Goal: Information Seeking & Learning: Learn about a topic

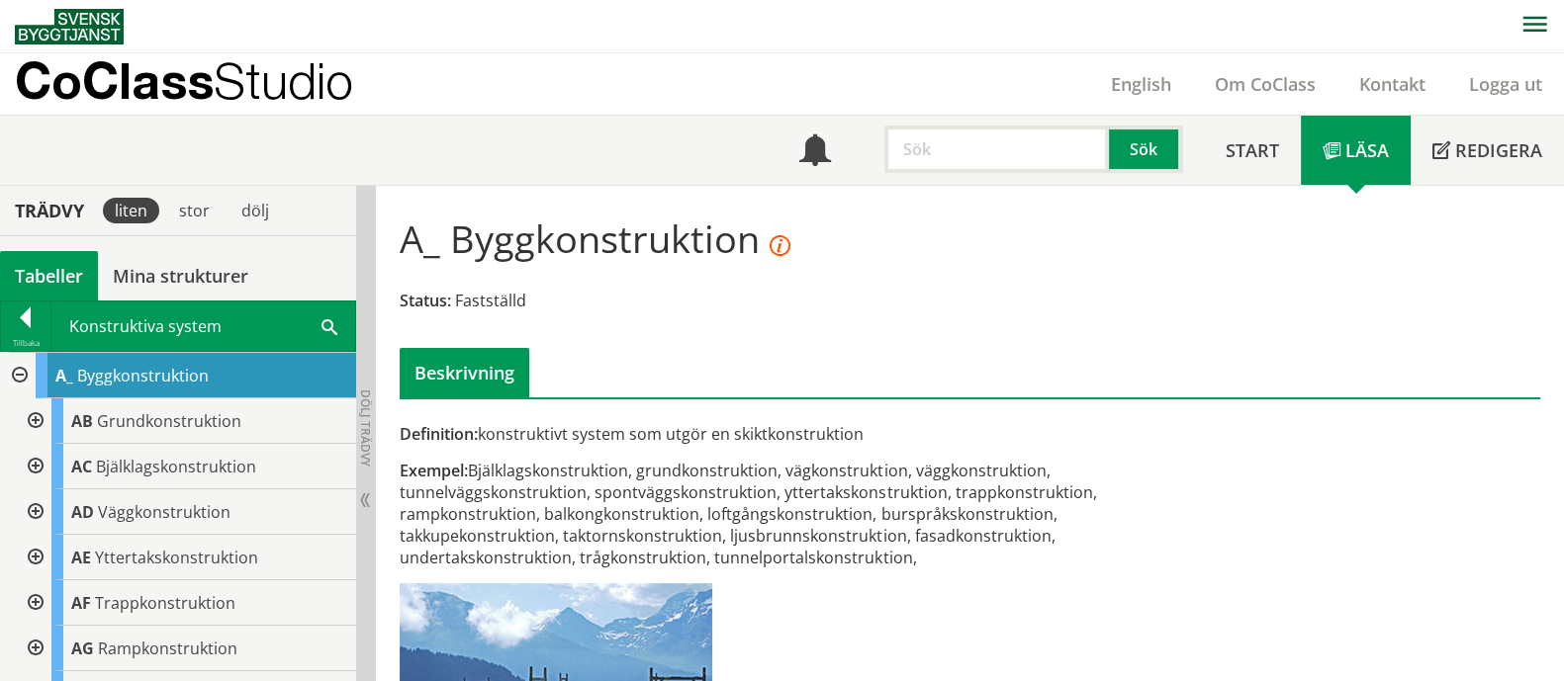
click at [947, 147] on input "text" at bounding box center [996, 149] width 224 height 47
paste input "Innervägg lägenhetsskiljande"
type input "Innervägg lägenhetsskiljande"
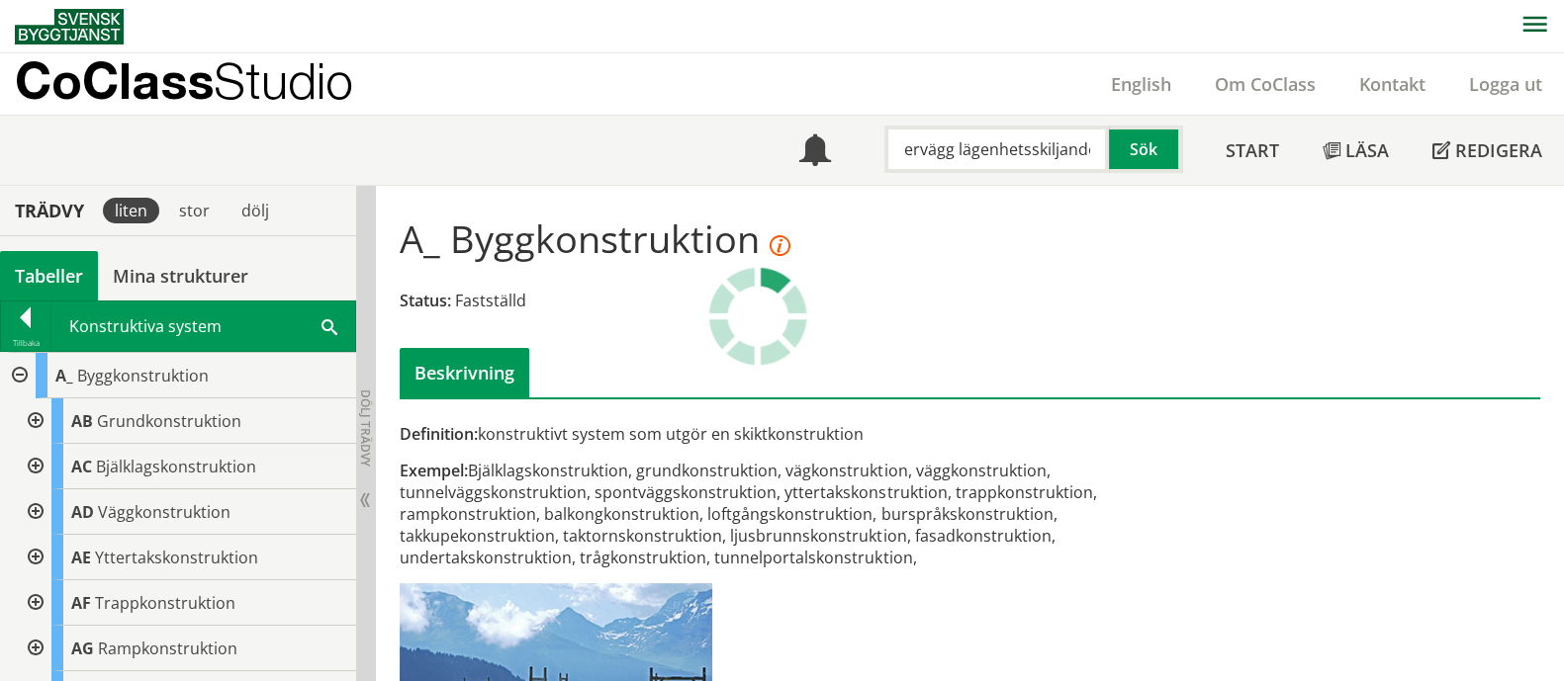
scroll to position [0, 0]
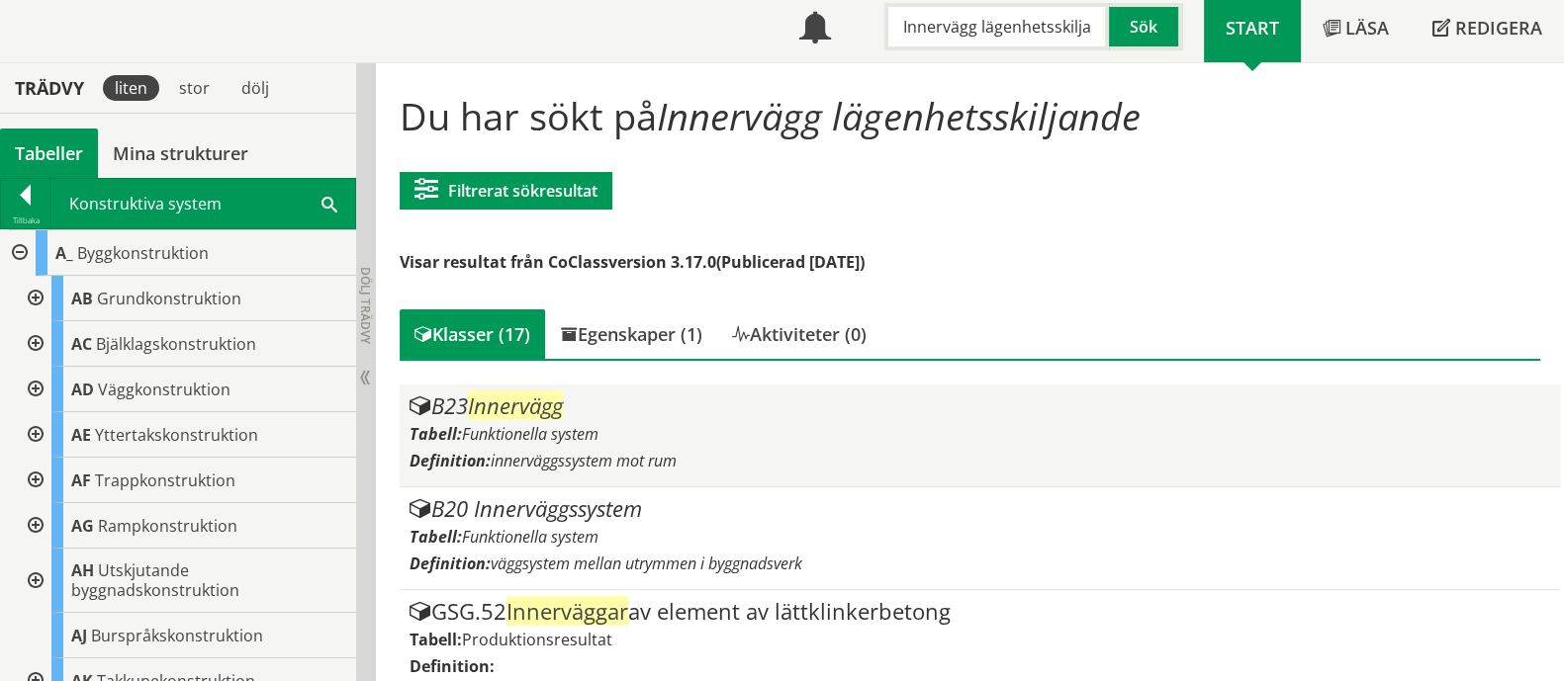
scroll to position [246, 0]
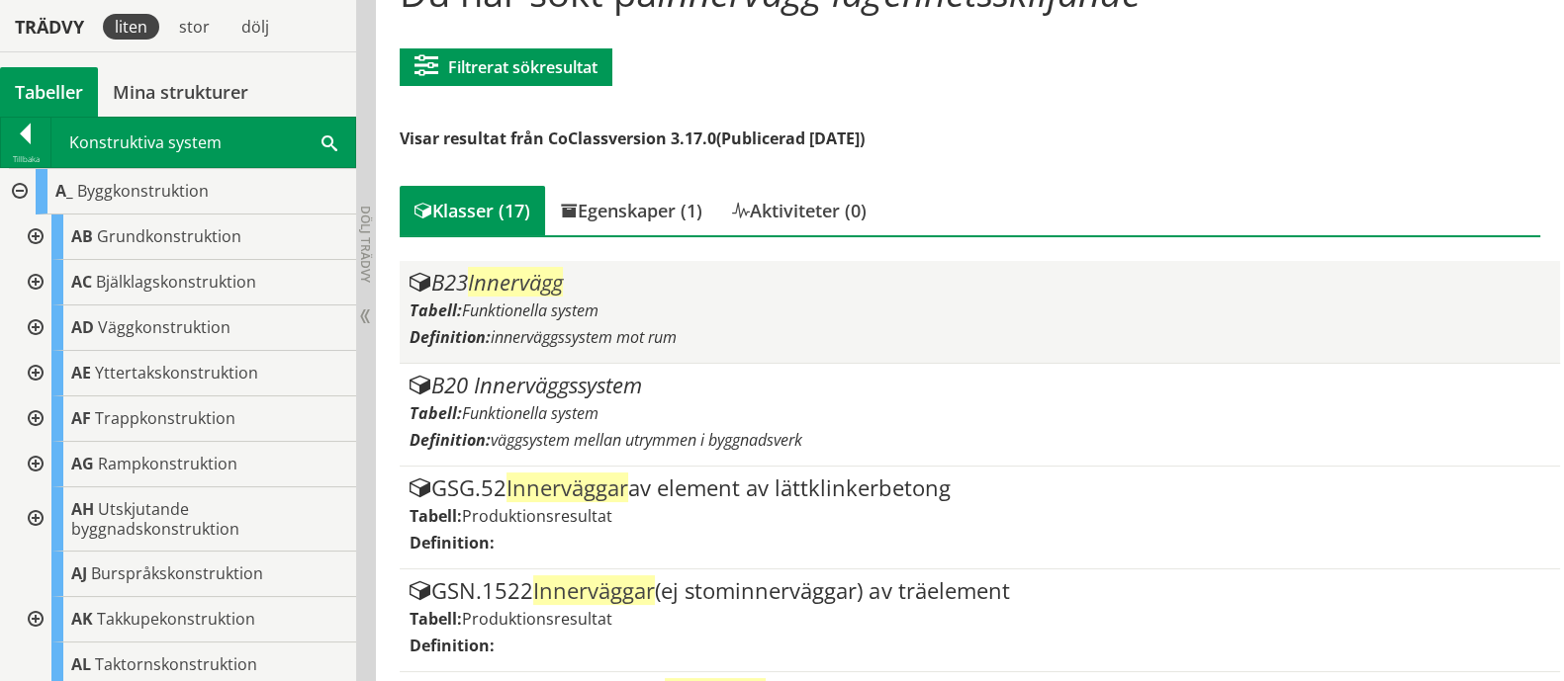
click at [759, 311] on div "Tabell: Funktionella system" at bounding box center [978, 311] width 1139 height 22
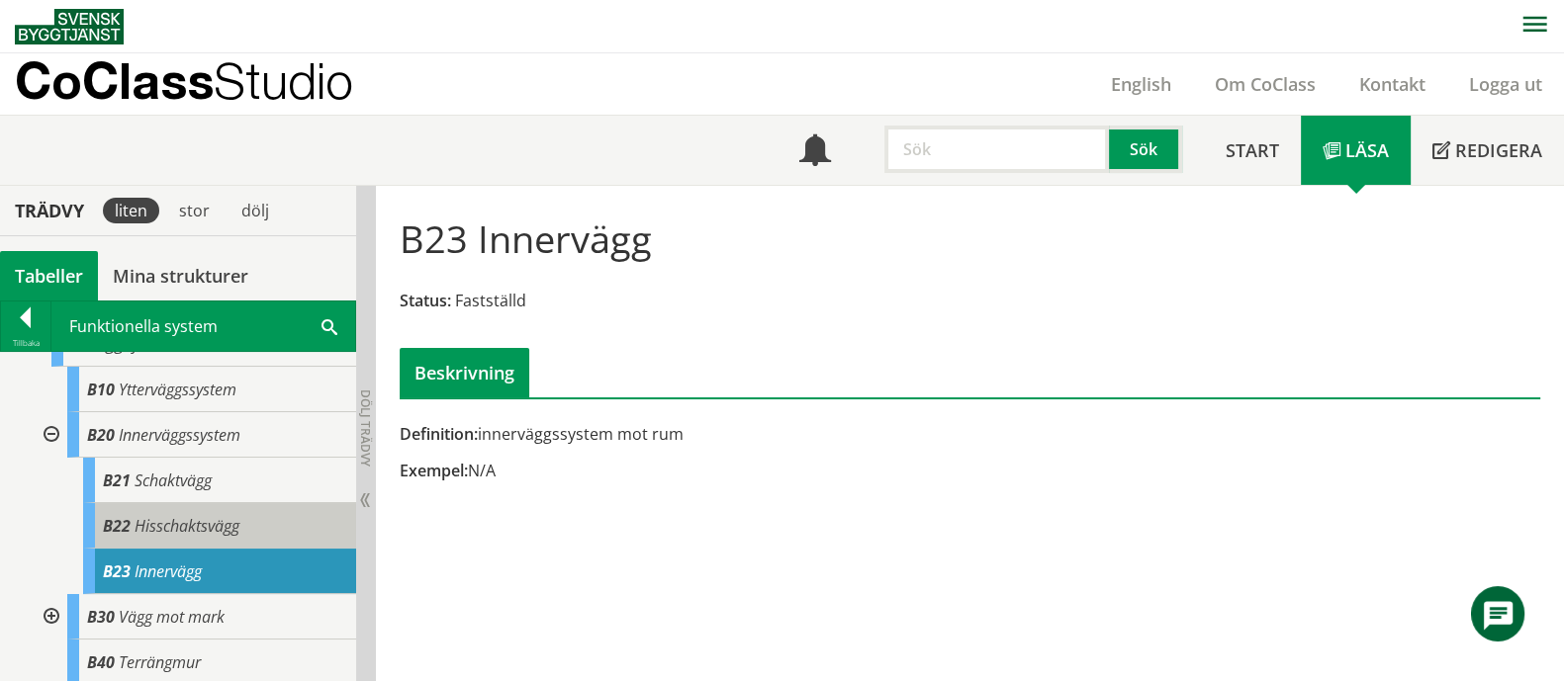
scroll to position [246, 0]
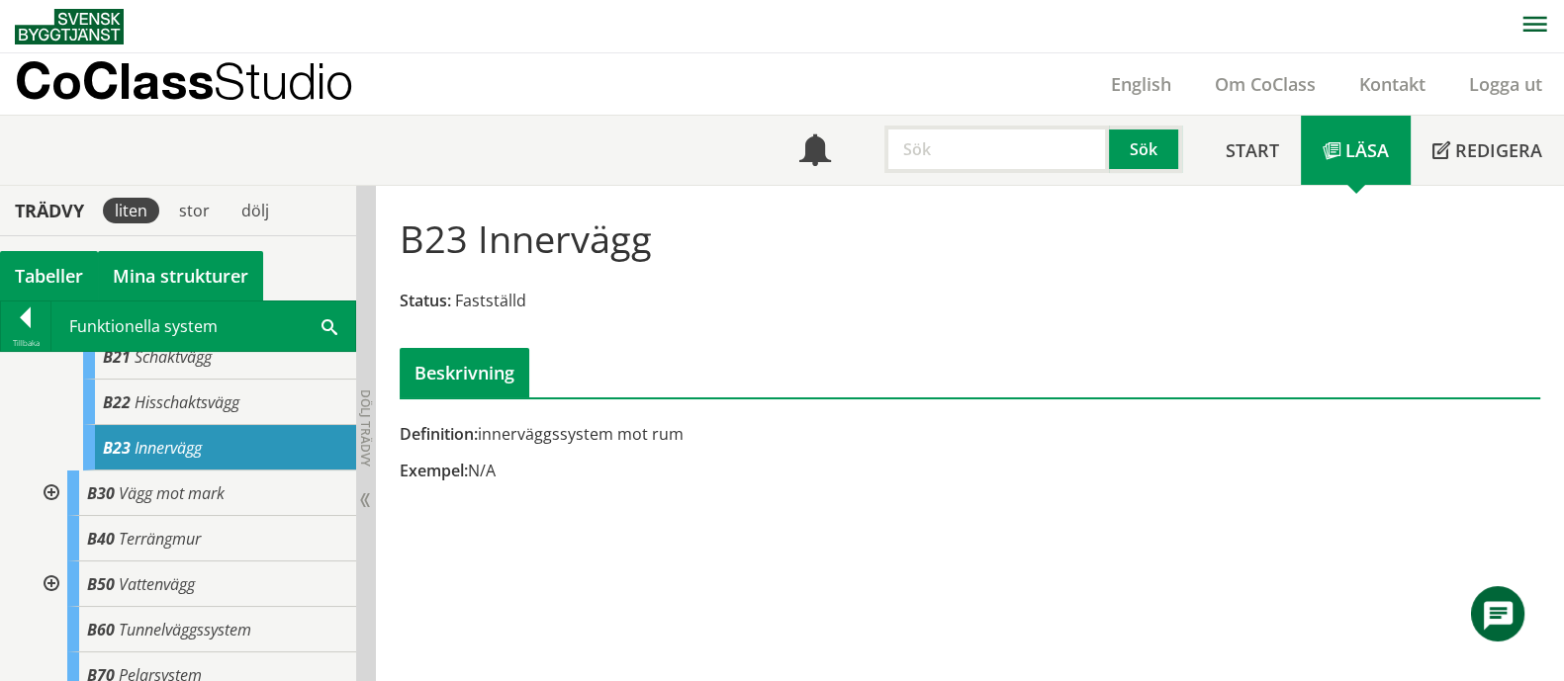
drag, startPoint x: 581, startPoint y: 256, endPoint x: 238, endPoint y: 265, distance: 342.3
click at [238, 265] on div "Trädvy liten stor dölj Tabeller Mina strukturer CoClass Version 3.17.0" at bounding box center [782, 434] width 1564 height 496
click at [956, 150] on input "text" at bounding box center [996, 149] width 224 height 47
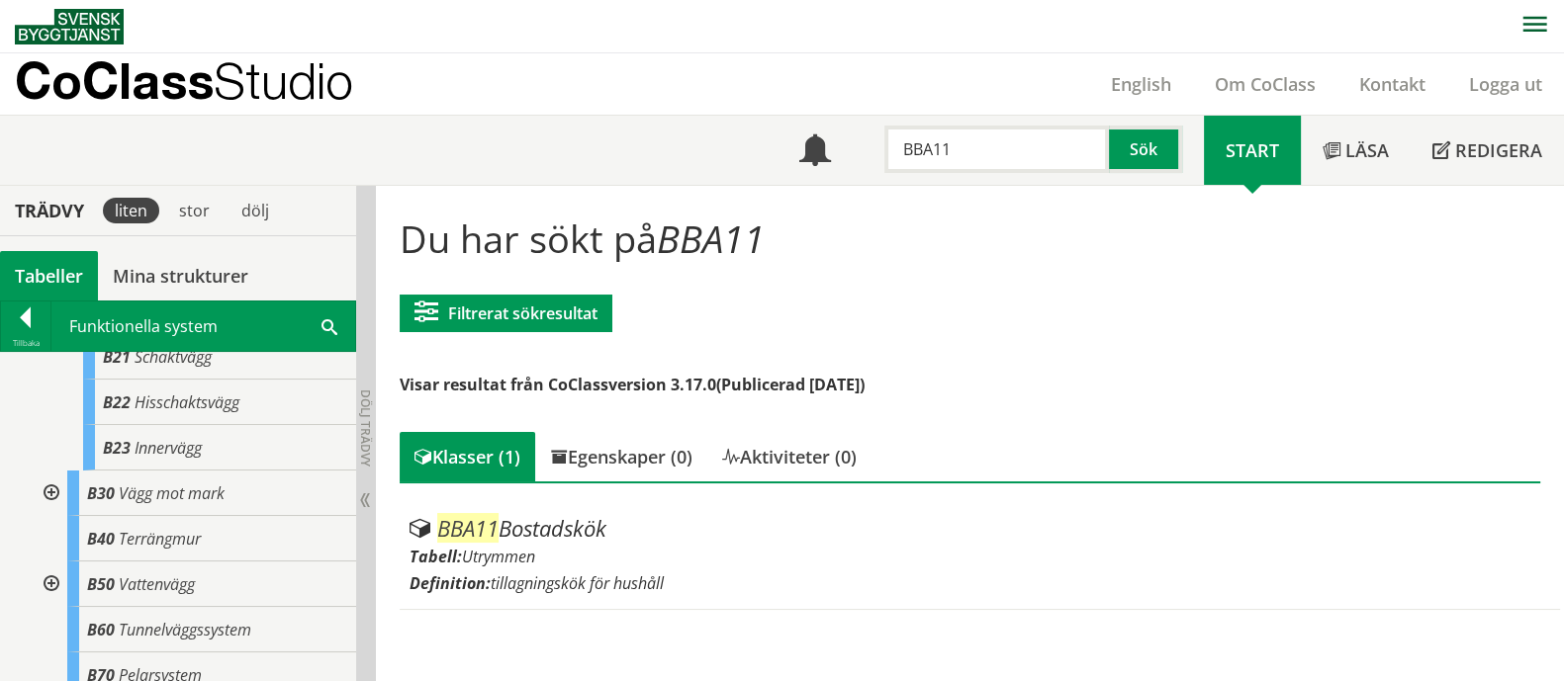
drag, startPoint x: 1029, startPoint y: 150, endPoint x: 735, endPoint y: 134, distance: 294.2
click at [735, 134] on div "Meny BBA11 Sök Start Läsa" at bounding box center [789, 150] width 1549 height 69
paste input "30"
drag, startPoint x: 975, startPoint y: 149, endPoint x: 728, endPoint y: 140, distance: 247.4
click at [728, 140] on div "Meny BBA30 Sök Start Läsa" at bounding box center [789, 150] width 1549 height 69
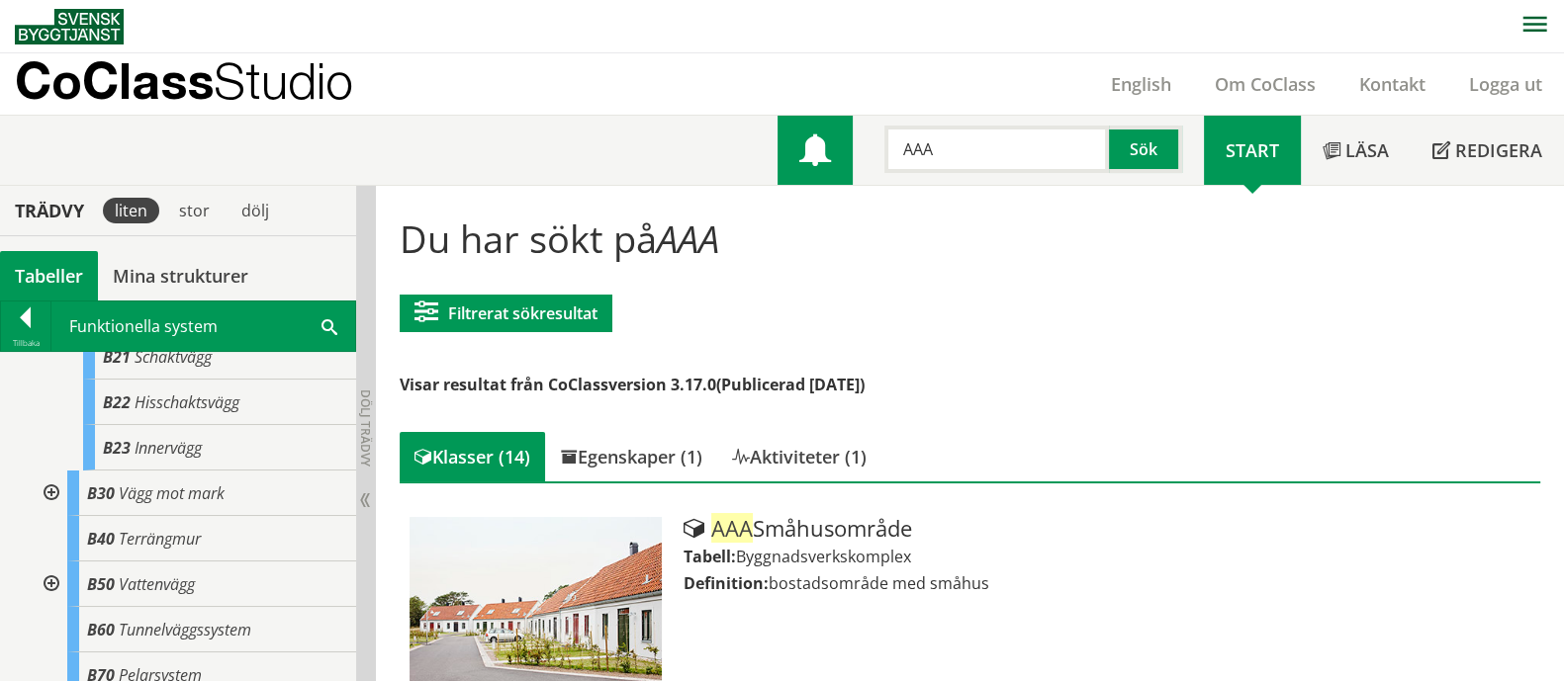
drag, startPoint x: 915, startPoint y: 145, endPoint x: 824, endPoint y: 155, distance: 91.5
click at [824, 155] on div "Meny AAA Sök" at bounding box center [990, 150] width 426 height 69
paste input "BBA11"
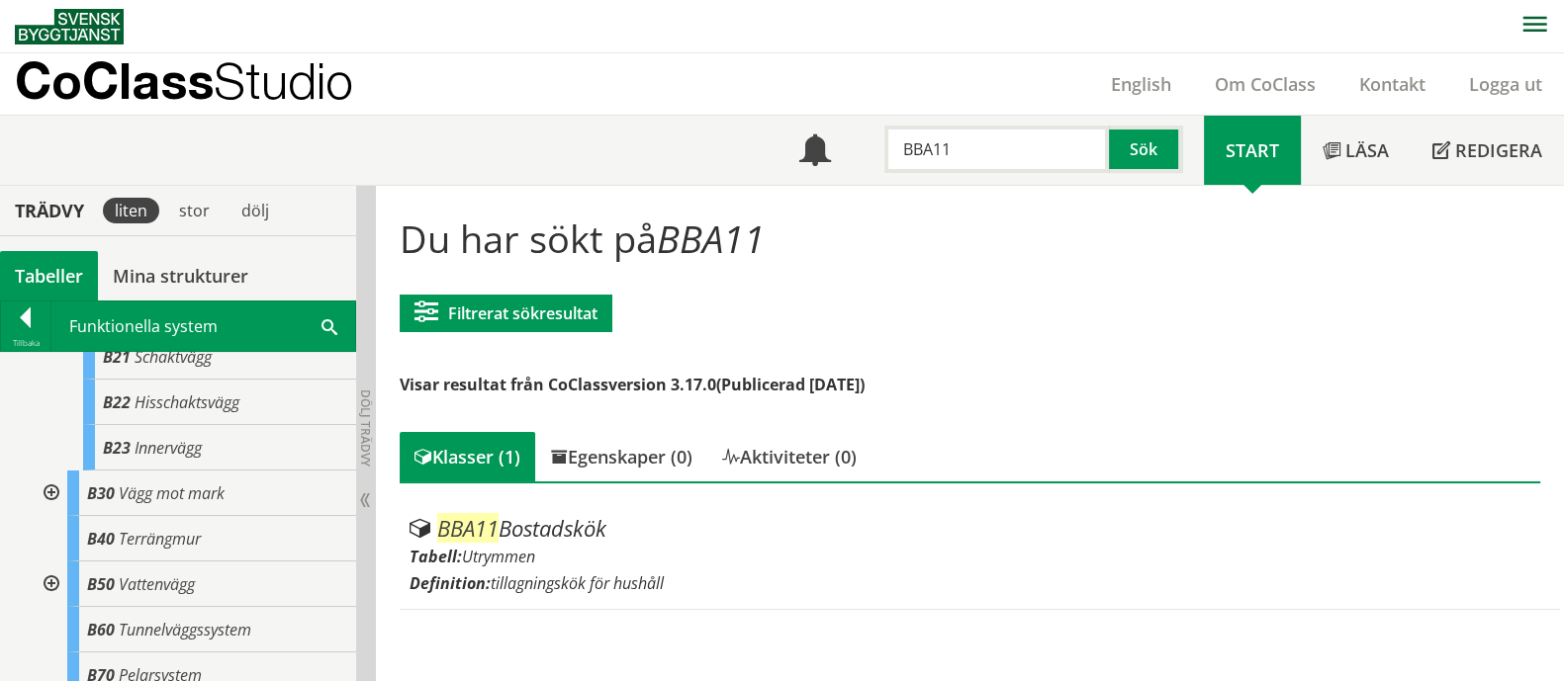
drag, startPoint x: 987, startPoint y: 162, endPoint x: 691, endPoint y: 160, distance: 295.7
click at [691, 160] on div "Meny BBA11 Sök Start Läsa" at bounding box center [789, 150] width 1549 height 69
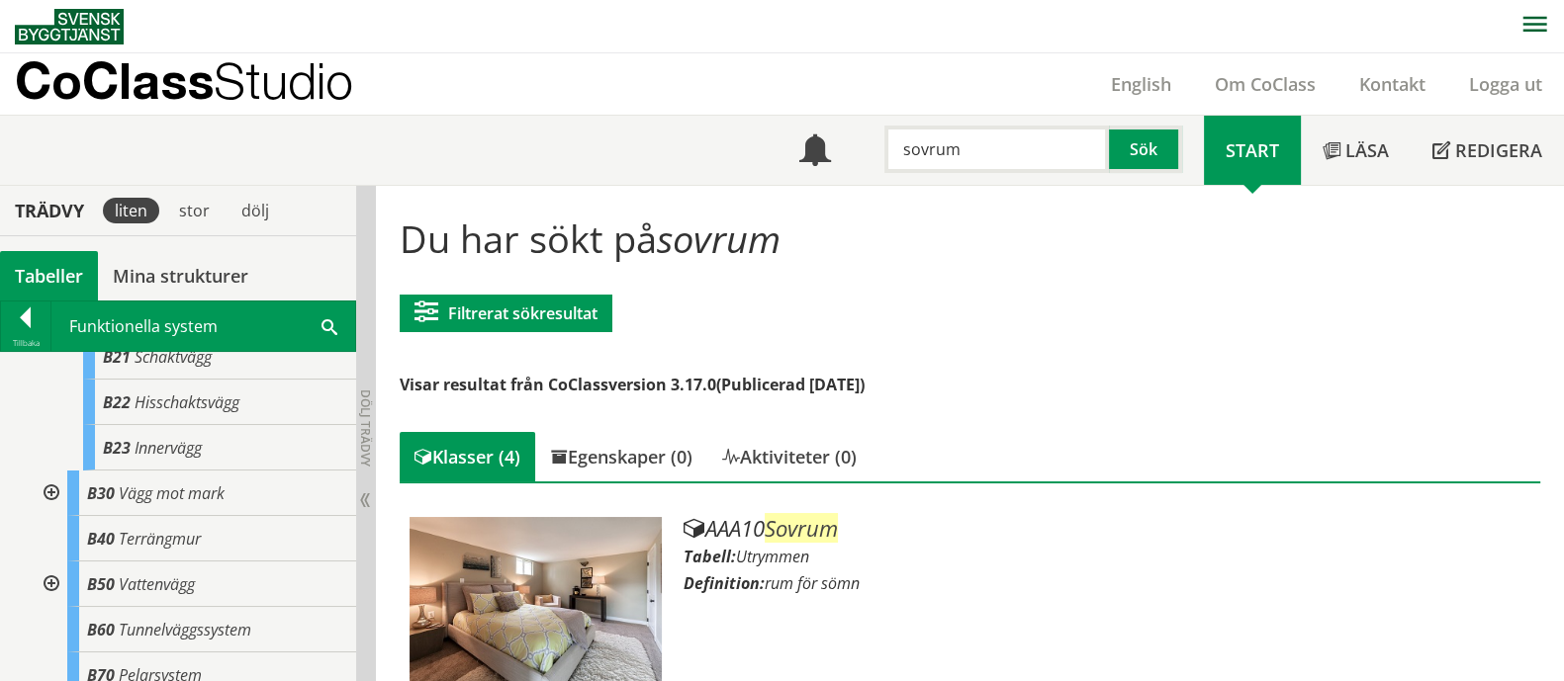
drag, startPoint x: 1019, startPoint y: 160, endPoint x: 645, endPoint y: 126, distance: 375.4
click at [645, 126] on div "Meny sovrum Sök Start Läsa" at bounding box center [789, 150] width 1549 height 69
type input "allrum"
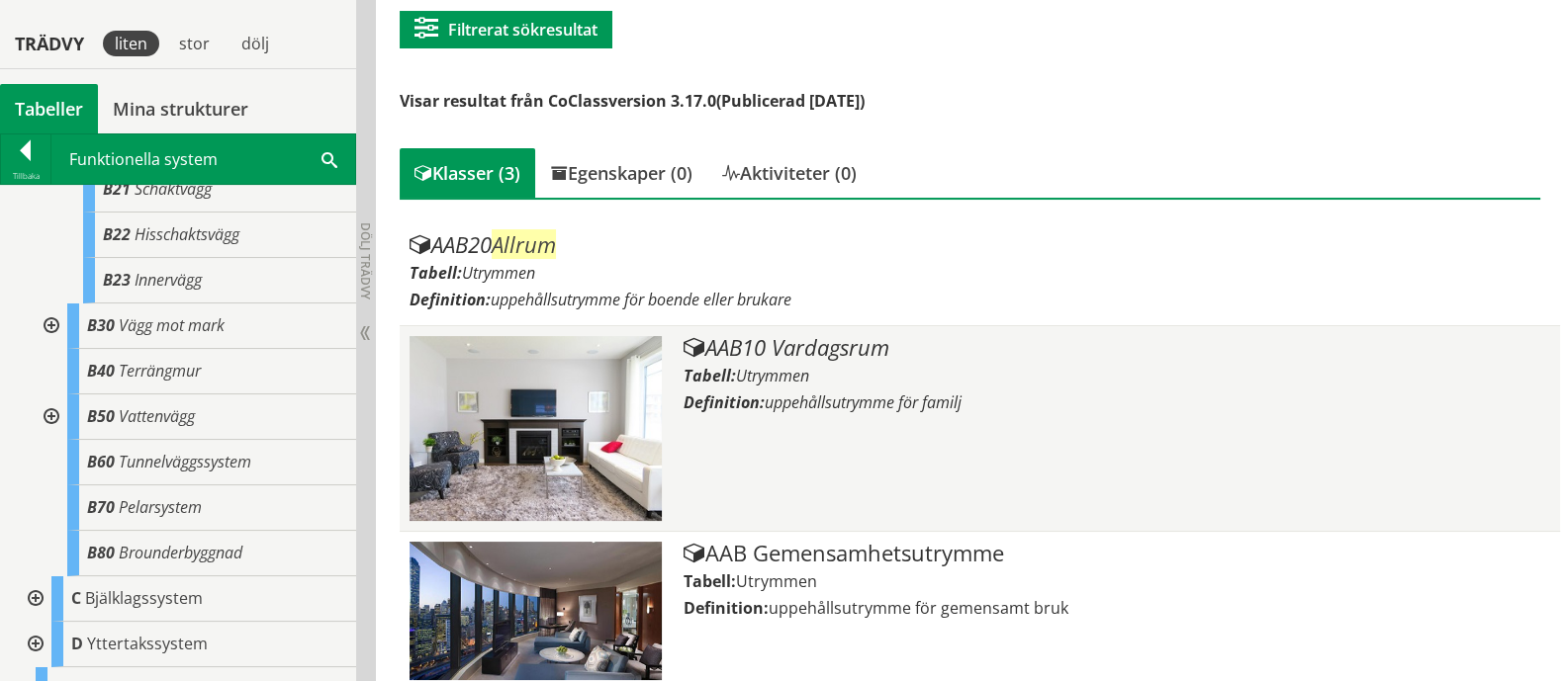
scroll to position [302, 0]
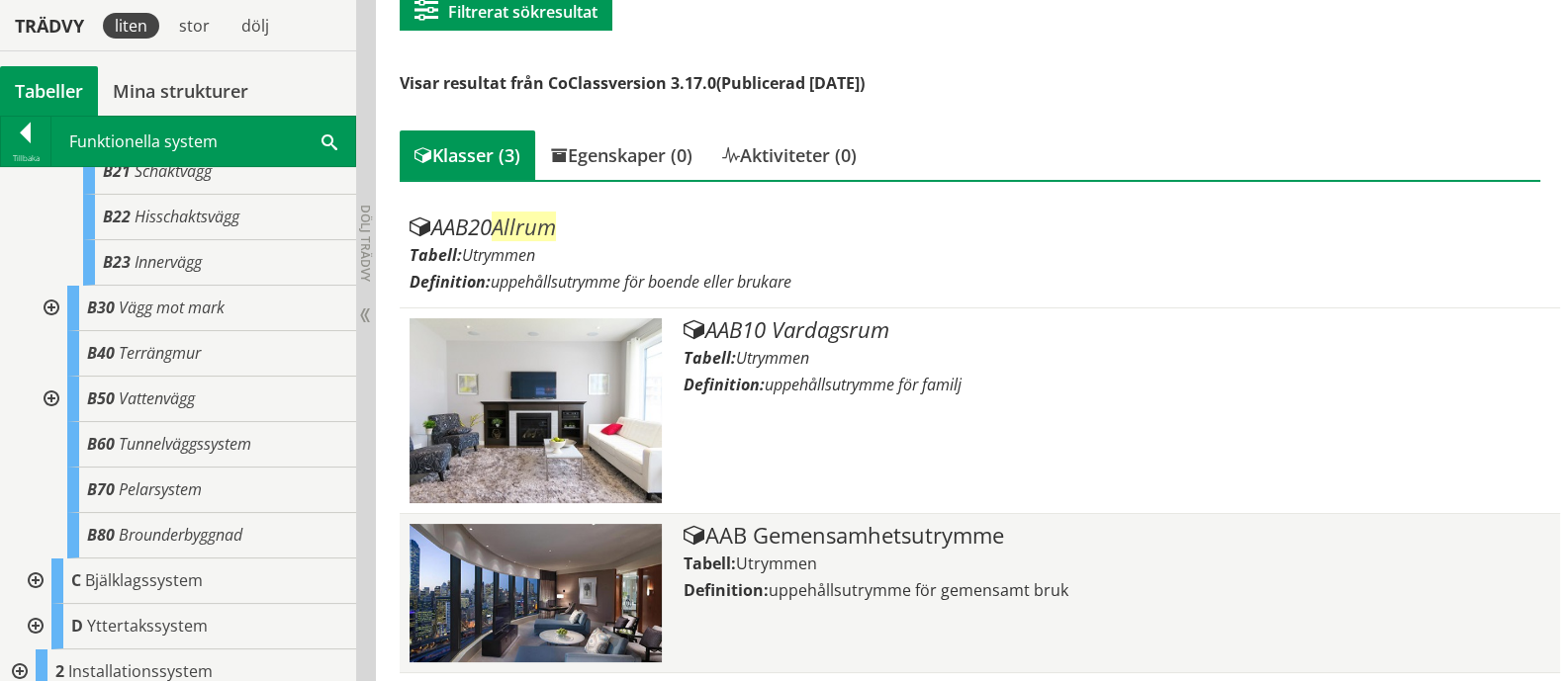
click at [925, 540] on div "AAB Gemensamhetsutrymme" at bounding box center [1116, 536] width 866 height 24
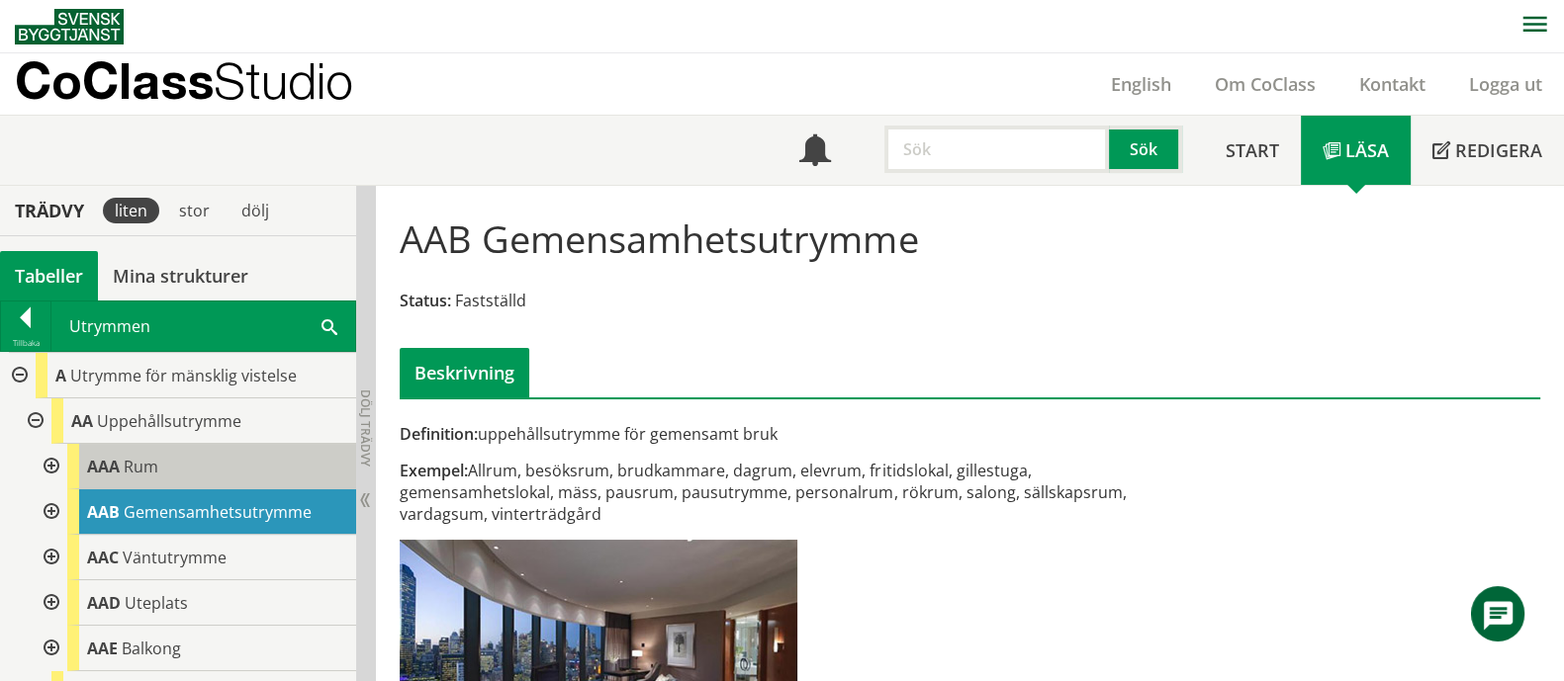
scroll to position [123, 0]
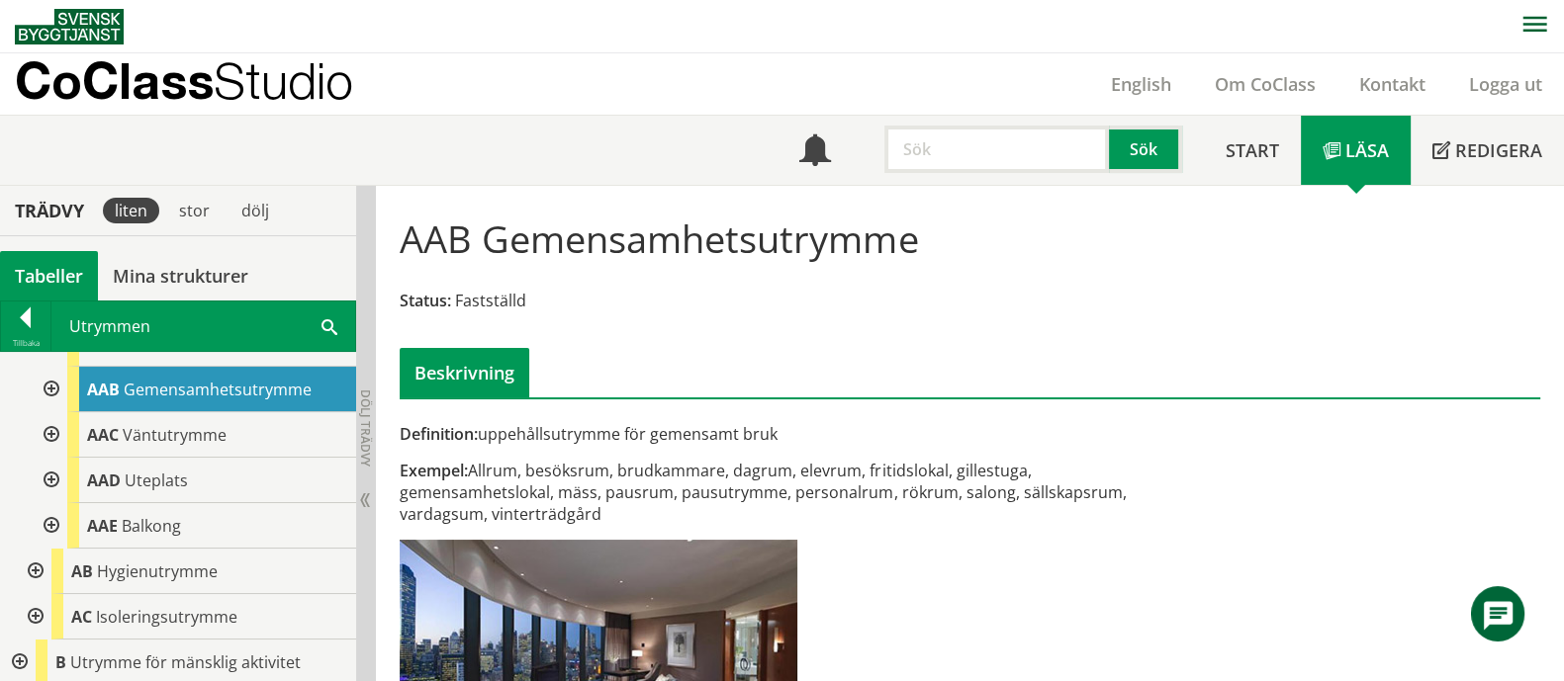
click at [46, 383] on div at bounding box center [50, 389] width 36 height 45
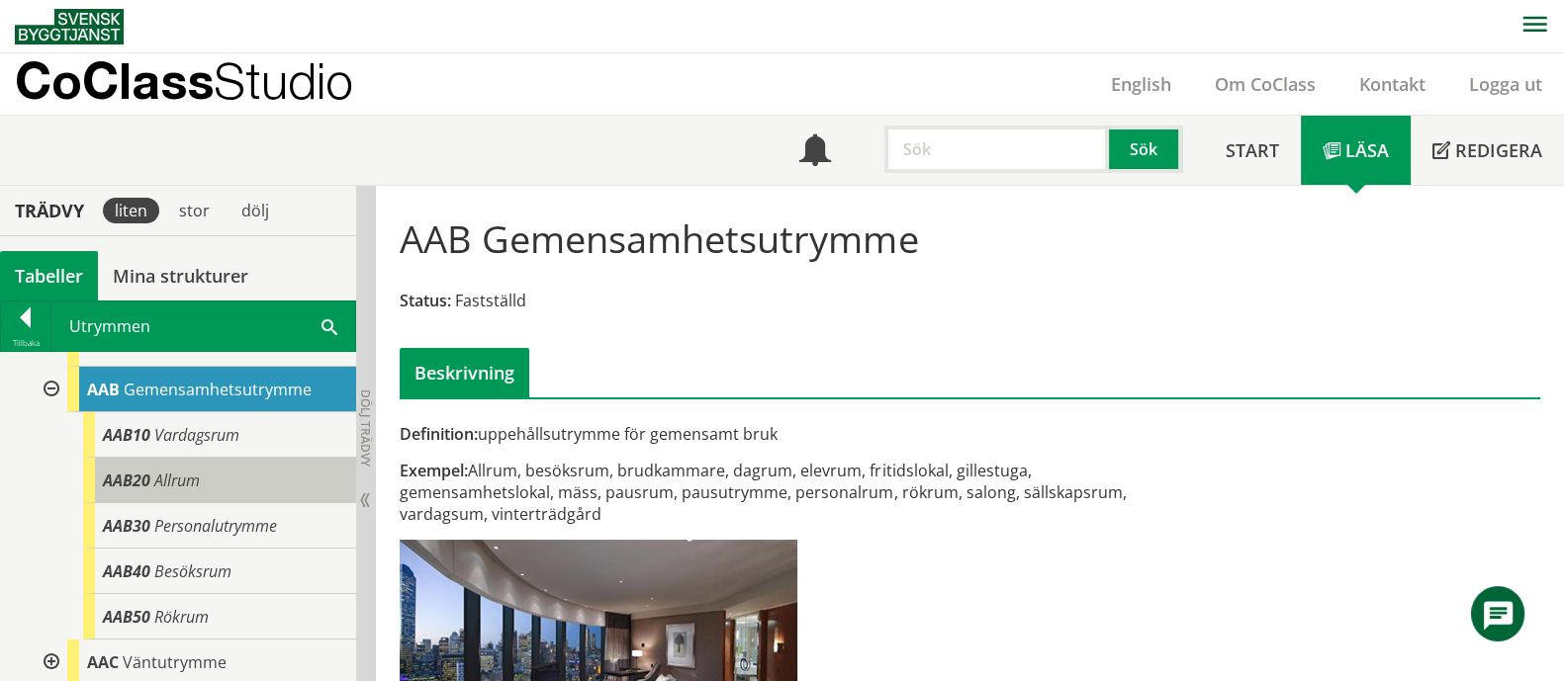
click at [281, 487] on div "AAB20 Allrum" at bounding box center [219, 480] width 273 height 45
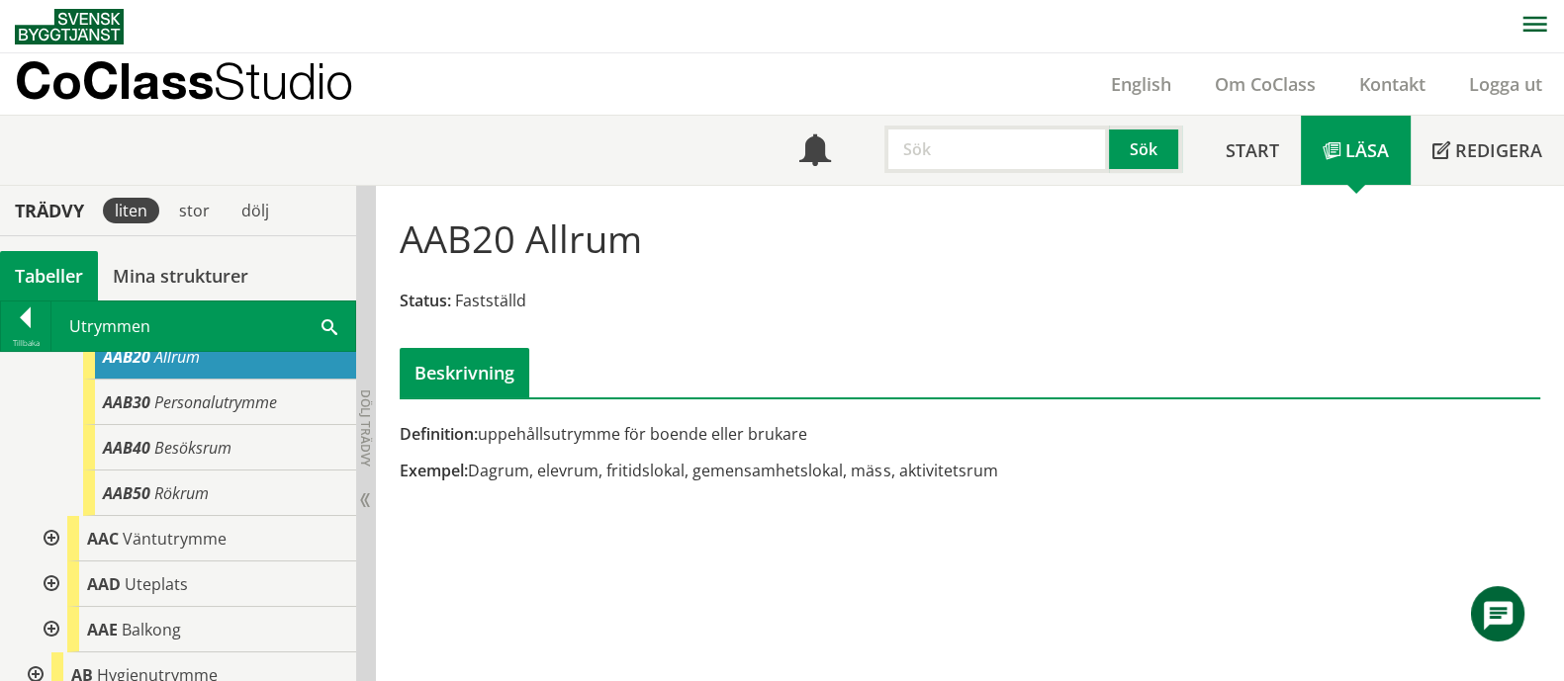
scroll to position [123, 0]
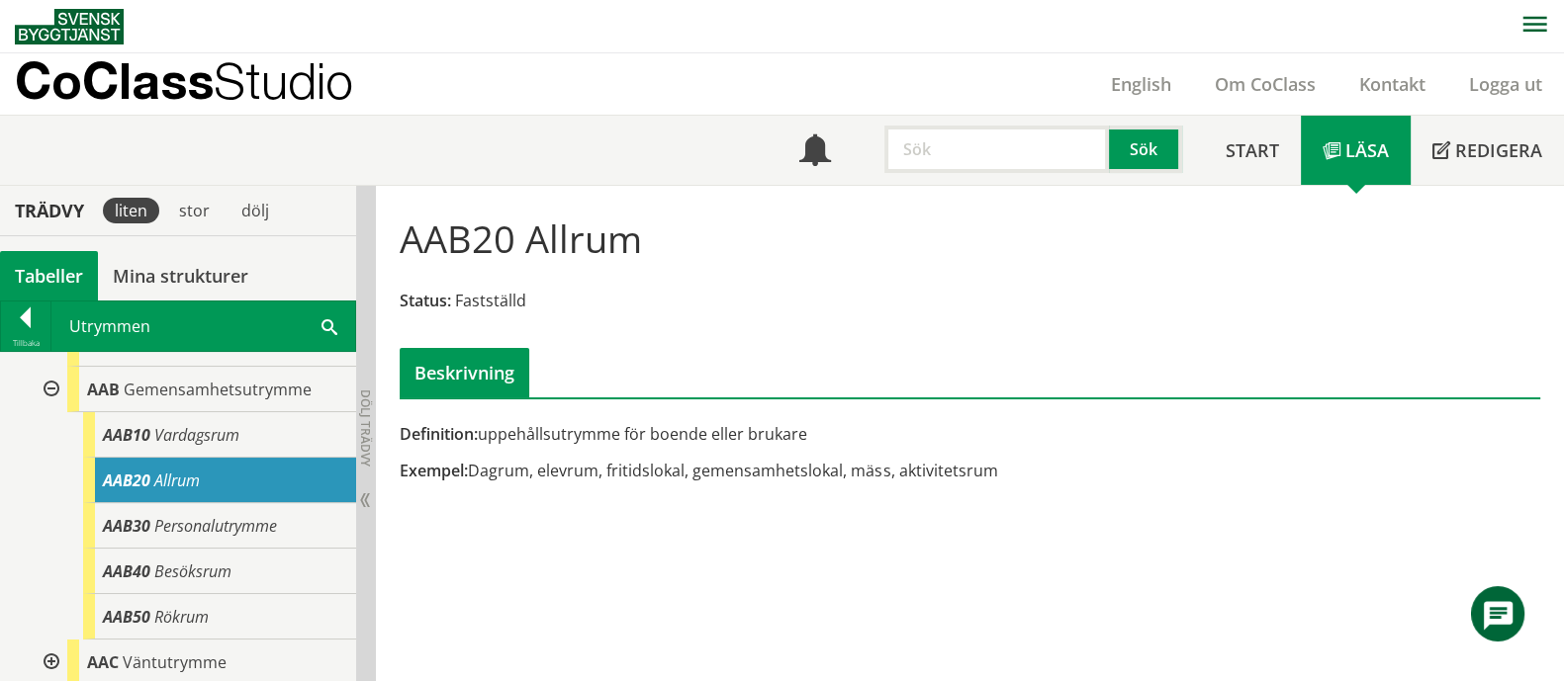
click at [237, 484] on div "AAB20 Allrum" at bounding box center [219, 480] width 273 height 45
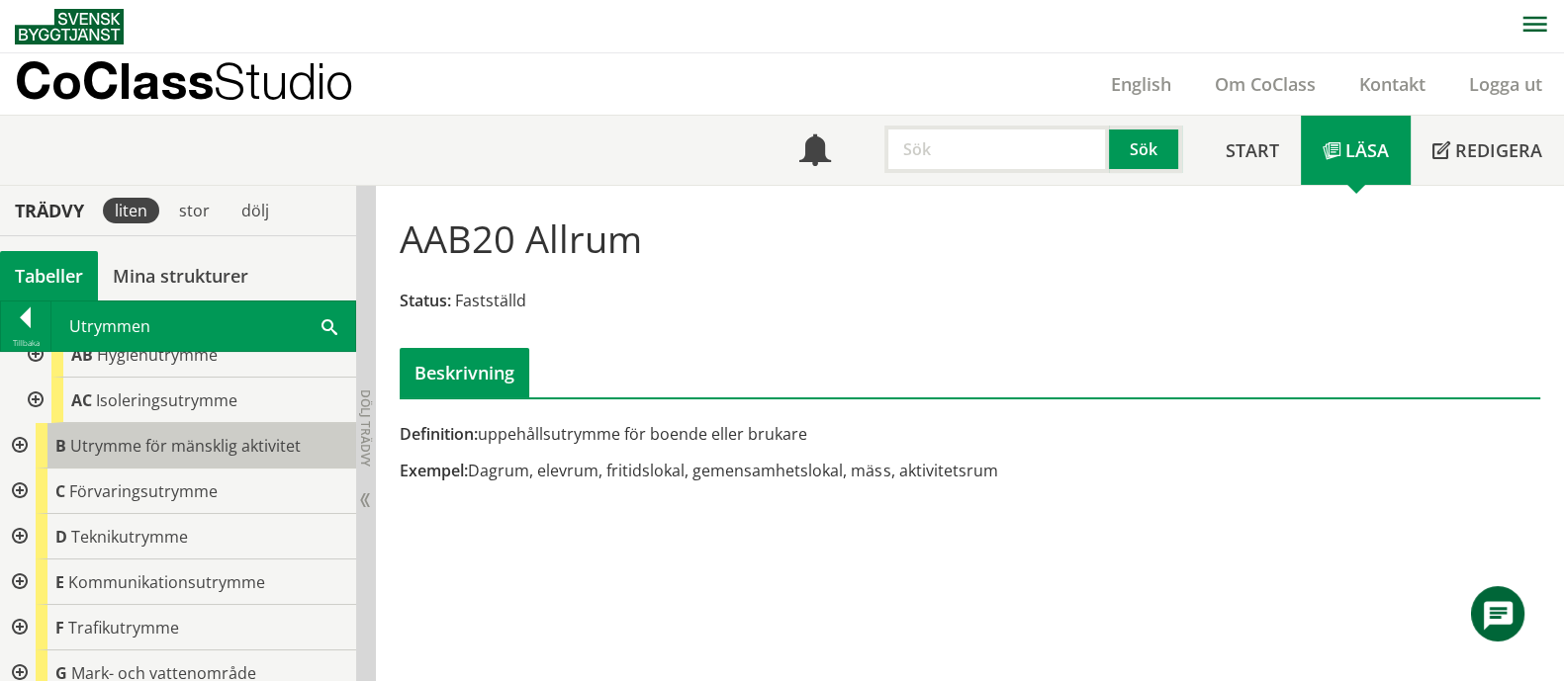
scroll to position [618, 0]
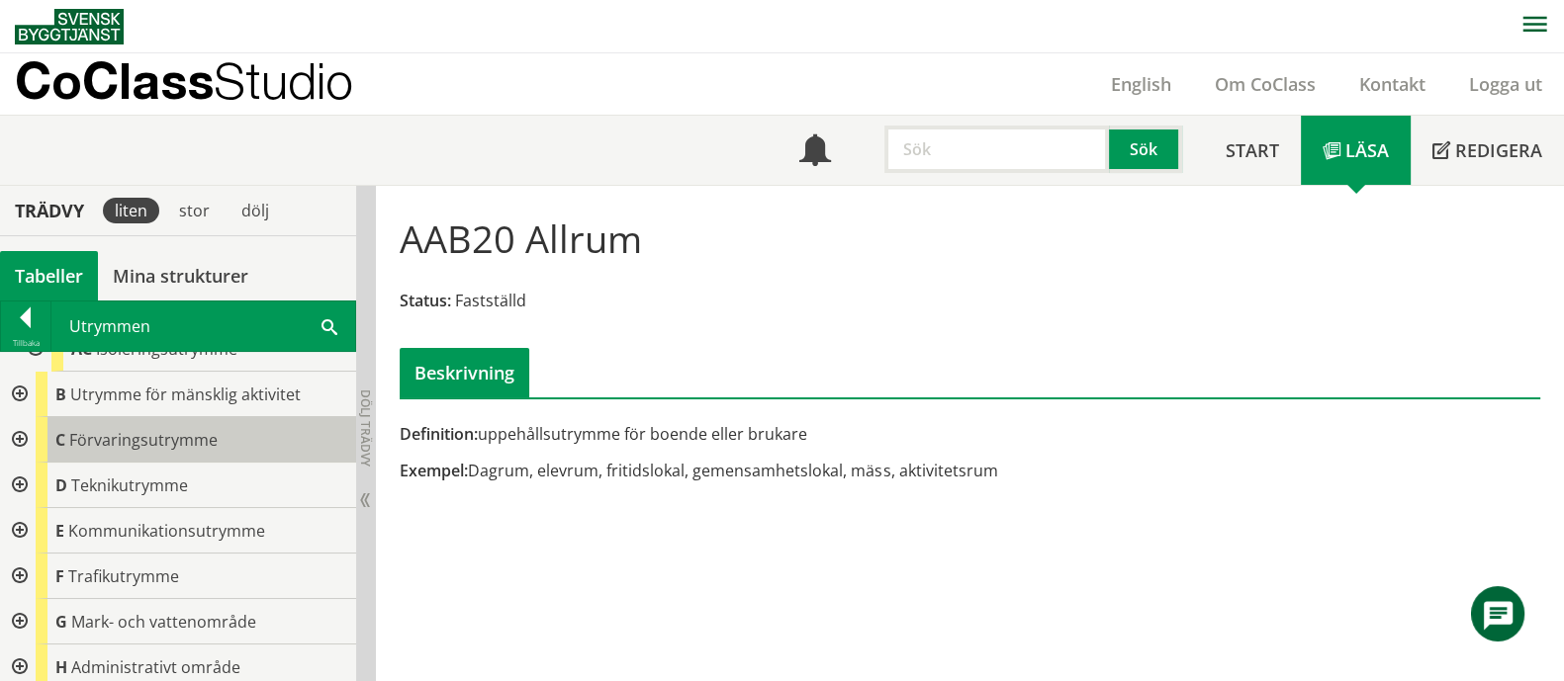
click at [190, 422] on div "C Förvaringsutrymme" at bounding box center [196, 439] width 320 height 45
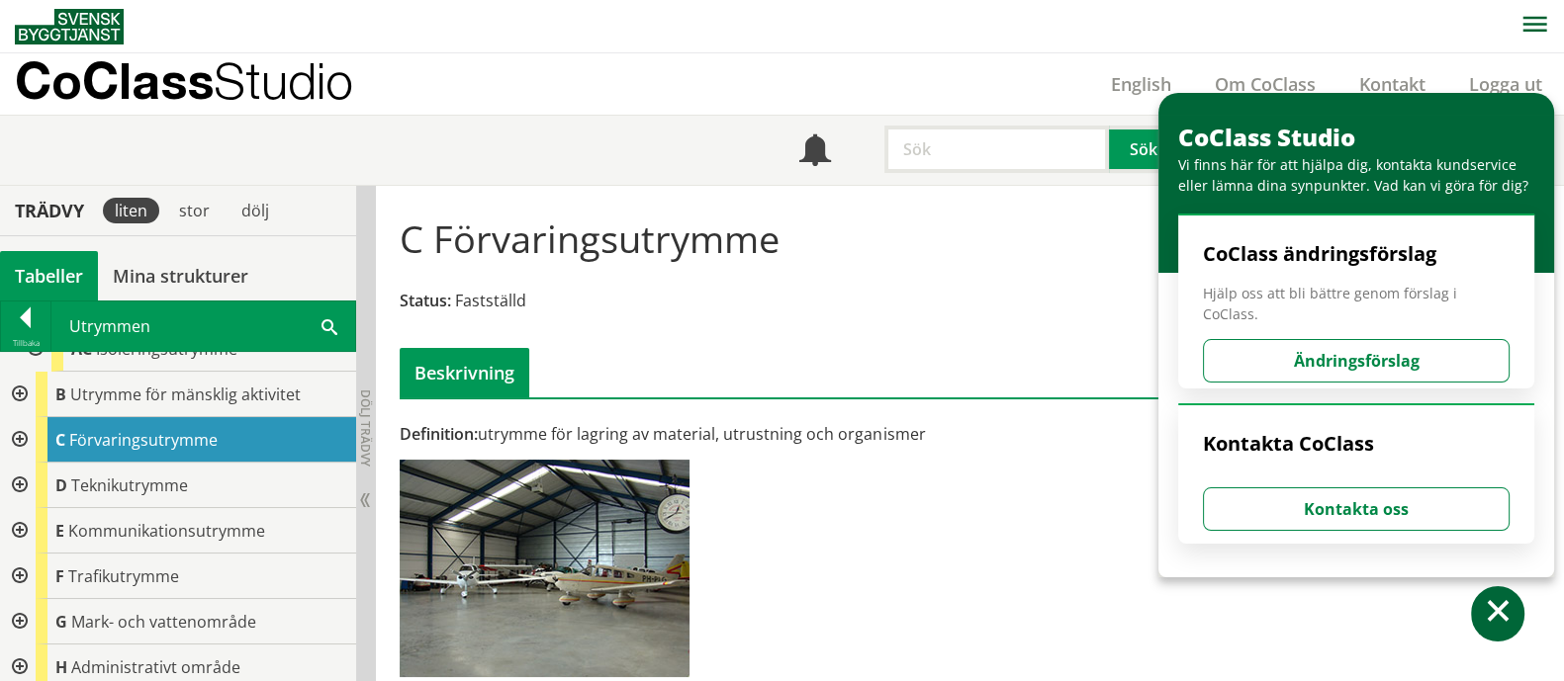
click at [20, 441] on div at bounding box center [18, 439] width 36 height 45
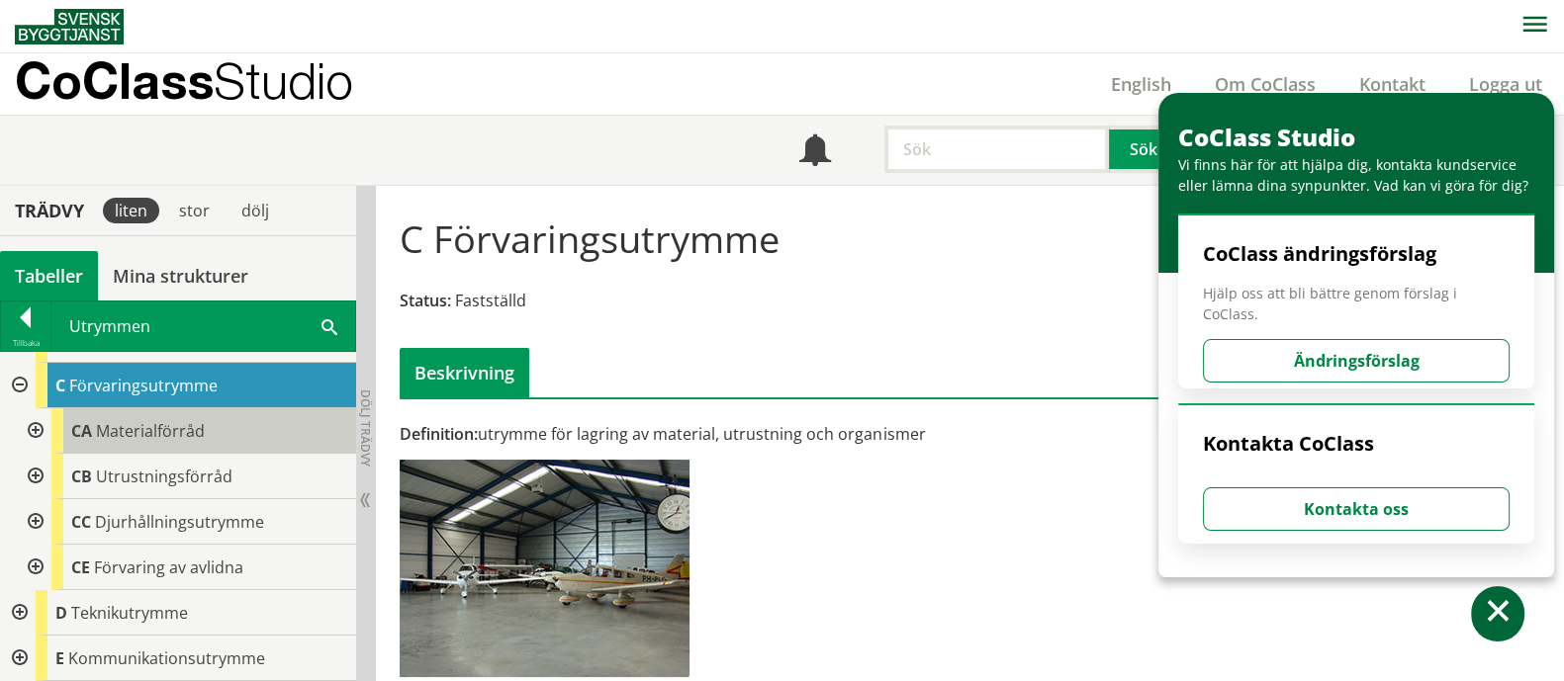
scroll to position [618, 0]
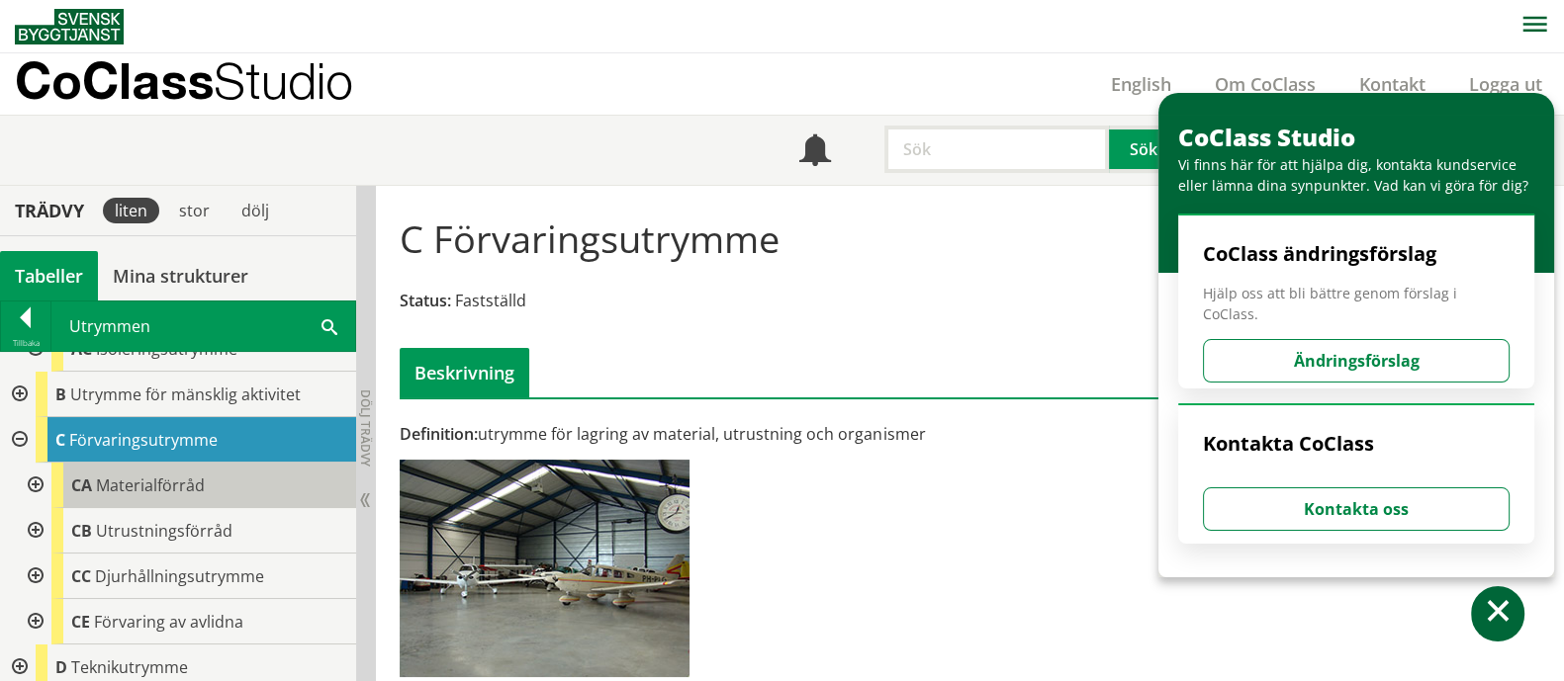
click at [165, 492] on span "Materialförråd" at bounding box center [150, 486] width 109 height 22
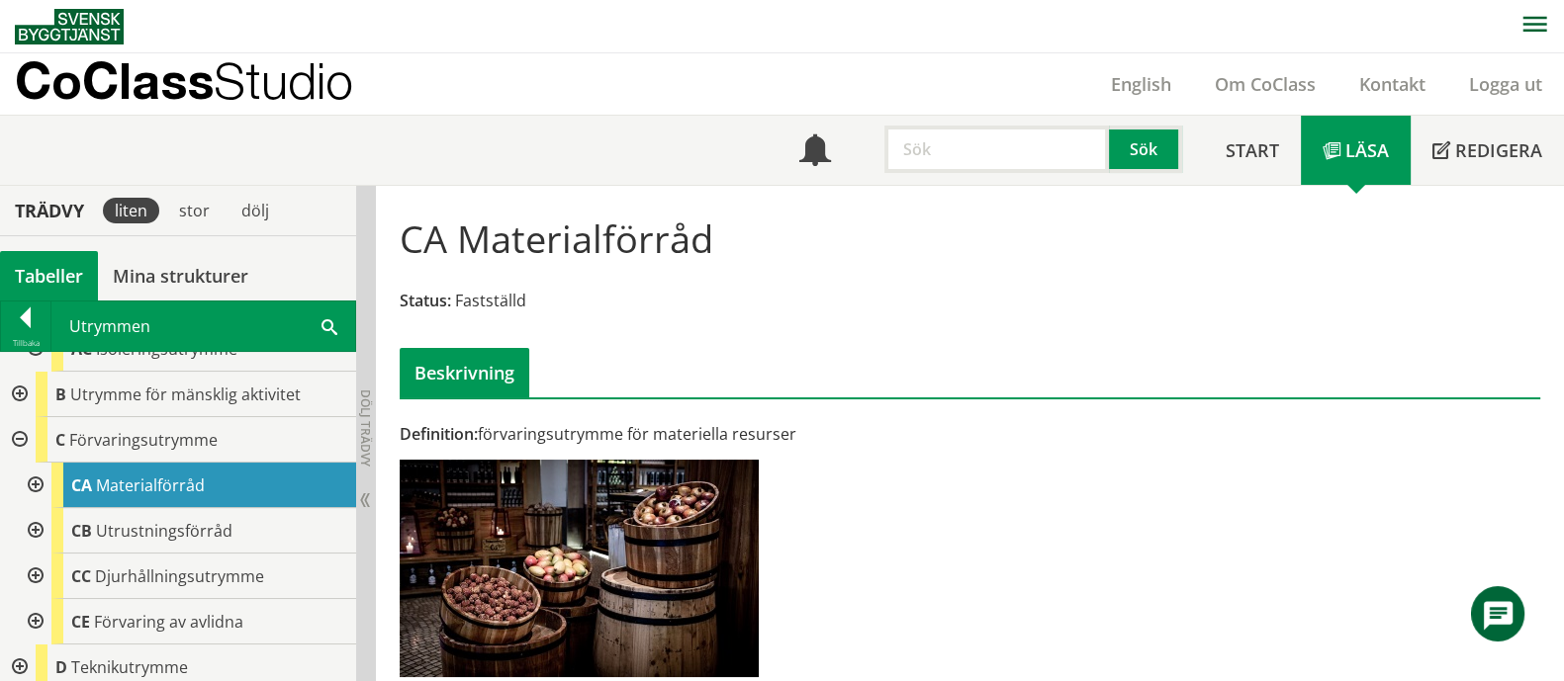
click at [34, 487] on div at bounding box center [34, 485] width 36 height 45
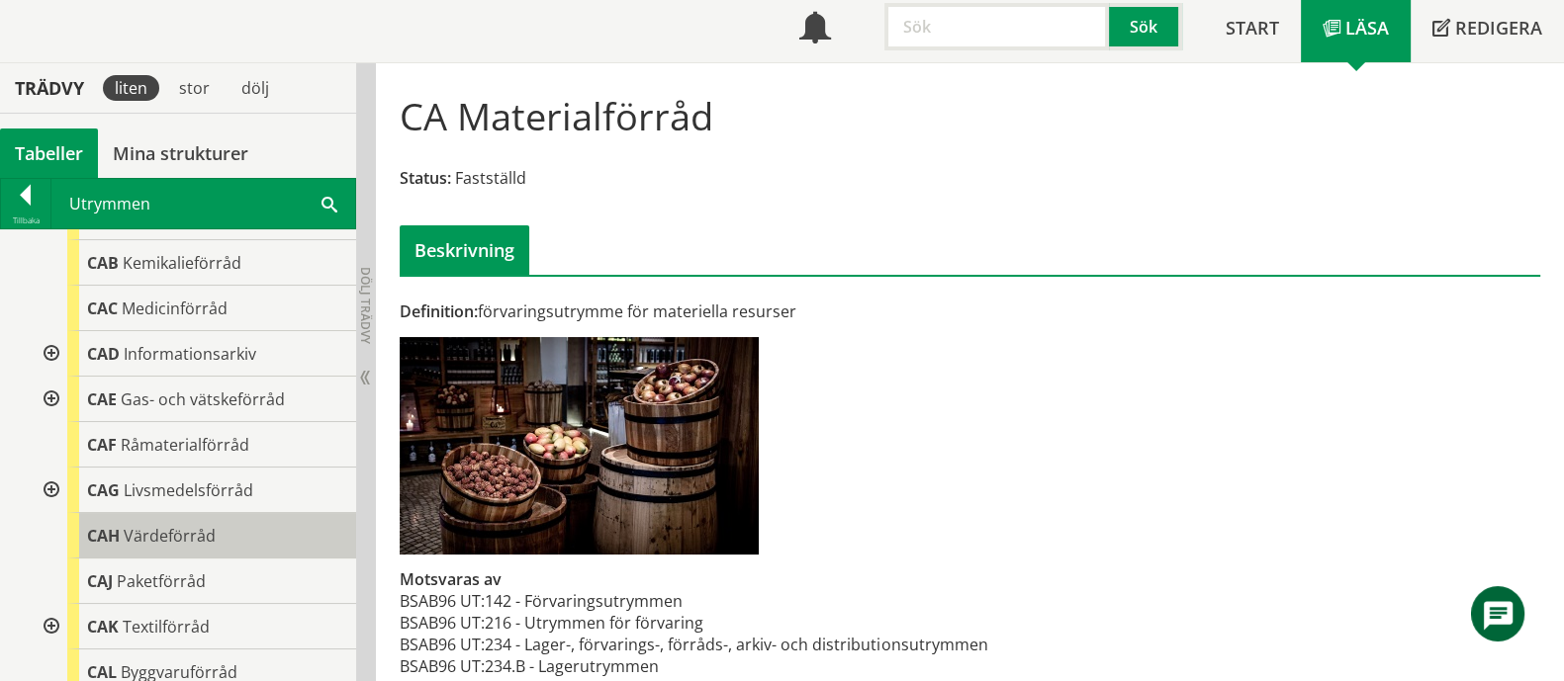
scroll to position [864, 0]
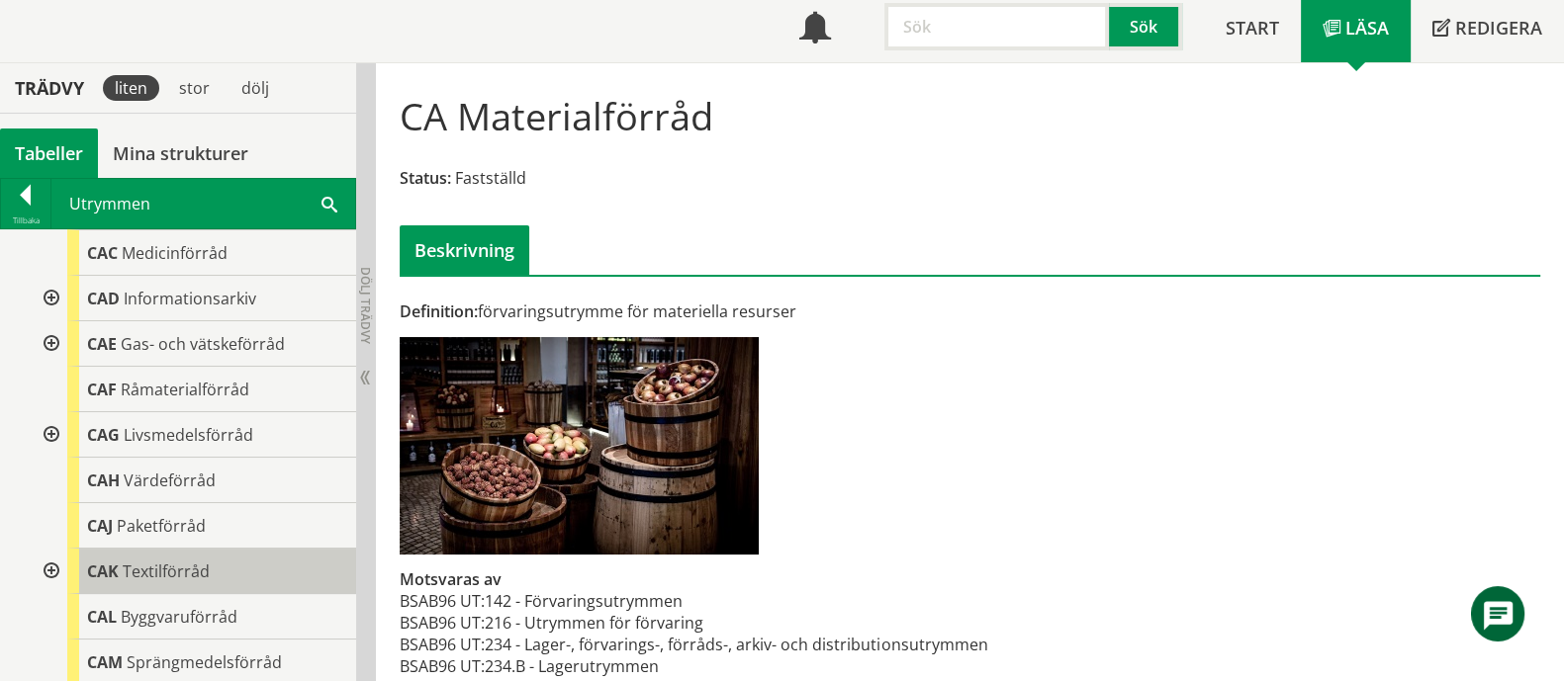
click at [208, 568] on div "CAK Textilförråd" at bounding box center [211, 571] width 289 height 45
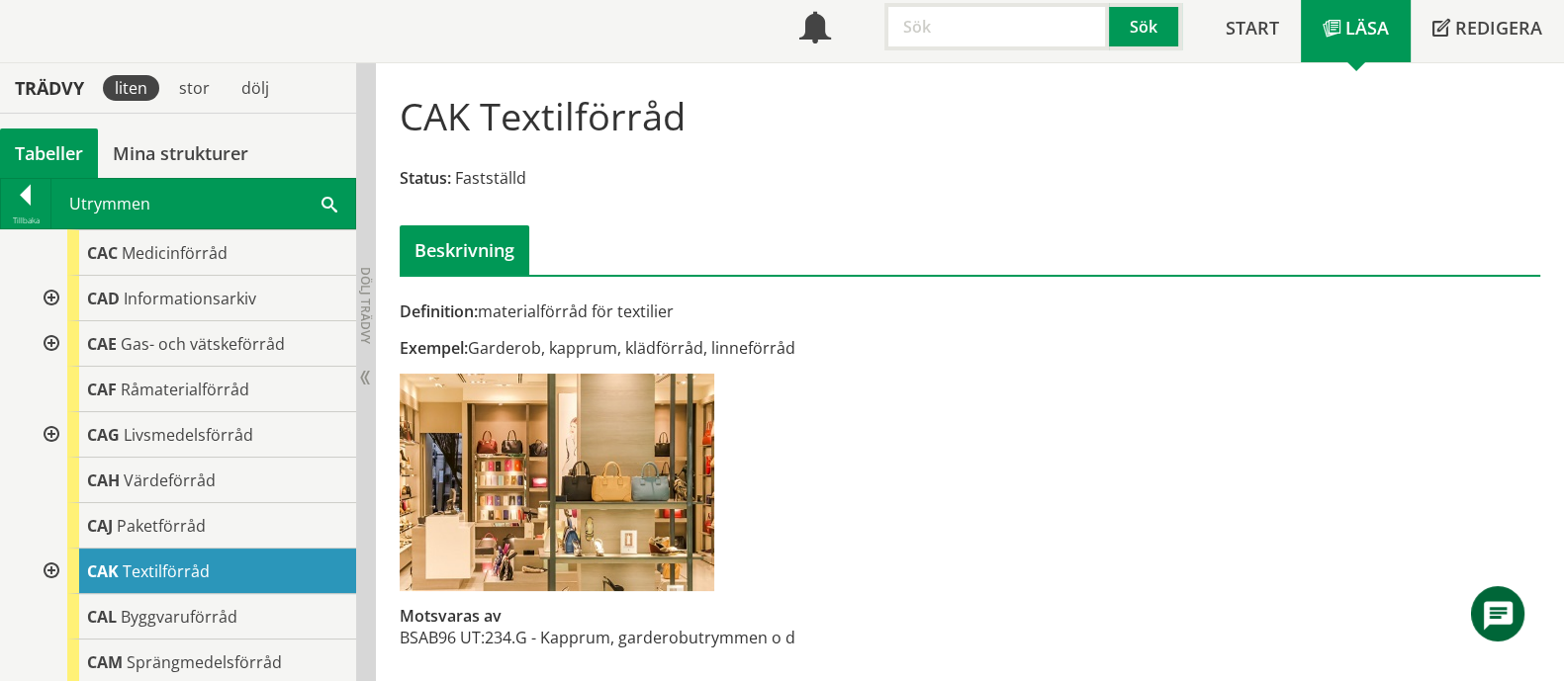
click at [46, 564] on div at bounding box center [50, 571] width 36 height 45
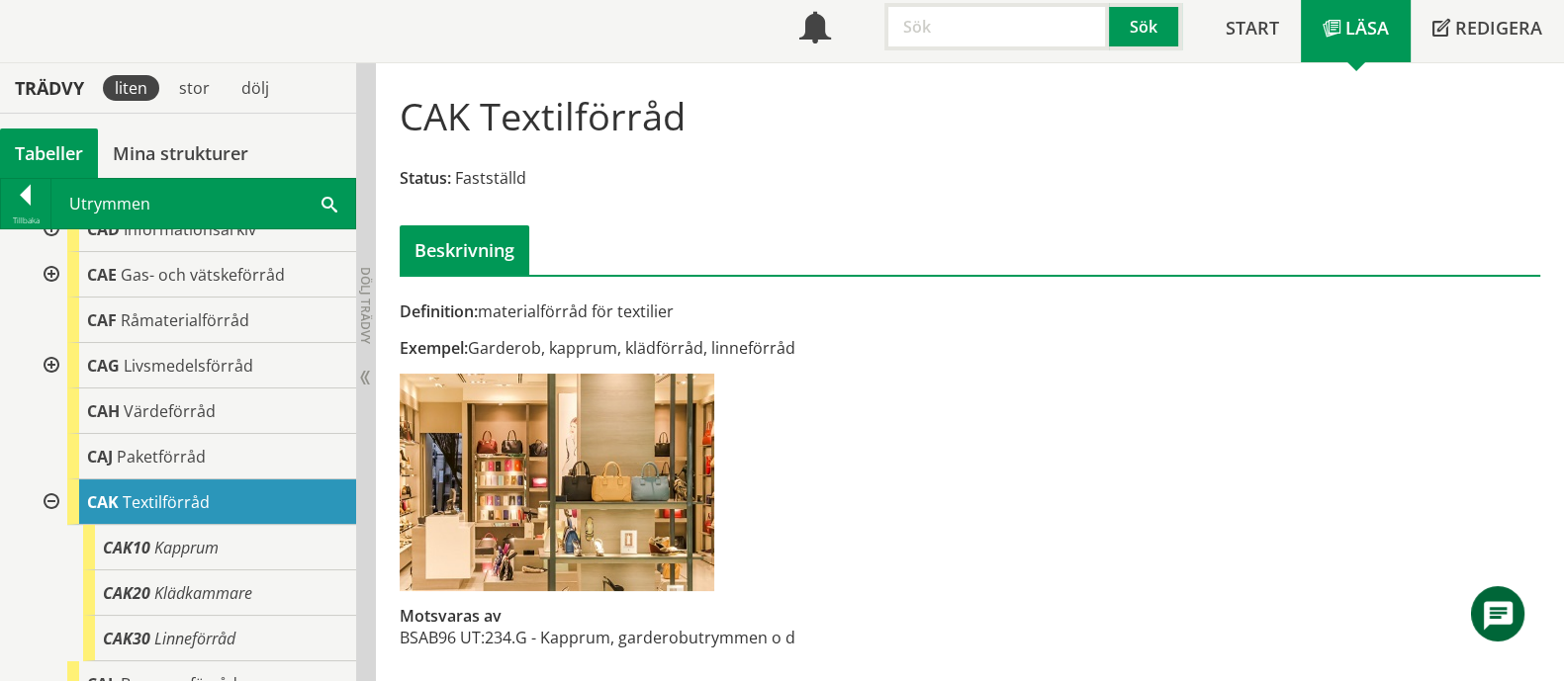
scroll to position [988, 0]
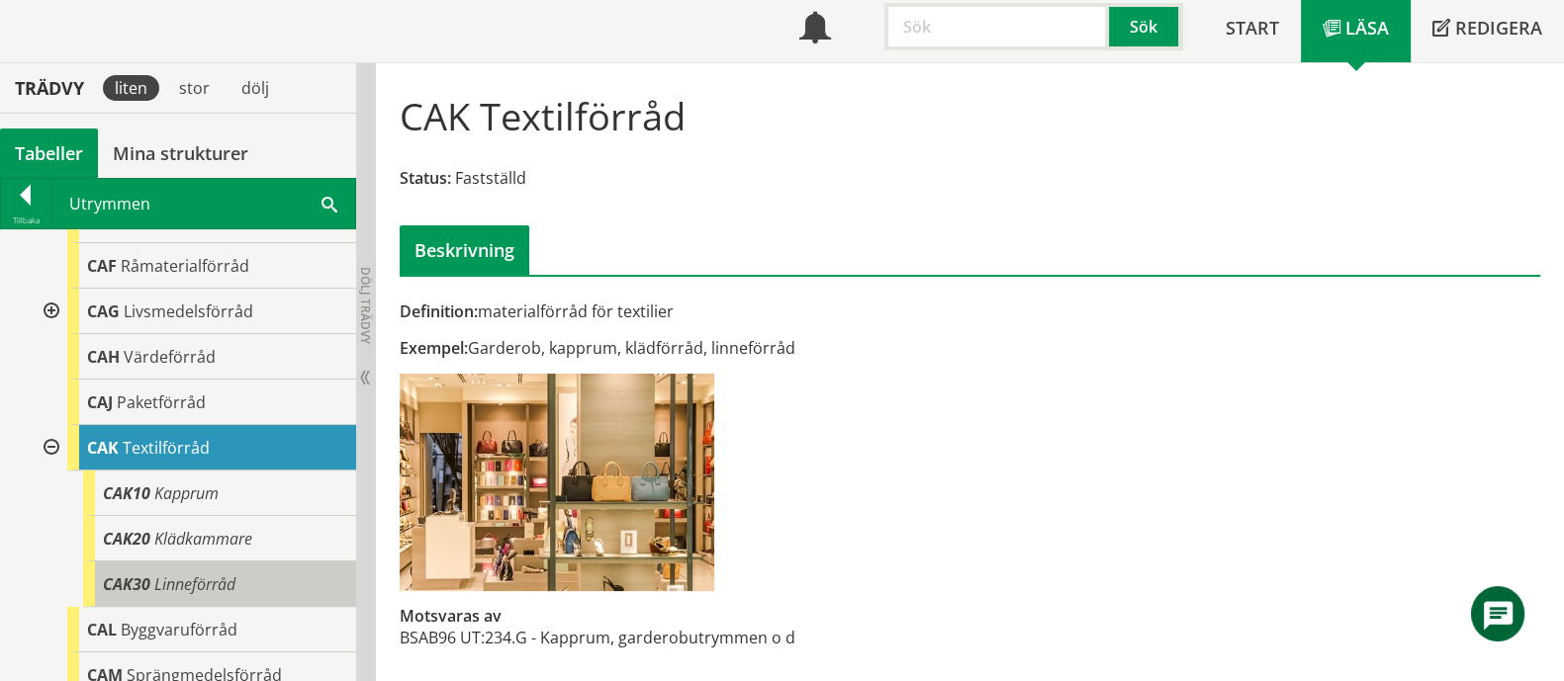
click at [211, 574] on span "Linneförråd" at bounding box center [194, 585] width 81 height 22
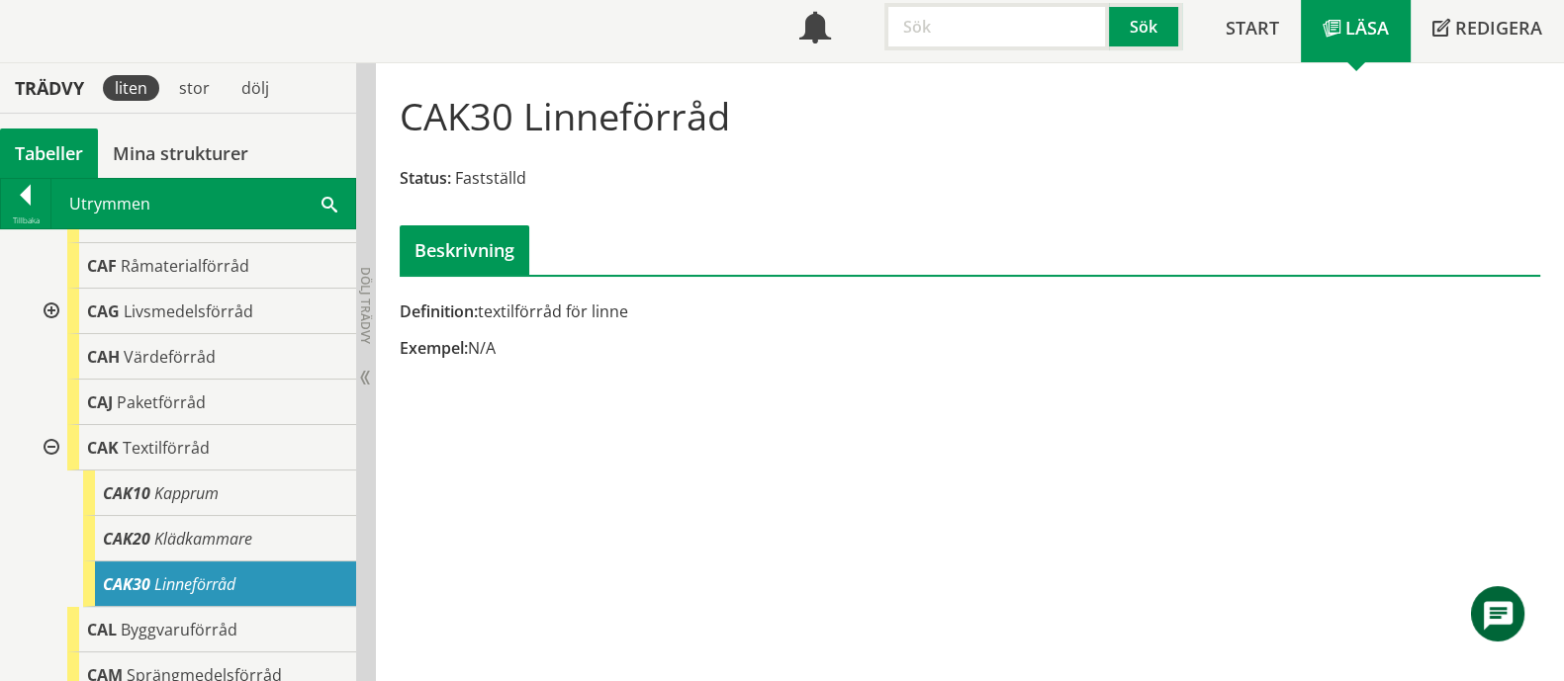
click at [964, 12] on input "text" at bounding box center [996, 26] width 224 height 47
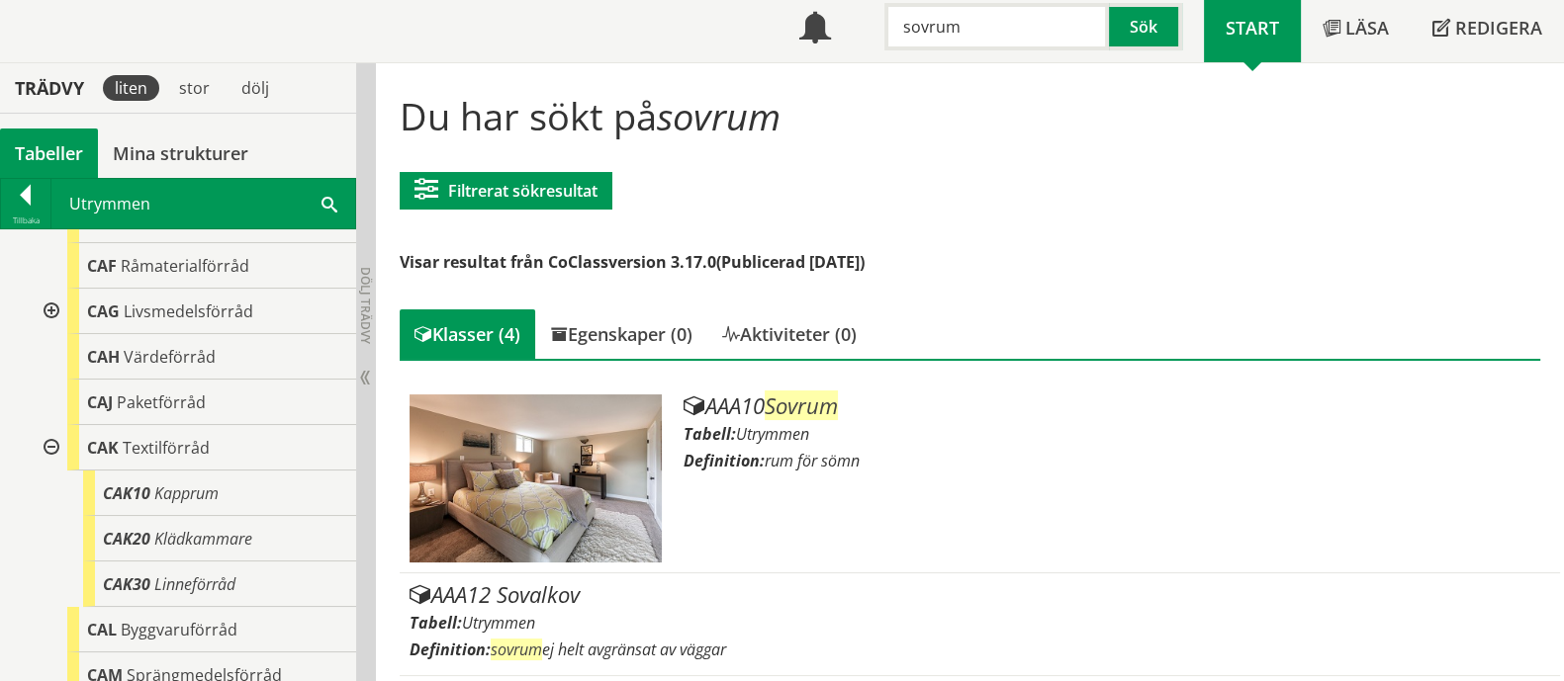
click at [923, 23] on input "sovrum" at bounding box center [996, 26] width 224 height 47
paste input "Apparatutrymme"
type input "Apparatutrymme"
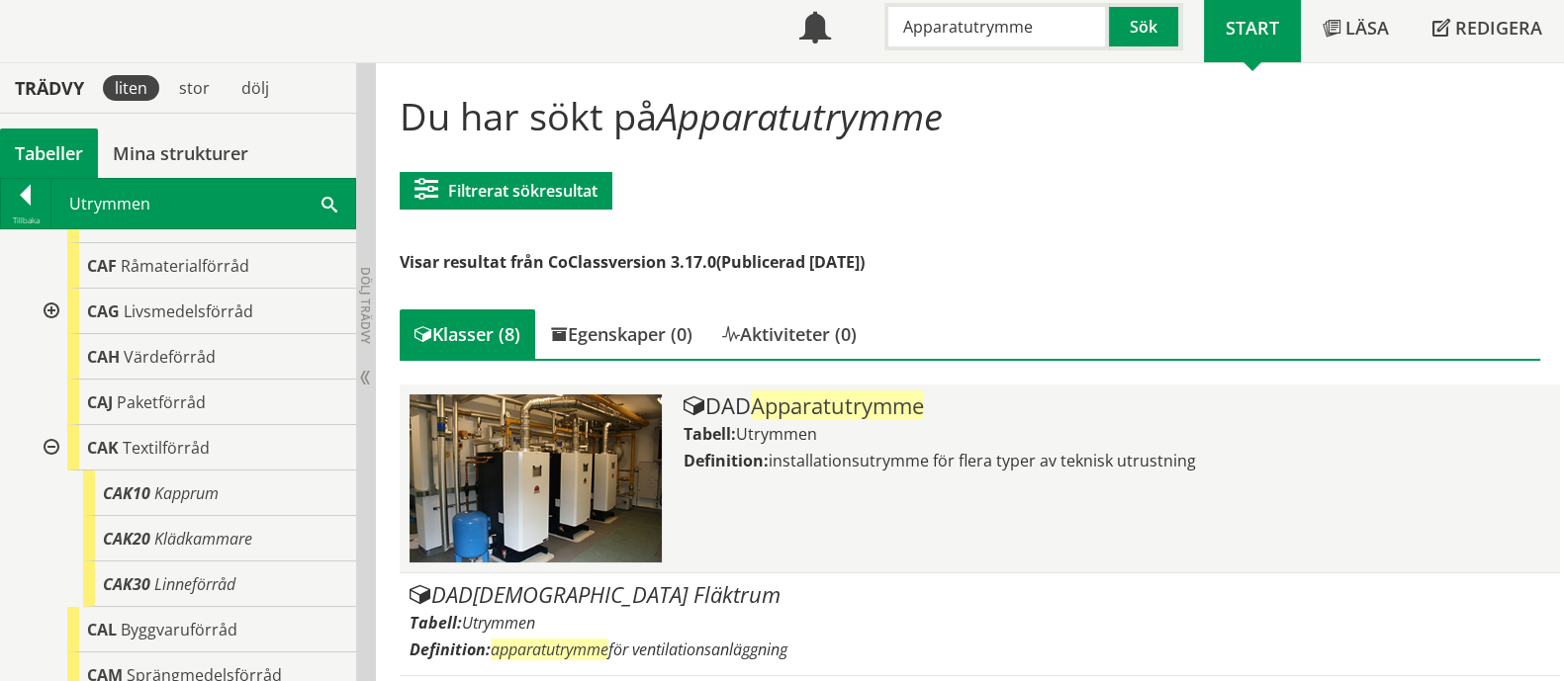
click at [900, 432] on div "Tabell: Utrymmen" at bounding box center [1116, 434] width 866 height 22
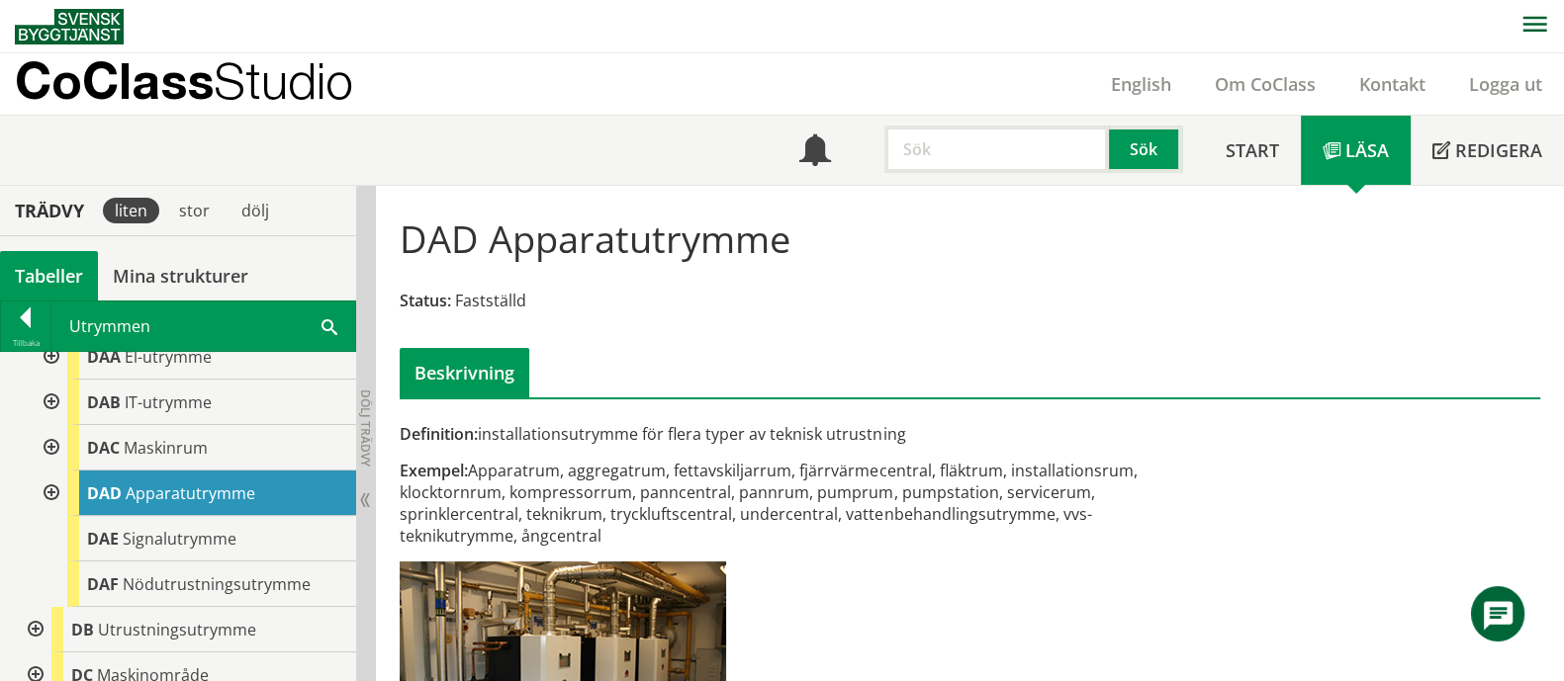
click at [999, 158] on input "text" at bounding box center [996, 149] width 224 height 47
paste input "Omklädningsrum"
type input "Omklädningsrum"
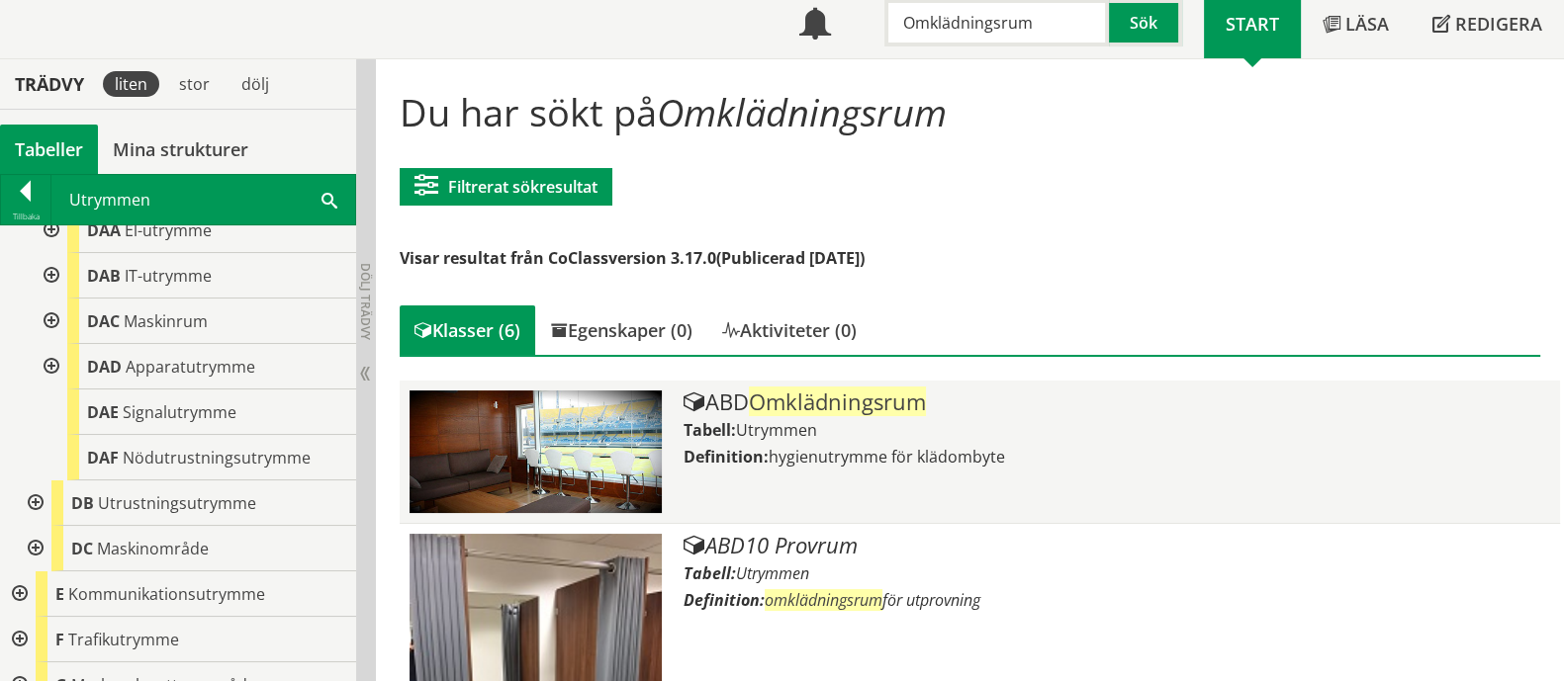
scroll to position [246, 0]
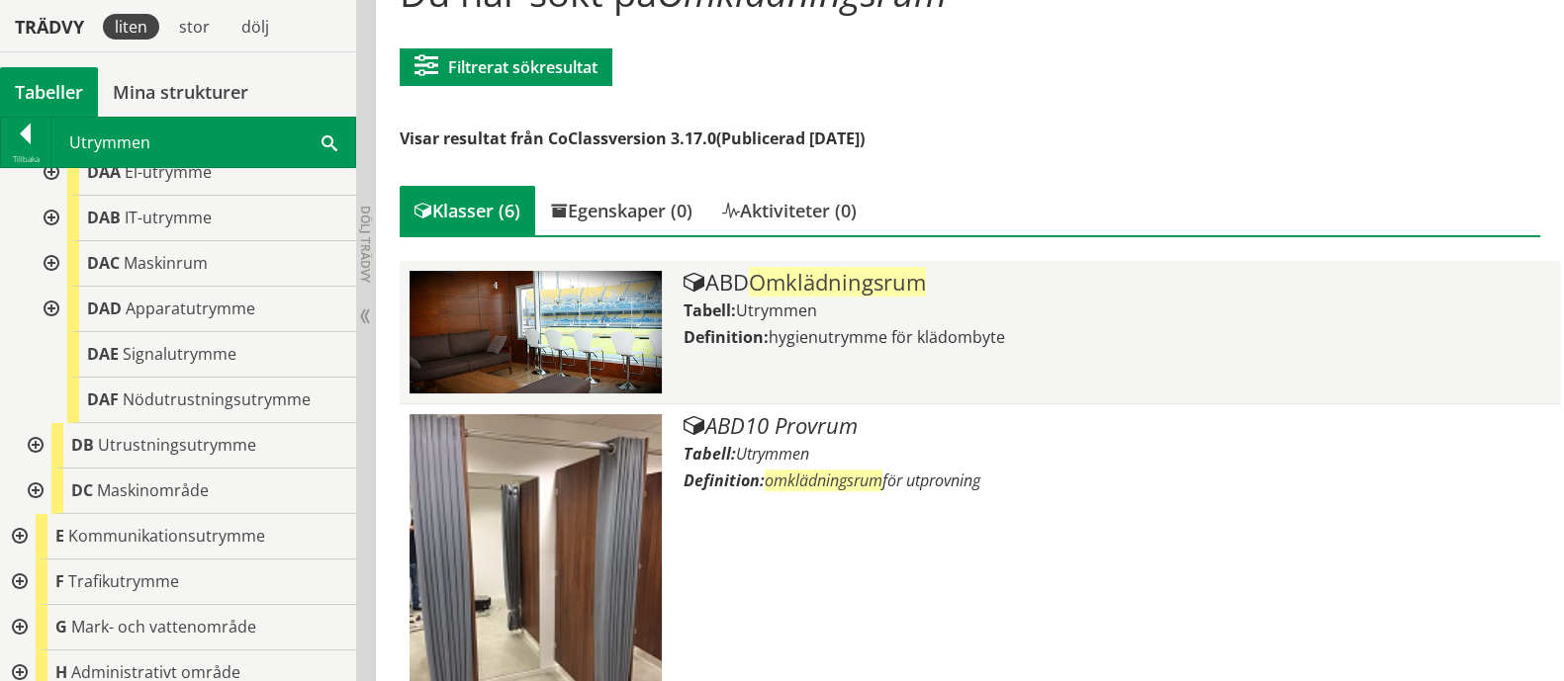
click at [890, 344] on span "hygienutrymme för klädombyte" at bounding box center [886, 337] width 236 height 22
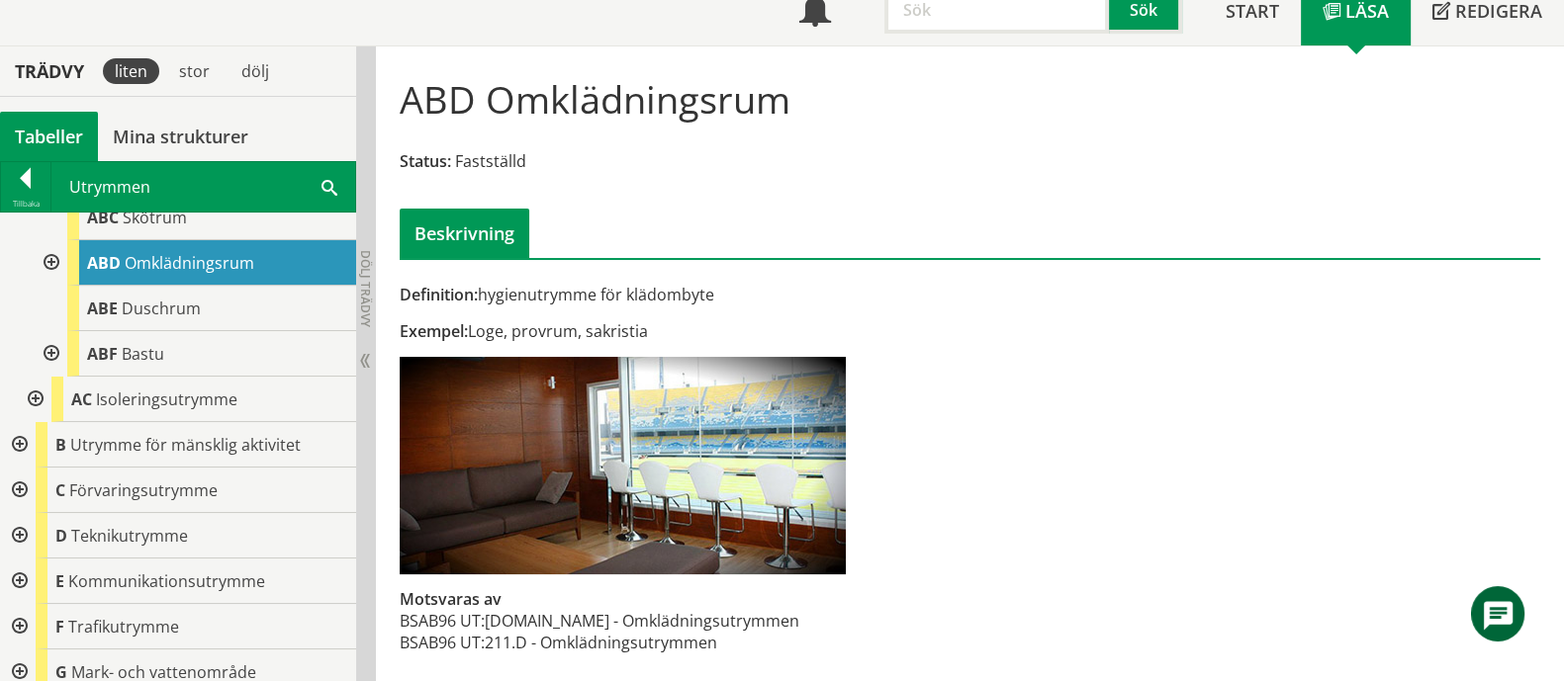
scroll to position [142, 0]
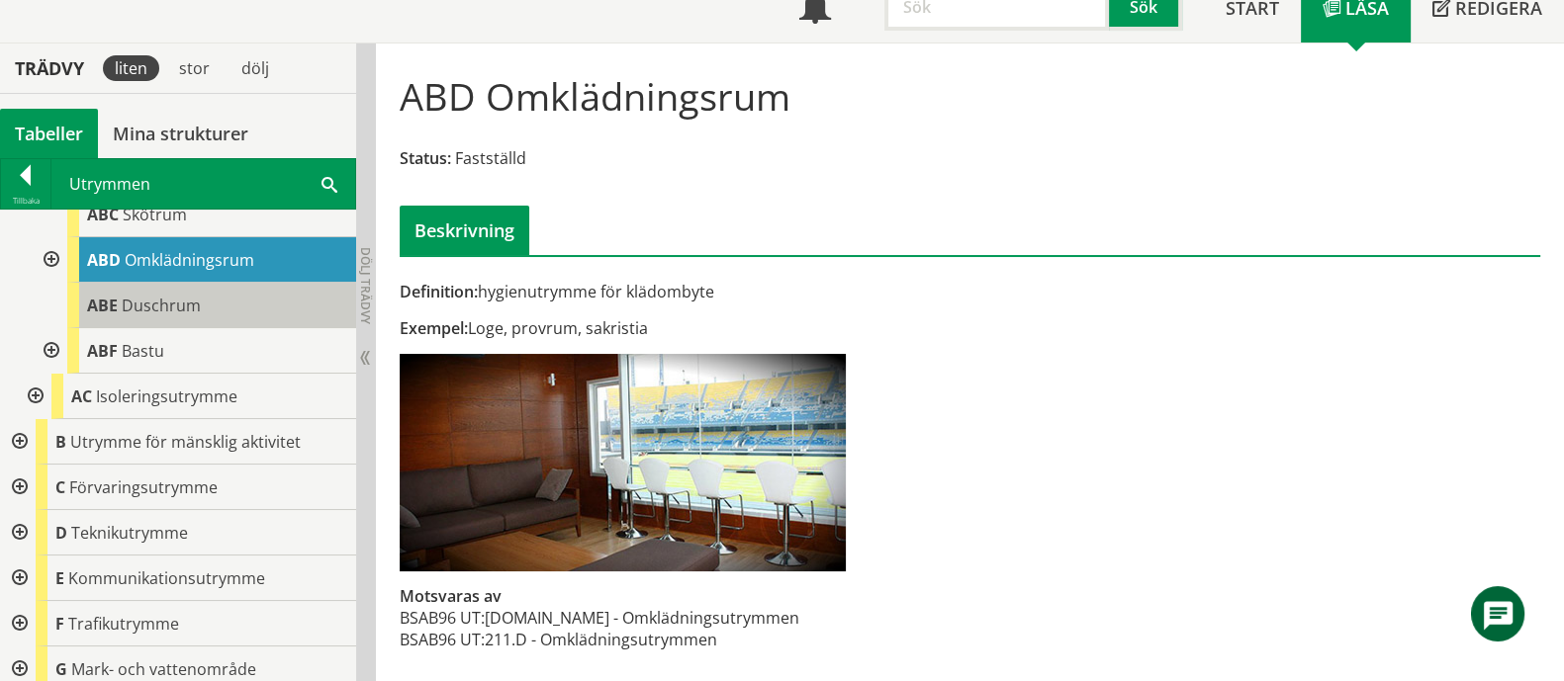
click at [193, 297] on span "Duschrum" at bounding box center [161, 306] width 79 height 22
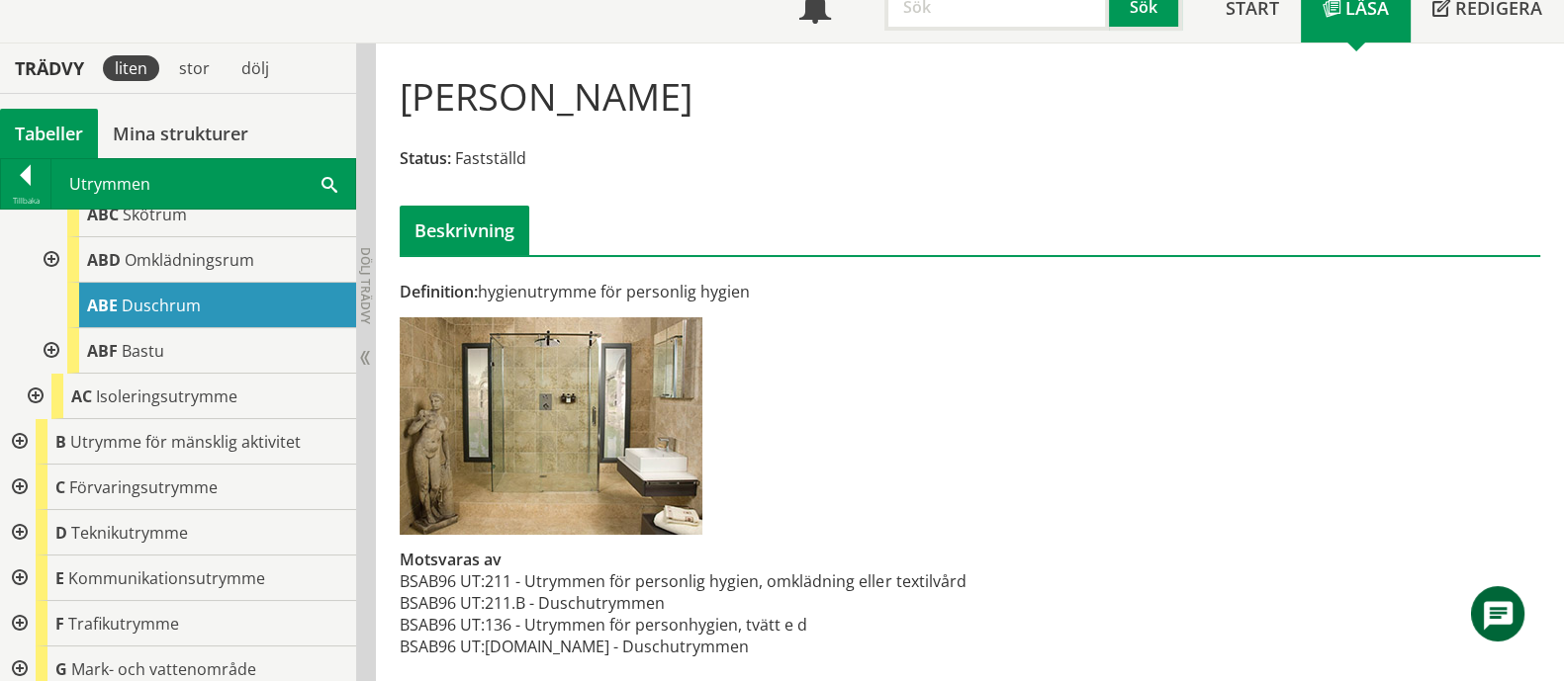
click at [946, 29] on input "text" at bounding box center [996, 6] width 224 height 47
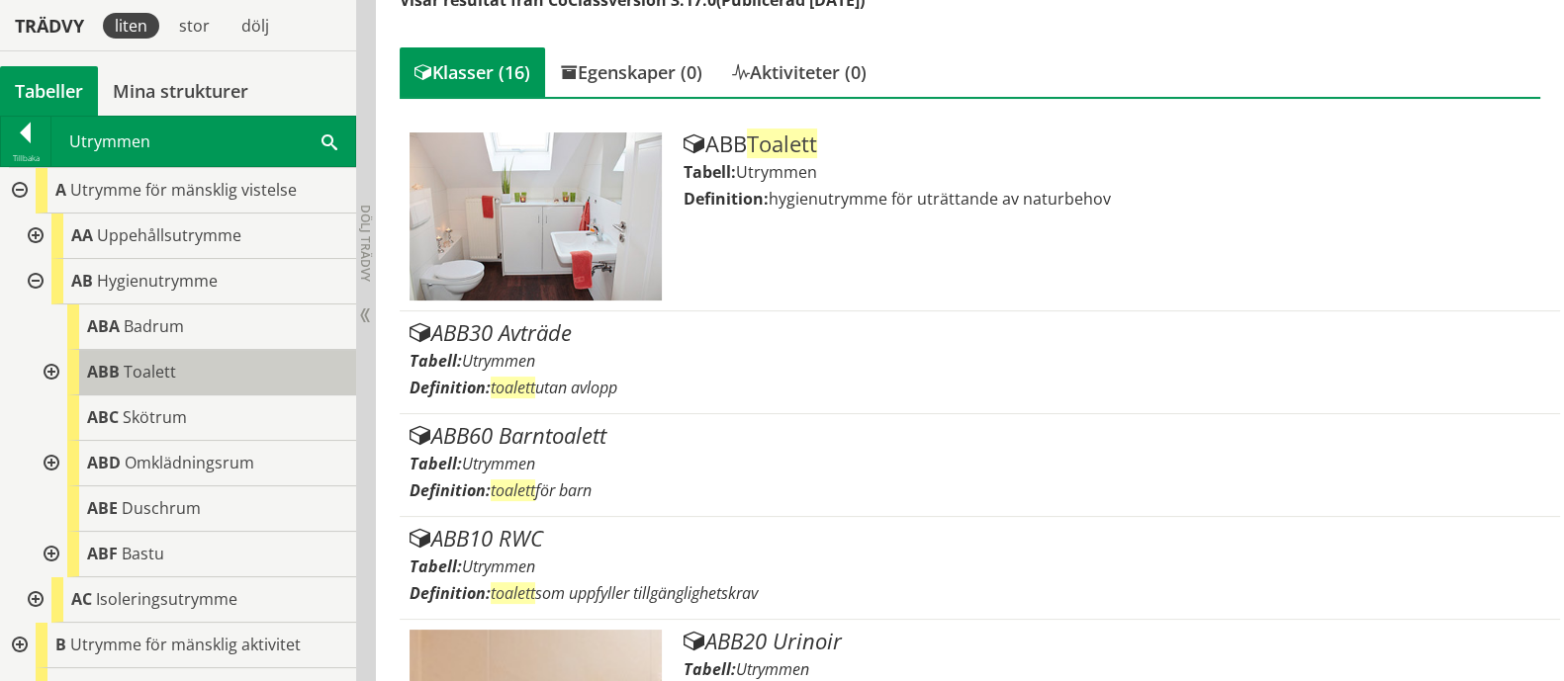
click at [190, 388] on div "ABB Toalett" at bounding box center [211, 372] width 289 height 45
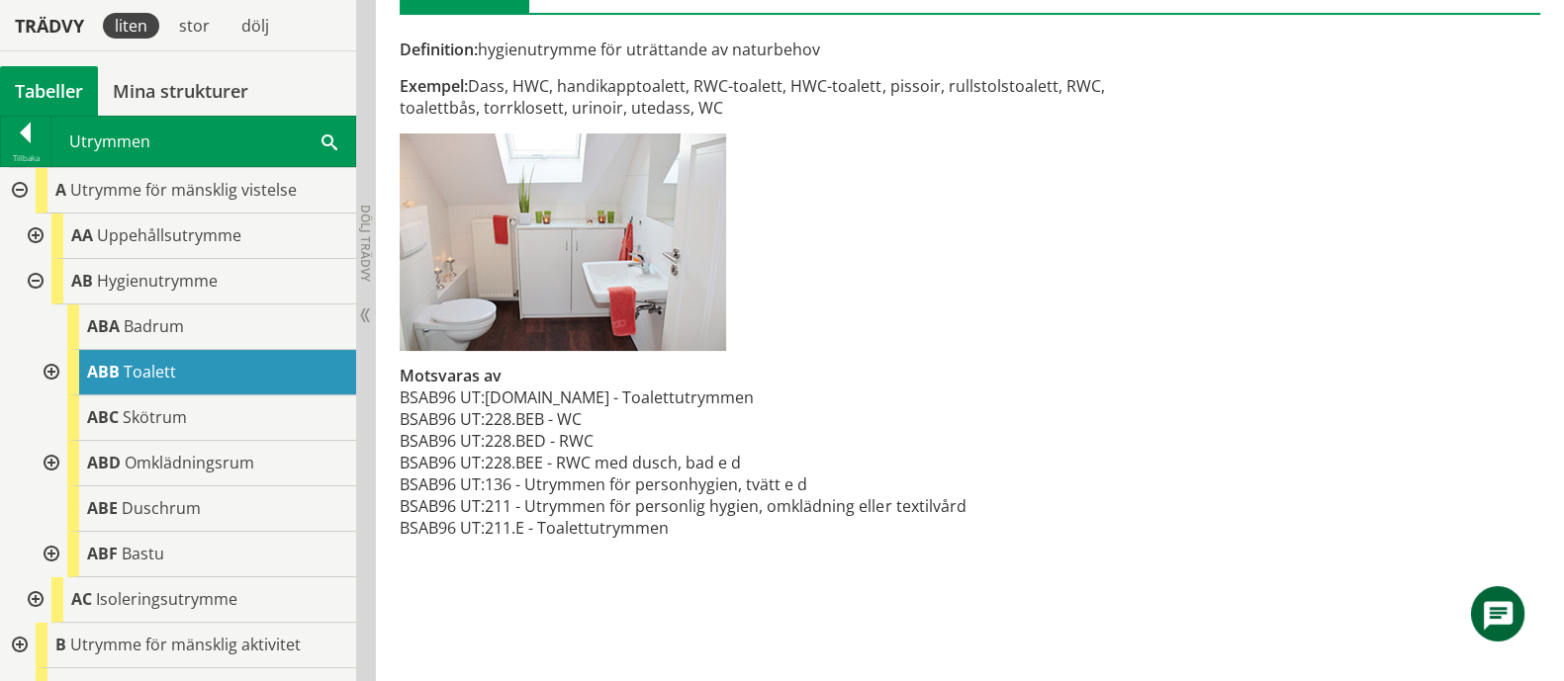
click at [42, 370] on div at bounding box center [50, 372] width 36 height 45
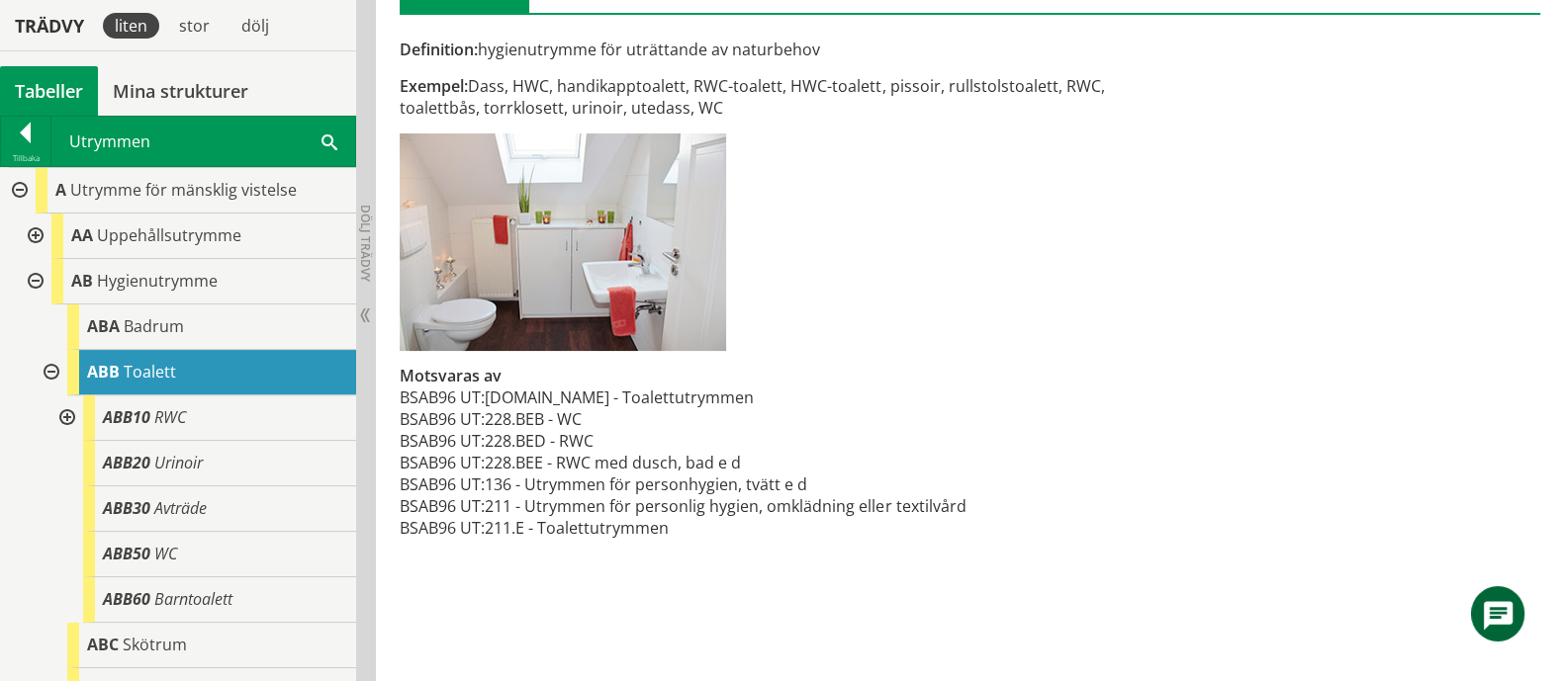
click at [63, 417] on div at bounding box center [65, 418] width 36 height 45
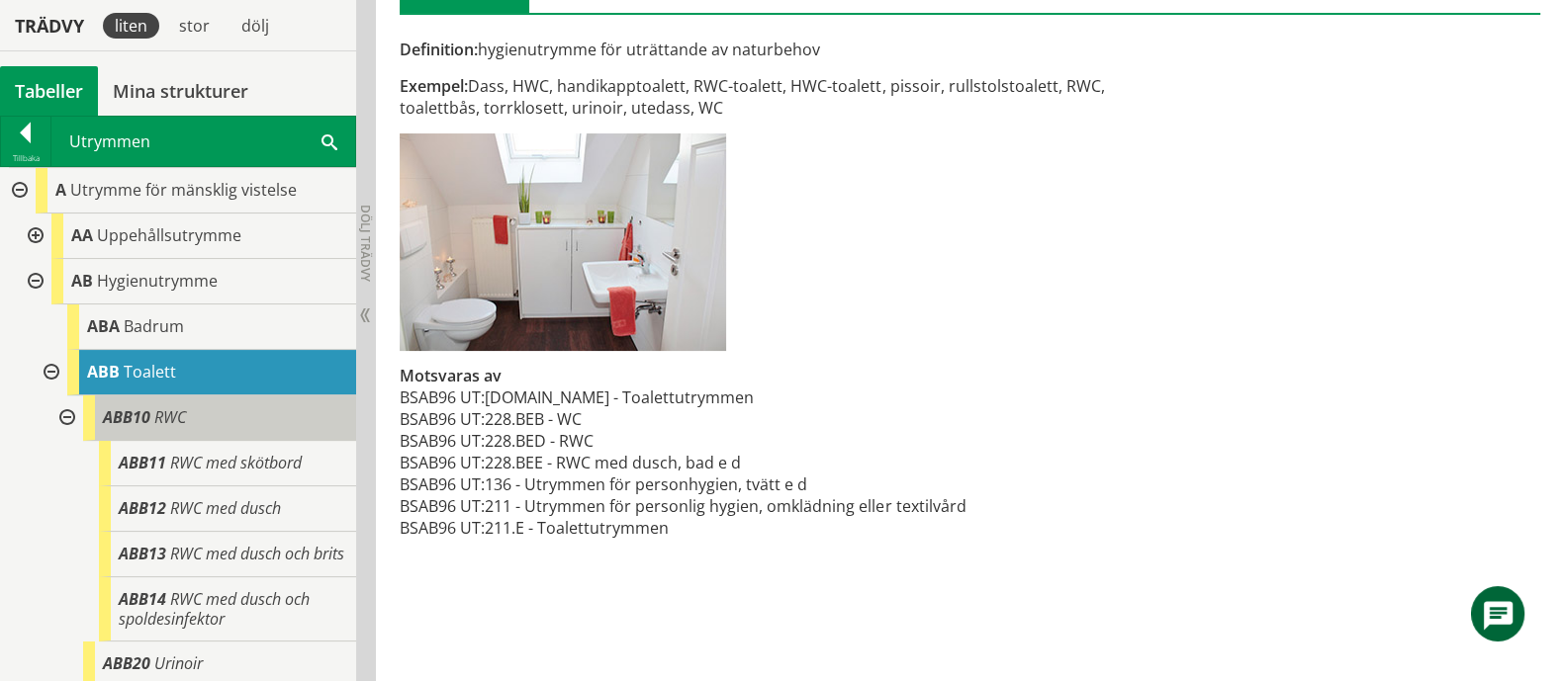
click at [250, 421] on div "ABB10 RWC" at bounding box center [219, 418] width 273 height 45
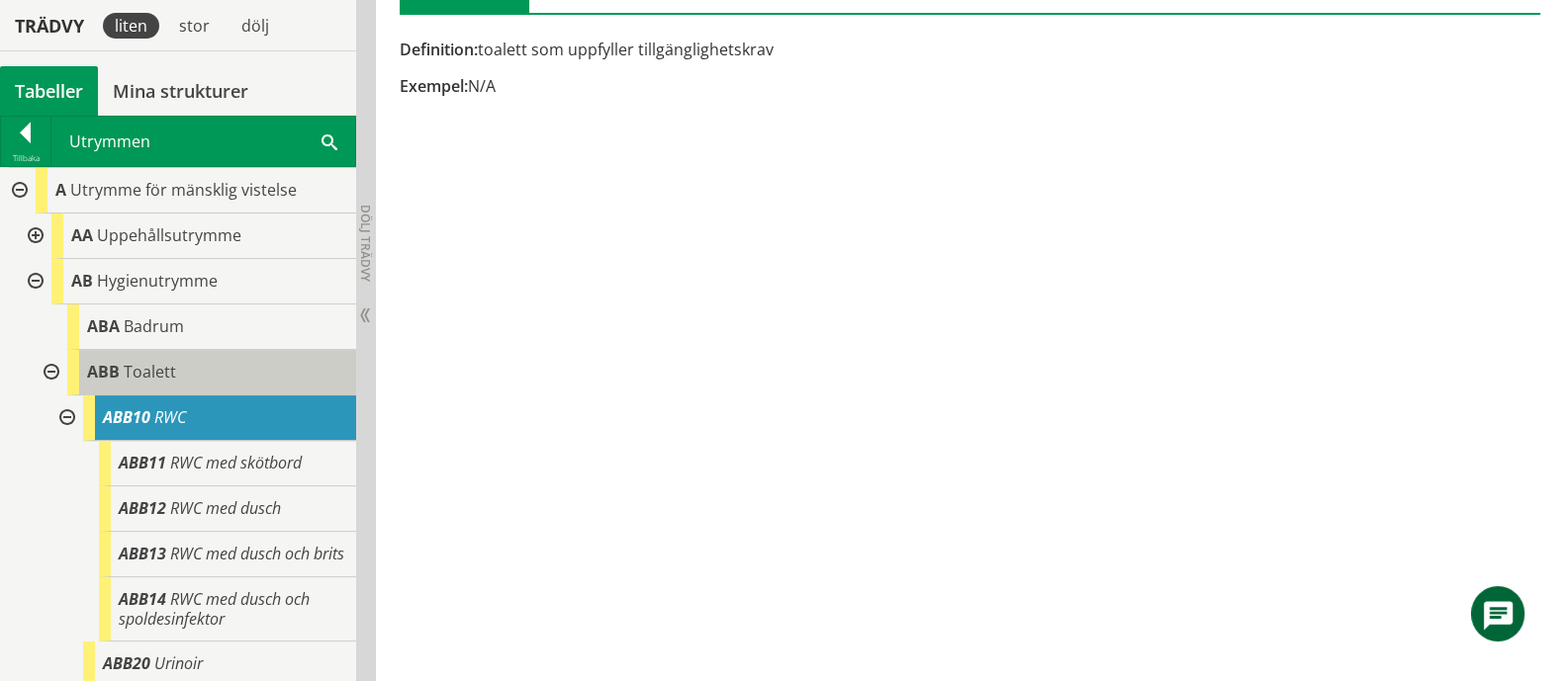
click at [235, 381] on div "ABB Toalett" at bounding box center [211, 372] width 289 height 45
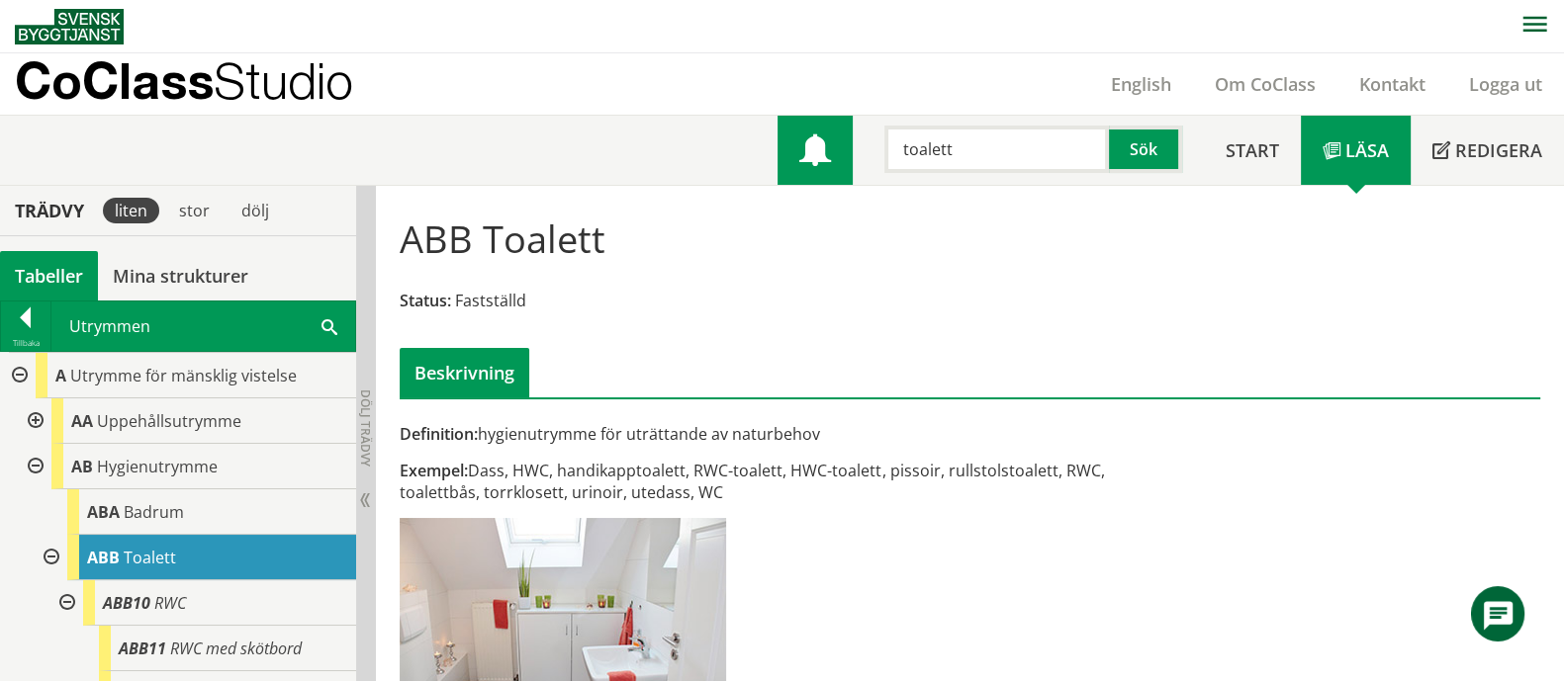
drag, startPoint x: 999, startPoint y: 142, endPoint x: 848, endPoint y: 160, distance: 152.4
click at [848, 160] on div "Meny toalett Sök" at bounding box center [990, 150] width 426 height 69
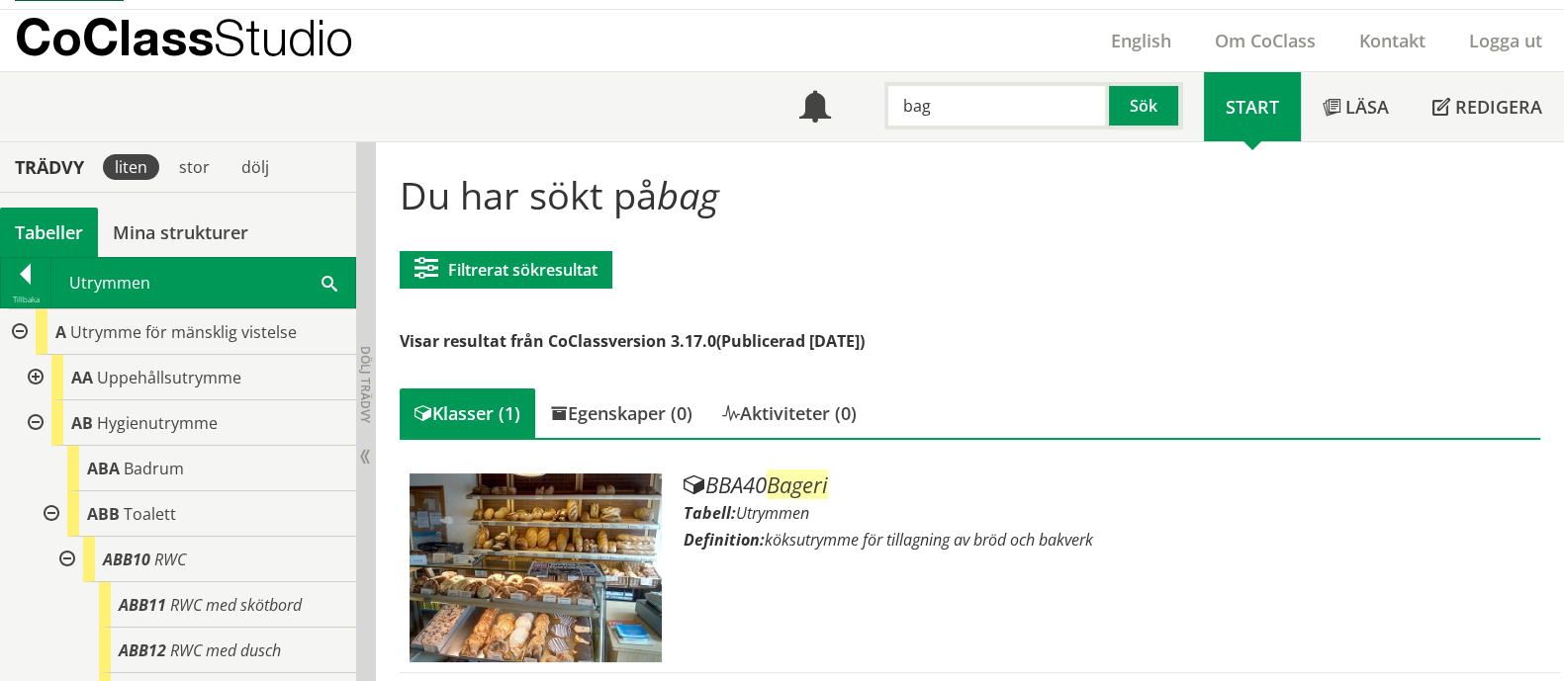
scroll to position [45, 0]
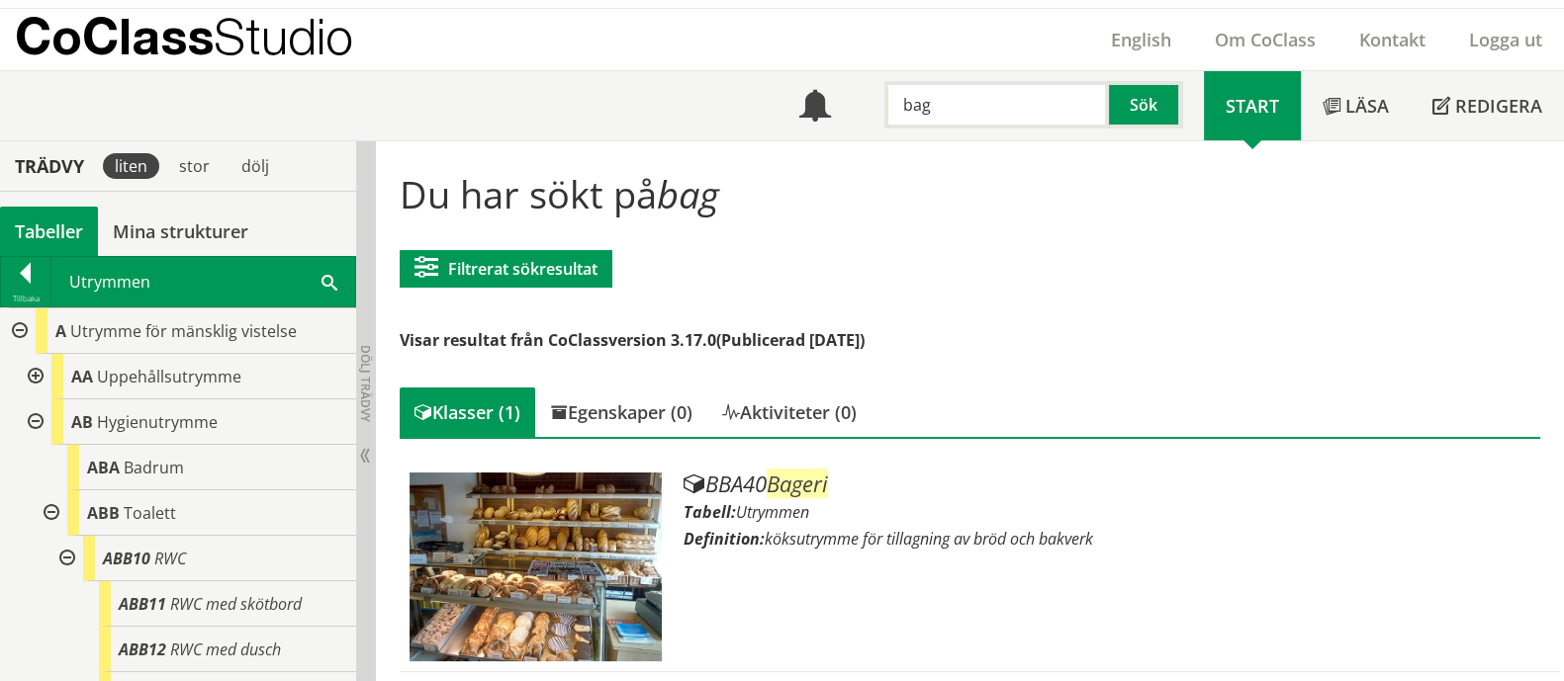
click at [911, 118] on input "bag" at bounding box center [996, 104] width 224 height 47
paste input "Rengöringsutrymme"
type input "Rengöringsutrymme"
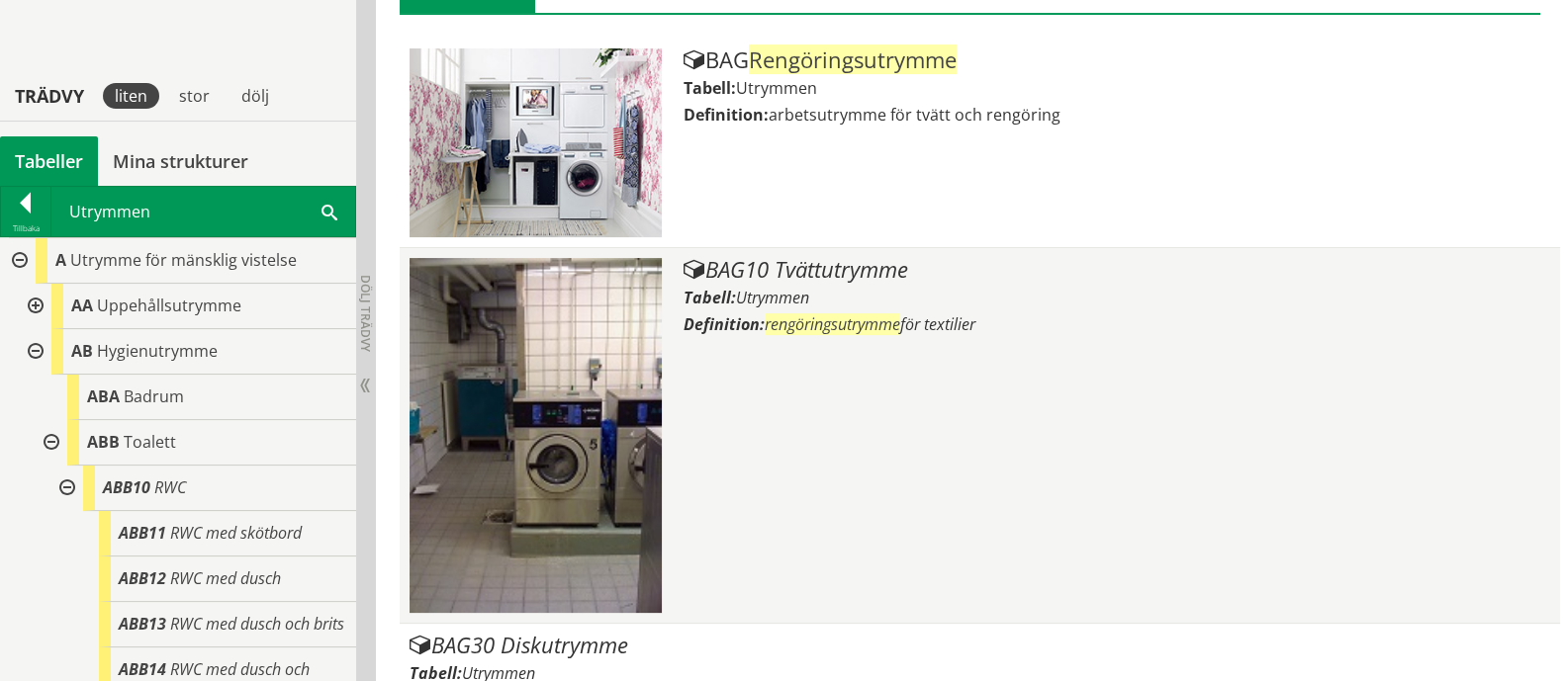
scroll to position [414, 0]
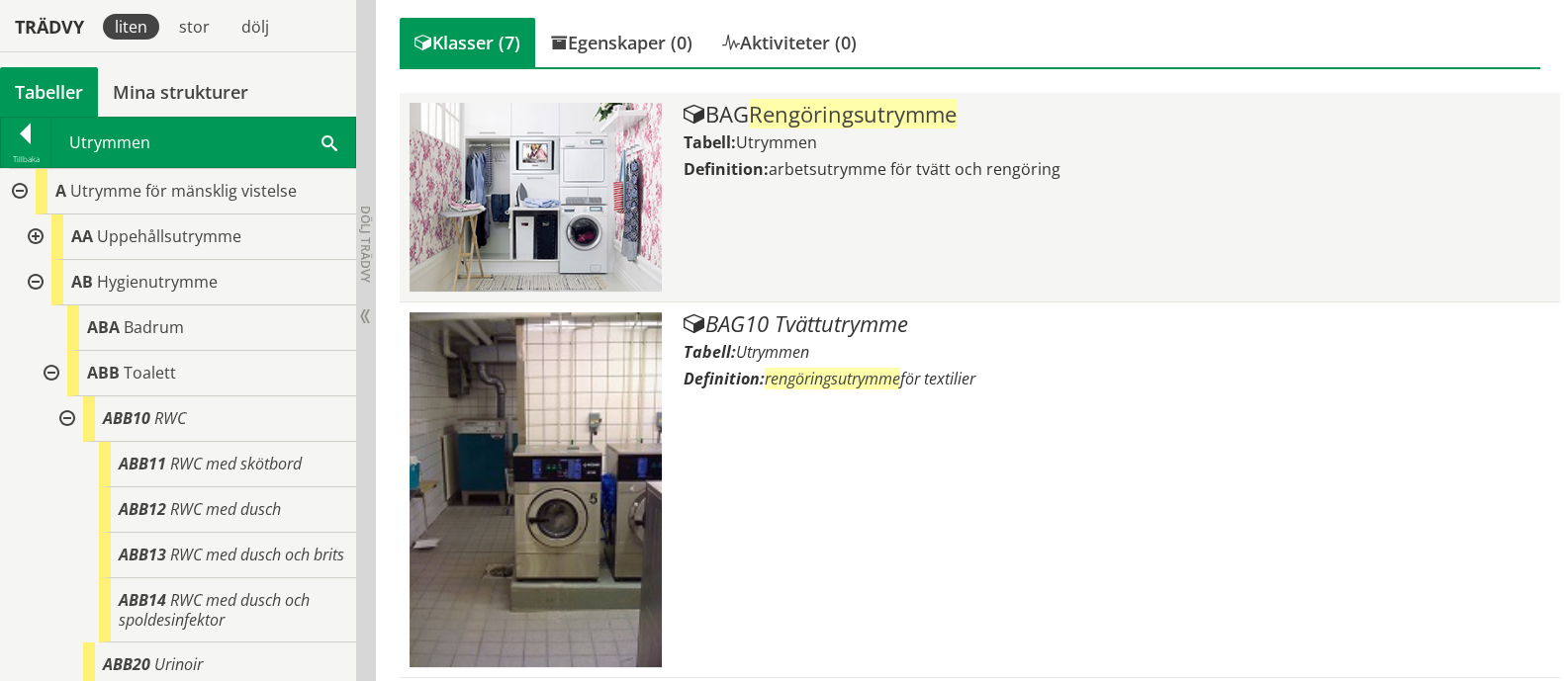
click at [938, 236] on div "BAG Rengöringsutrymme Tabell: Utrymmen Definition: arbetsutrymme för tvätt och …" at bounding box center [1116, 197] width 866 height 189
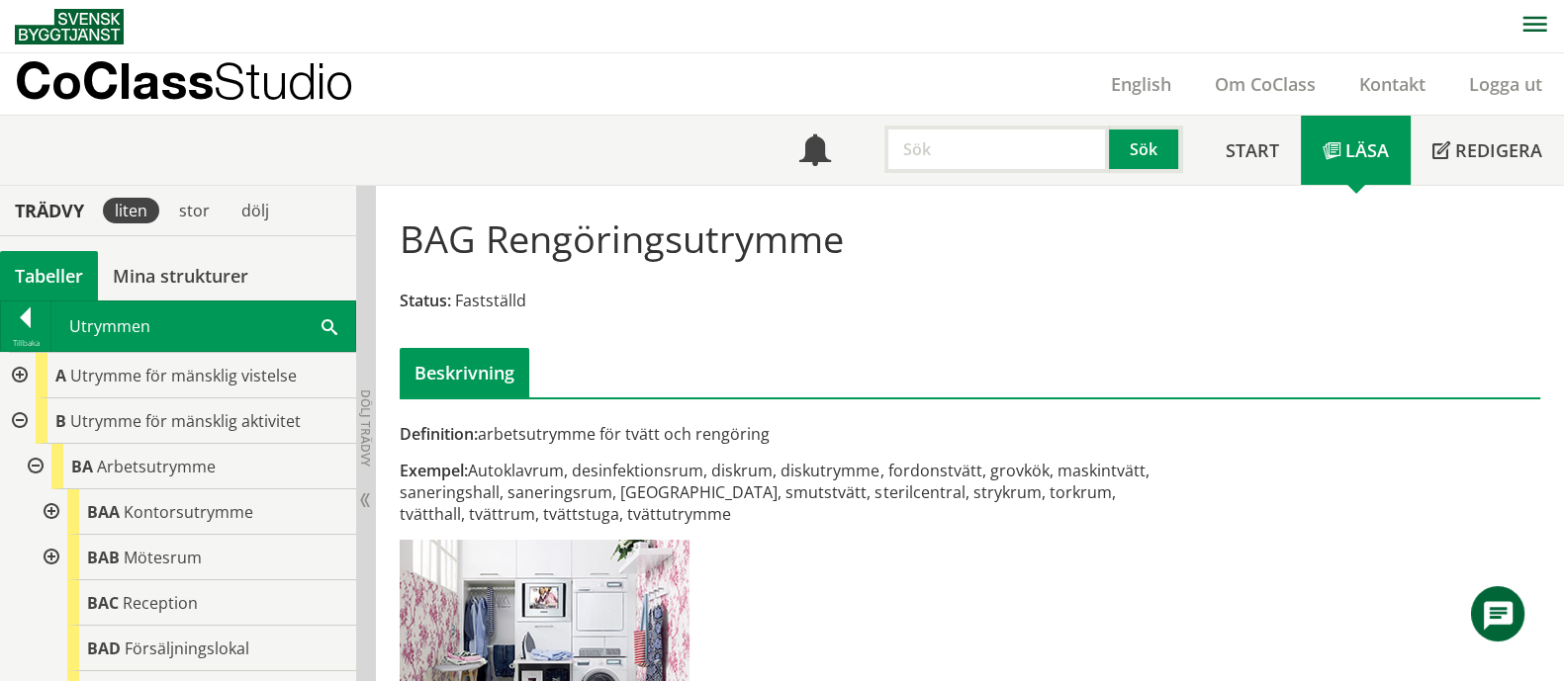
click at [815, 432] on div "Definition: arbetsutrymme för tvätt och rengöring" at bounding box center [775, 434] width 751 height 22
drag, startPoint x: 793, startPoint y: 433, endPoint x: 401, endPoint y: 429, distance: 392.6
click at [401, 429] on div "Definition: arbetsutrymme för tvätt och rengöring" at bounding box center [775, 434] width 751 height 22
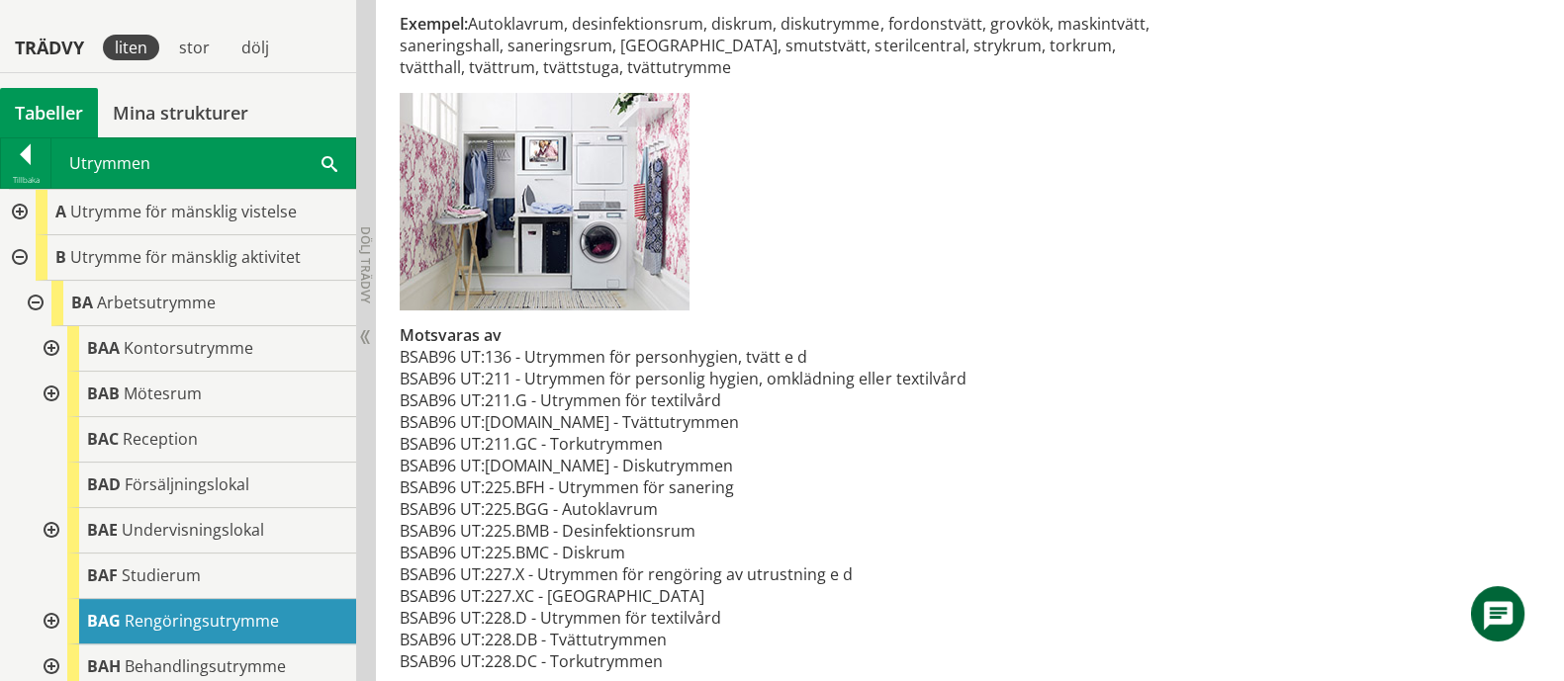
scroll to position [469, 0]
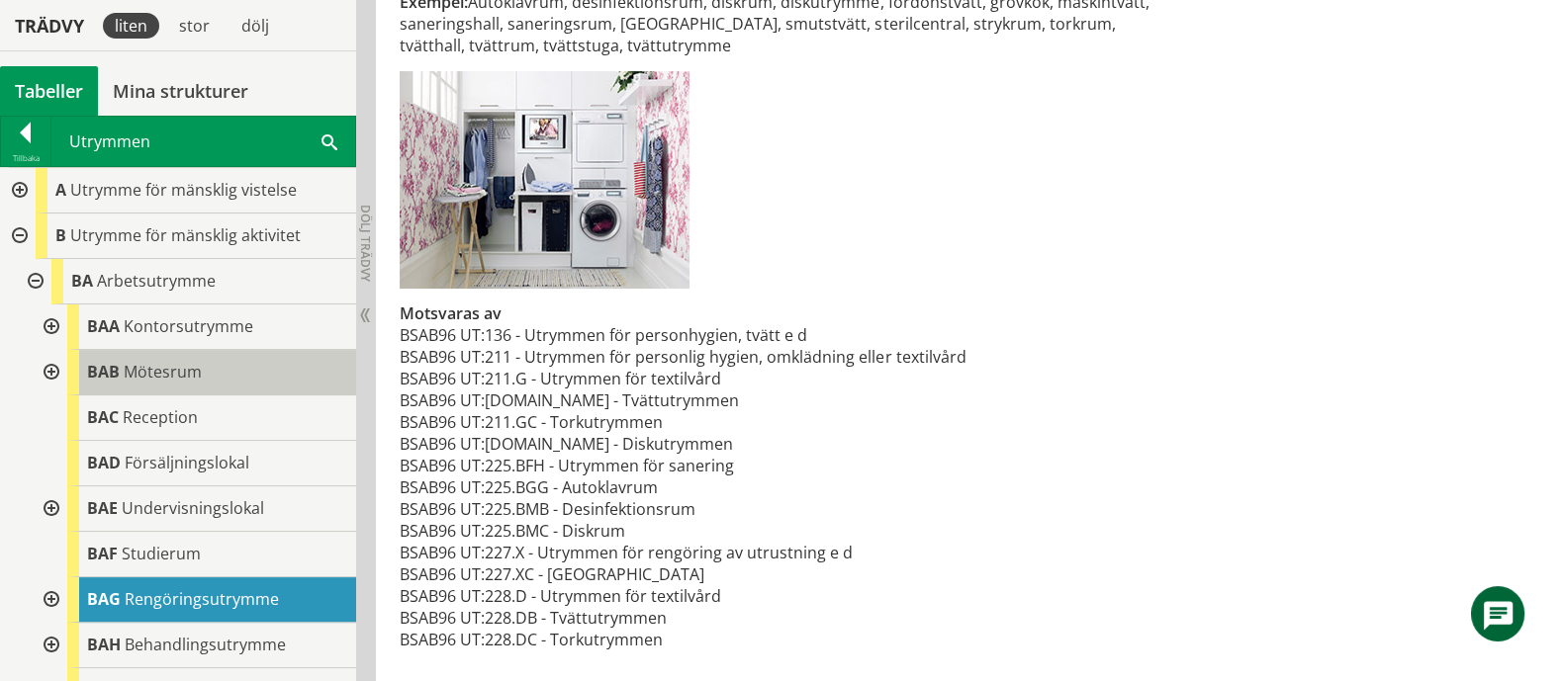
drag, startPoint x: 781, startPoint y: 388, endPoint x: 202, endPoint y: 389, distance: 579.5
click at [202, 389] on div "Trädvy liten stor [GEOGRAPHIC_DATA] Tabeller Mina strukturer CoClass Version 3.…" at bounding box center [782, 199] width 1564 height 965
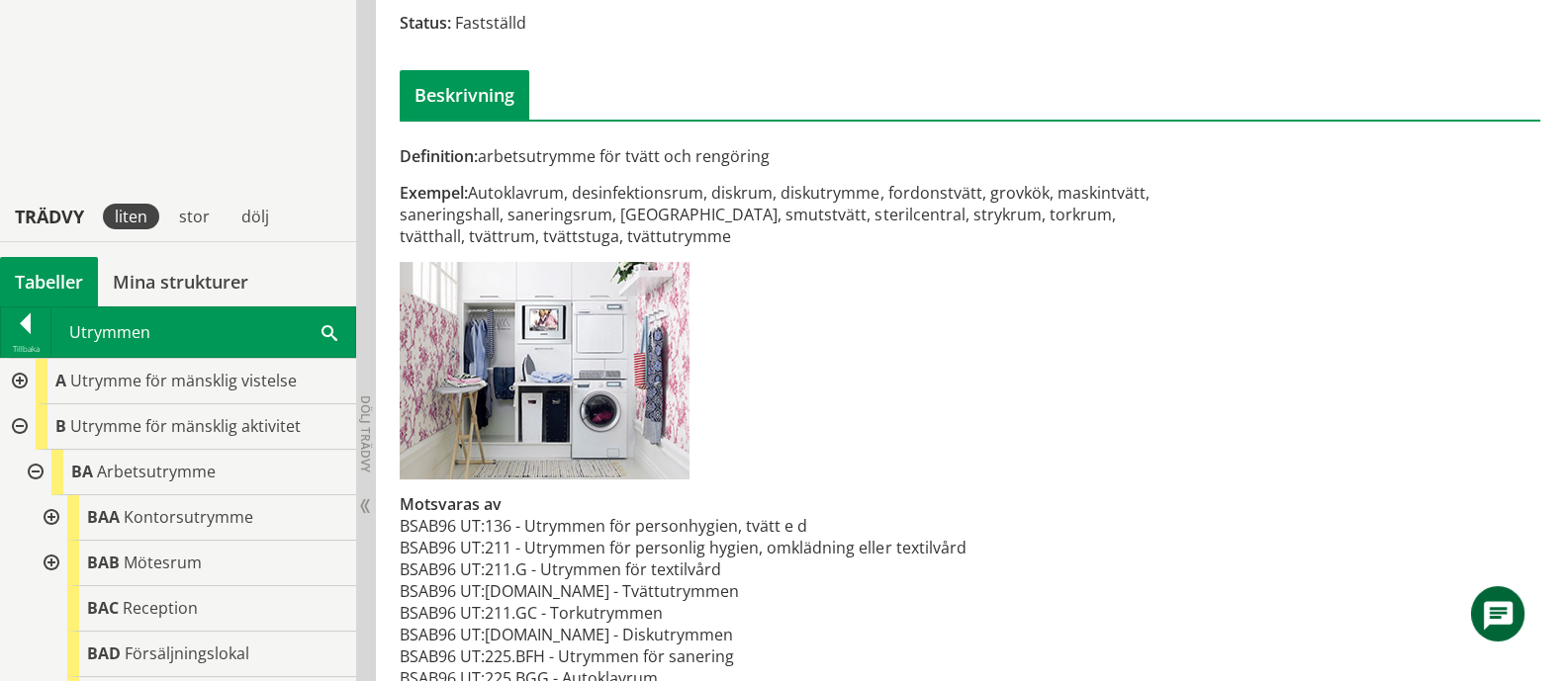
scroll to position [0, 0]
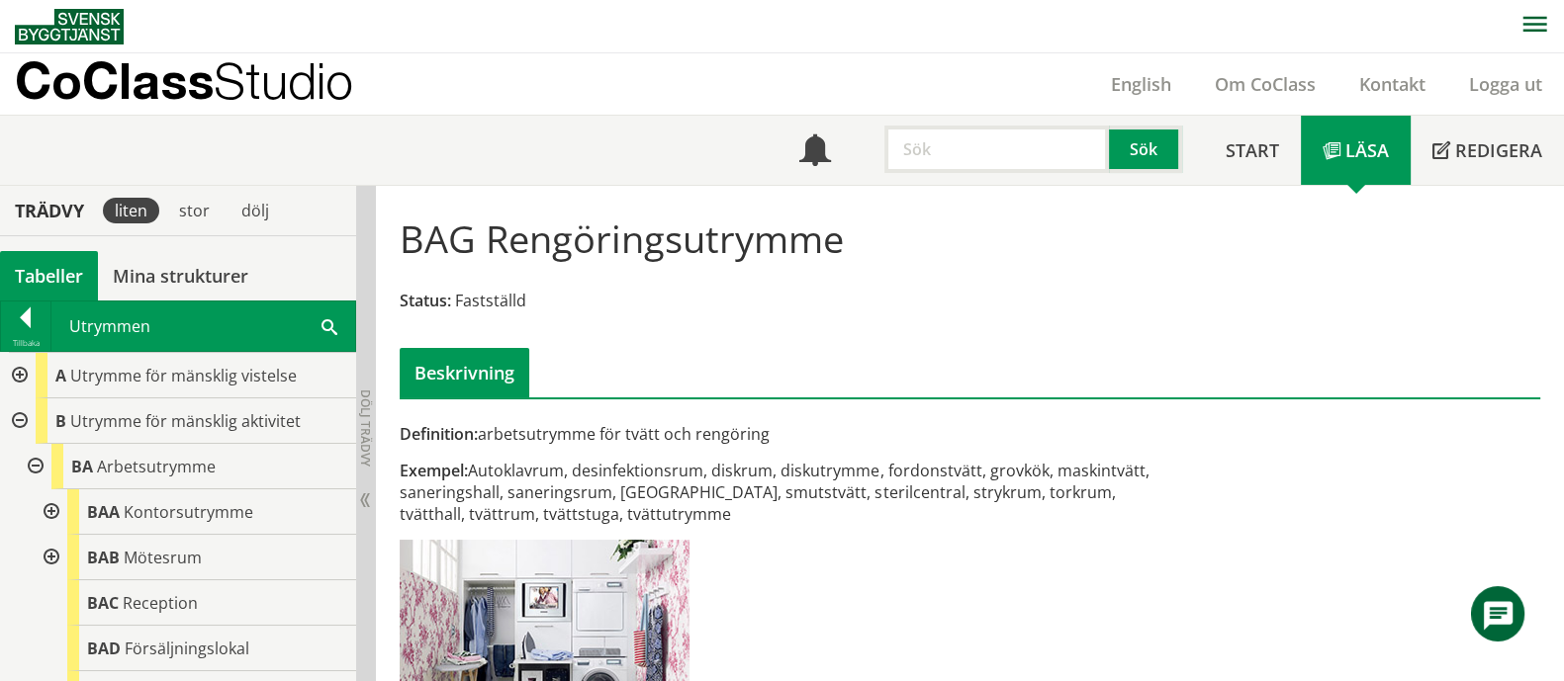
click at [934, 167] on input "text" at bounding box center [996, 149] width 224 height 47
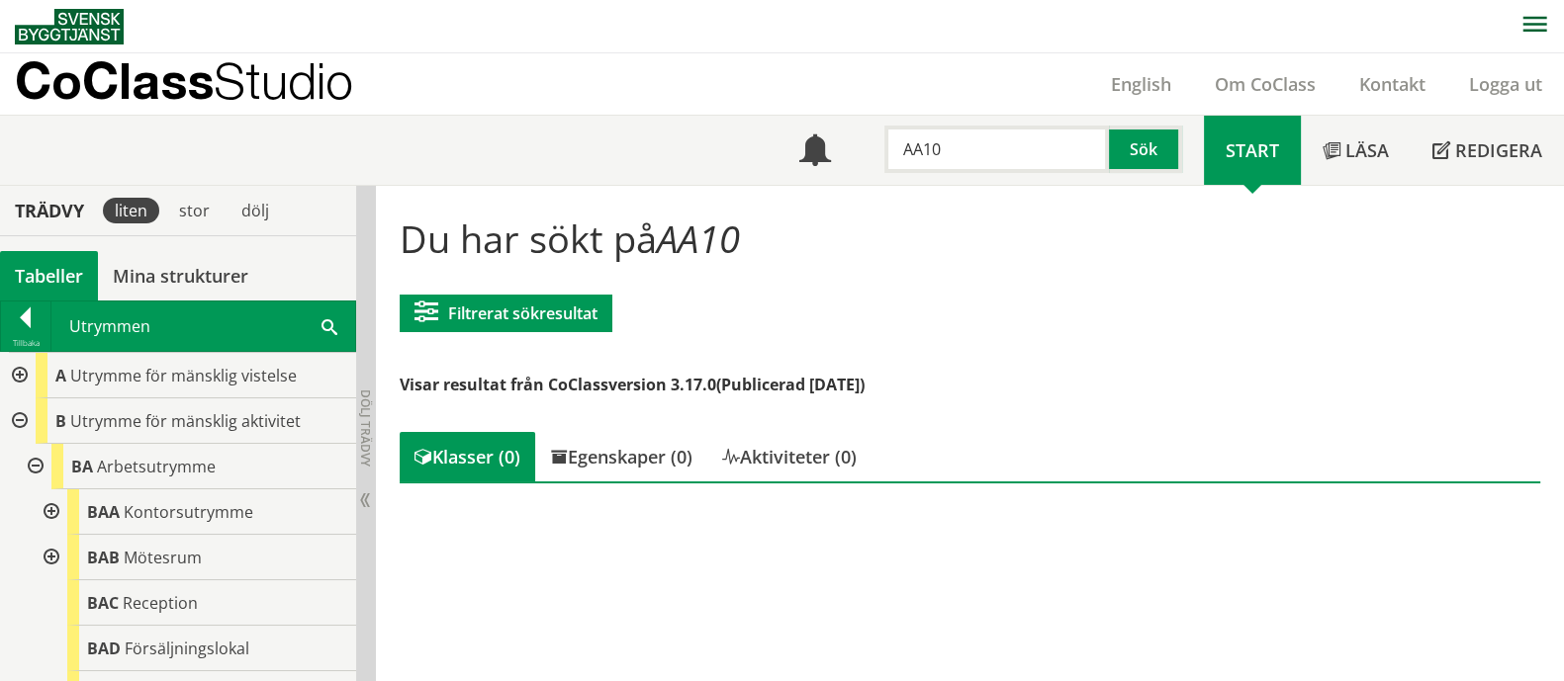
click at [912, 135] on input "AA10" at bounding box center [996, 149] width 224 height 47
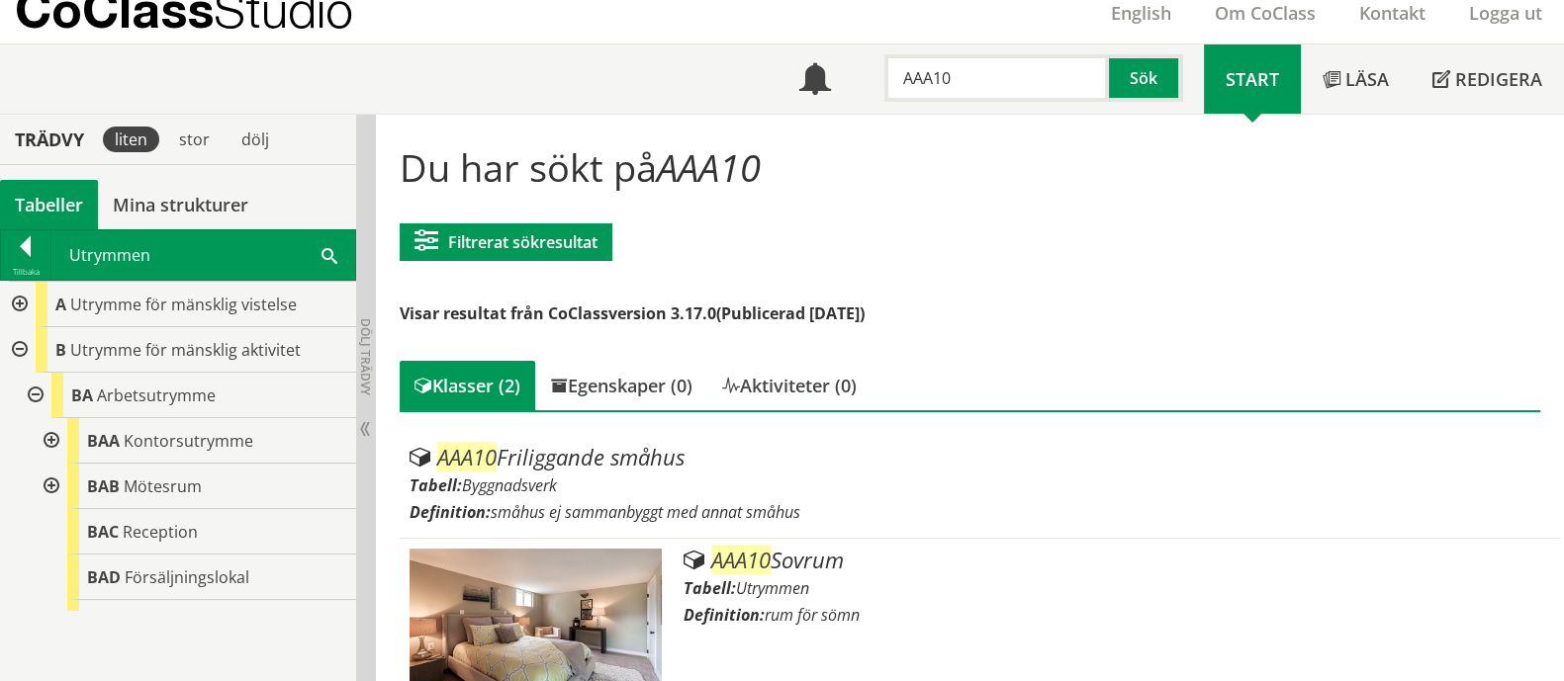
scroll to position [125, 0]
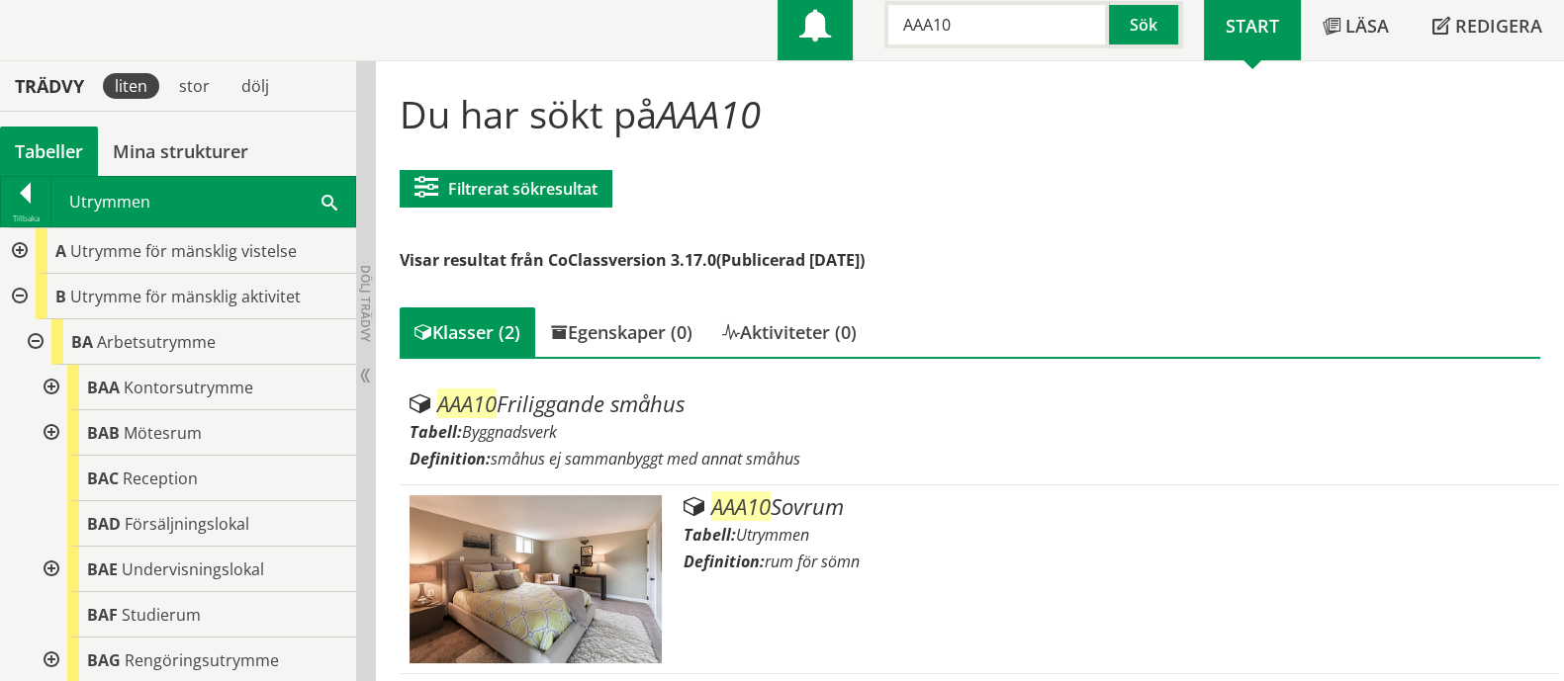
drag, startPoint x: 950, startPoint y: 31, endPoint x: 786, endPoint y: 31, distance: 164.2
click at [786, 31] on div "Meny AAA10 Sök" at bounding box center [990, 25] width 426 height 69
click at [959, 30] on input "AAA10" at bounding box center [996, 24] width 224 height 47
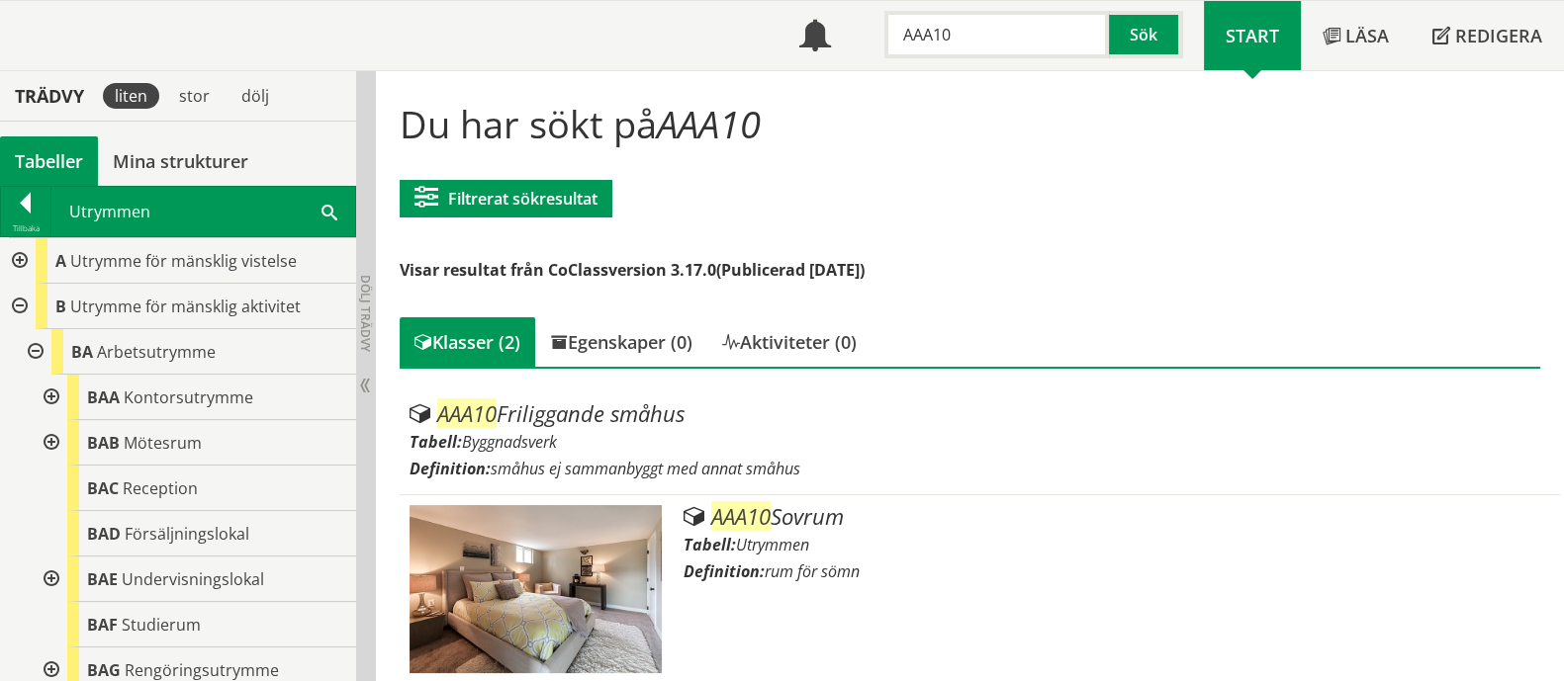
scroll to position [0, 0]
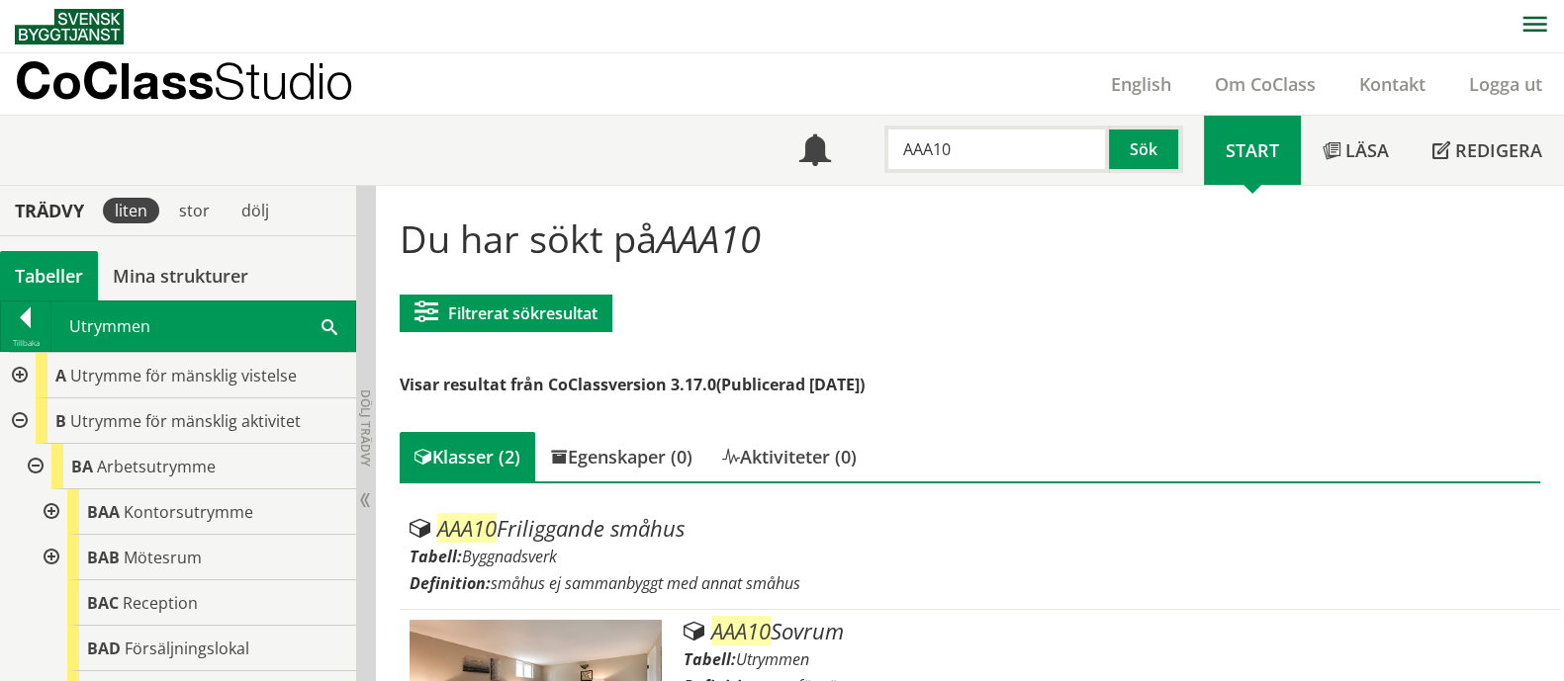
drag, startPoint x: 959, startPoint y: 30, endPoint x: 692, endPoint y: -16, distance: 270.9
click at [692, 0] on html "AMA AMA Beskrivningsverktyg AMA Funktion BSAB Bygginfo Byggjura Byggkatalogen […" at bounding box center [782, 340] width 1564 height 681
type input "Rum"
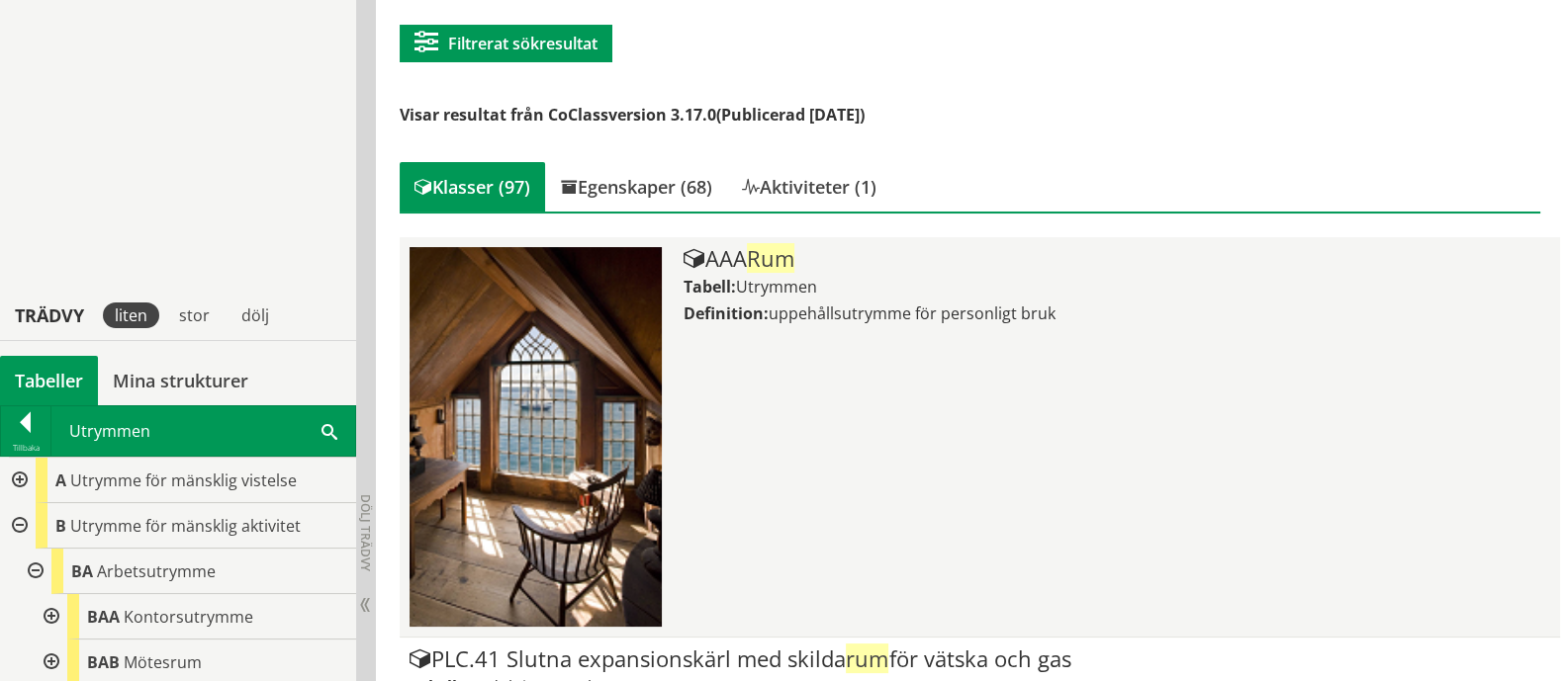
scroll to position [246, 0]
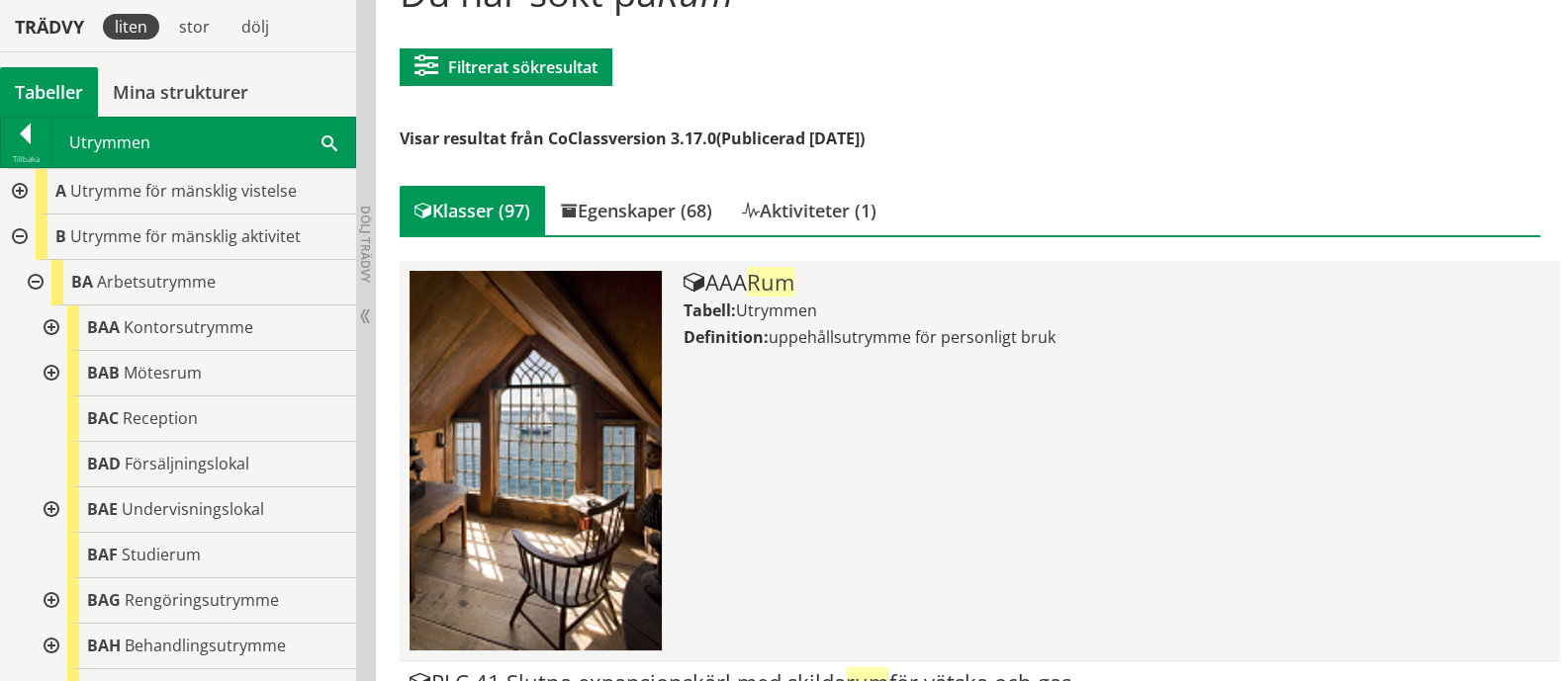
click at [935, 348] on div "AAA Rum Tabell: Utrymmen Definition: uppehållsutrymme för personligt bruk" at bounding box center [1116, 461] width 866 height 380
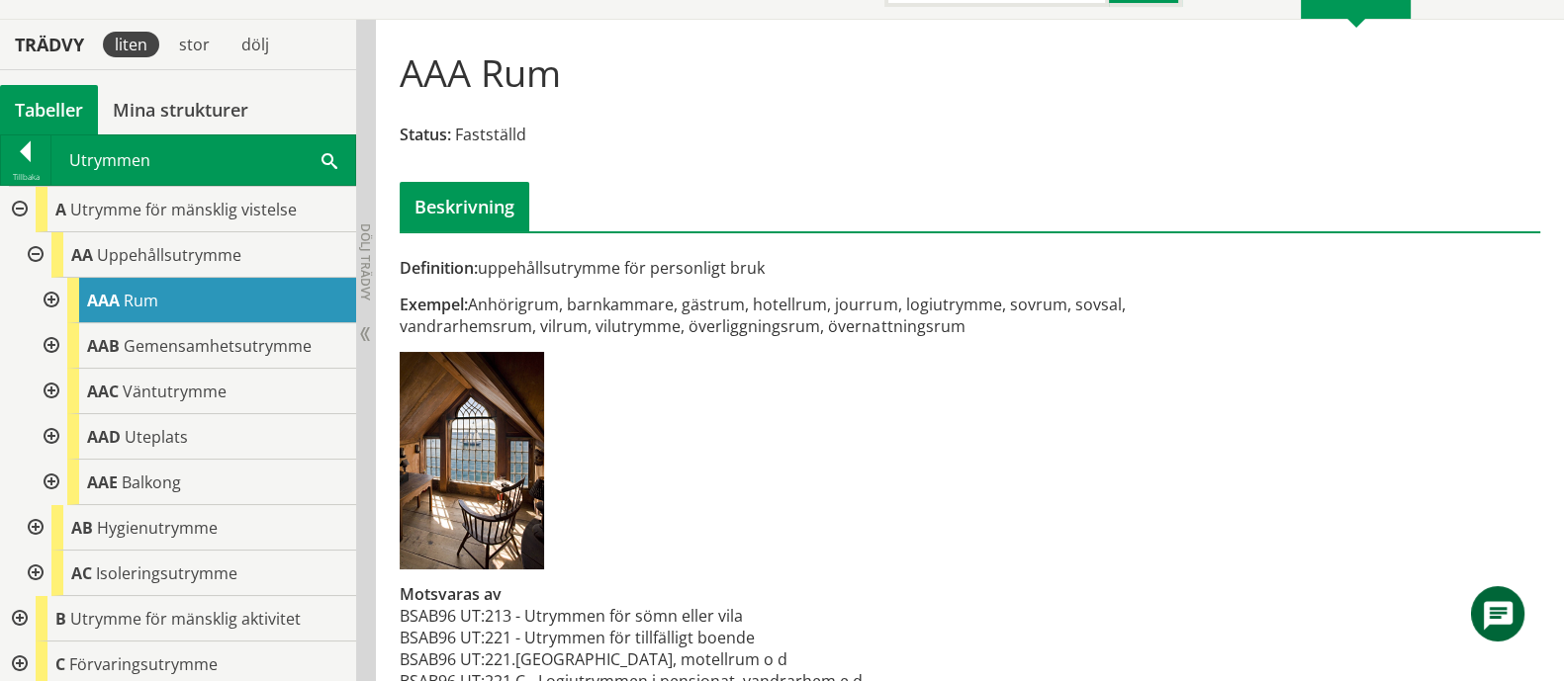
scroll to position [228, 0]
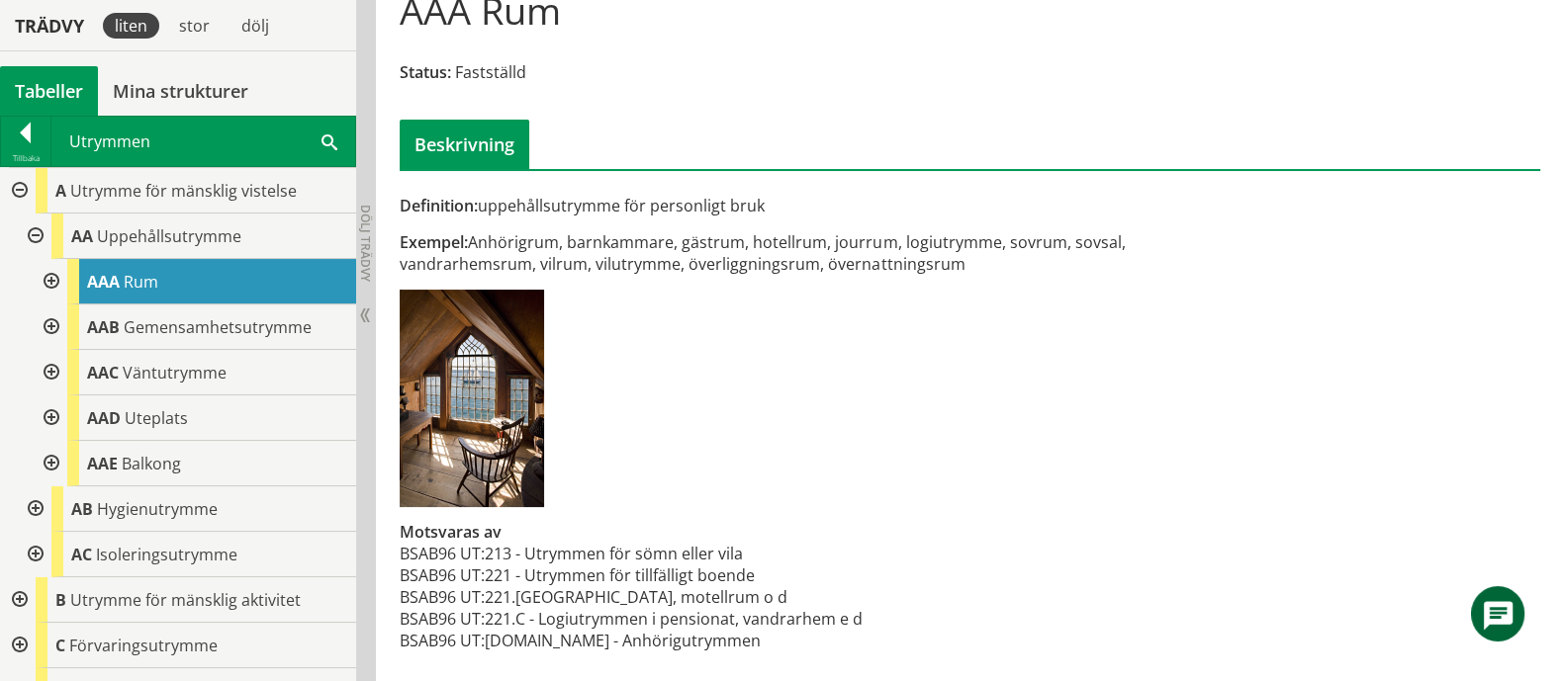
click at [56, 276] on div at bounding box center [50, 281] width 36 height 45
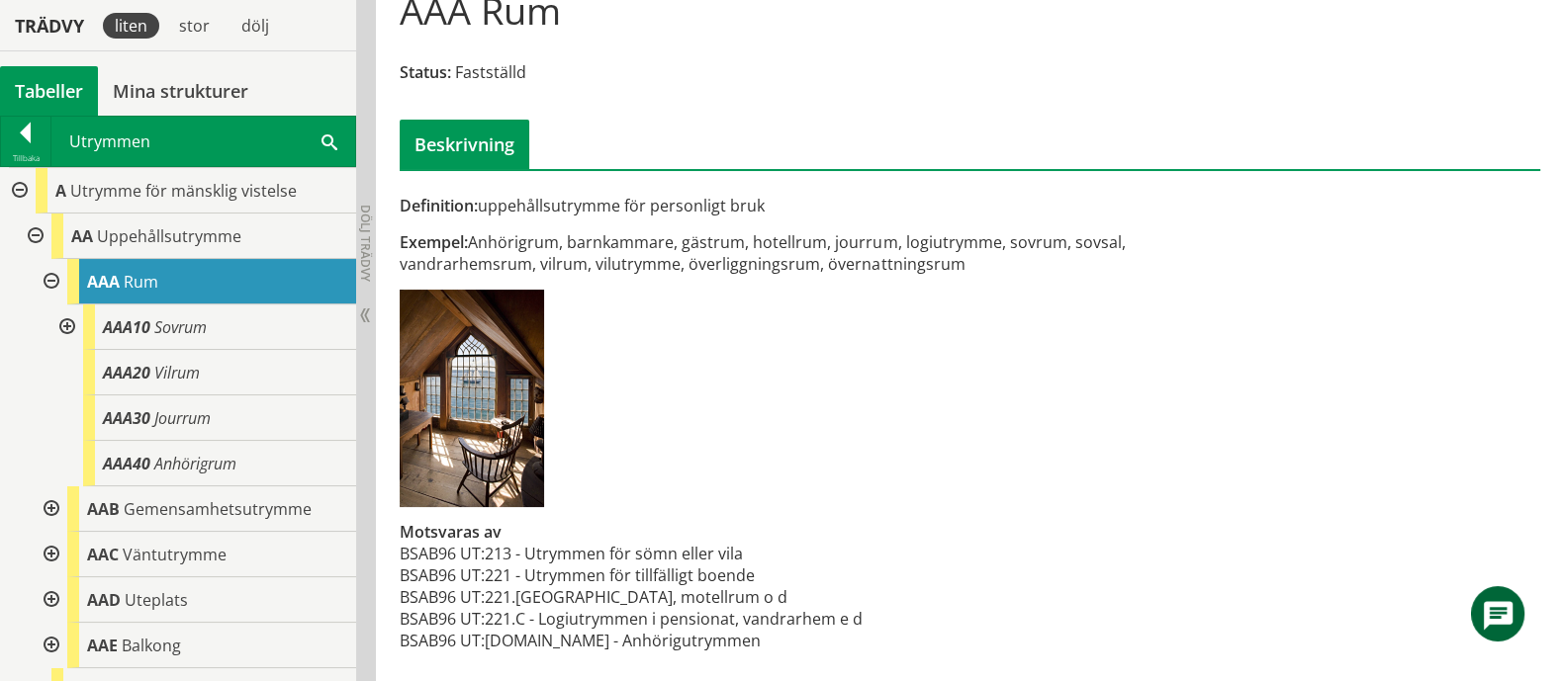
click at [69, 320] on div at bounding box center [65, 327] width 36 height 45
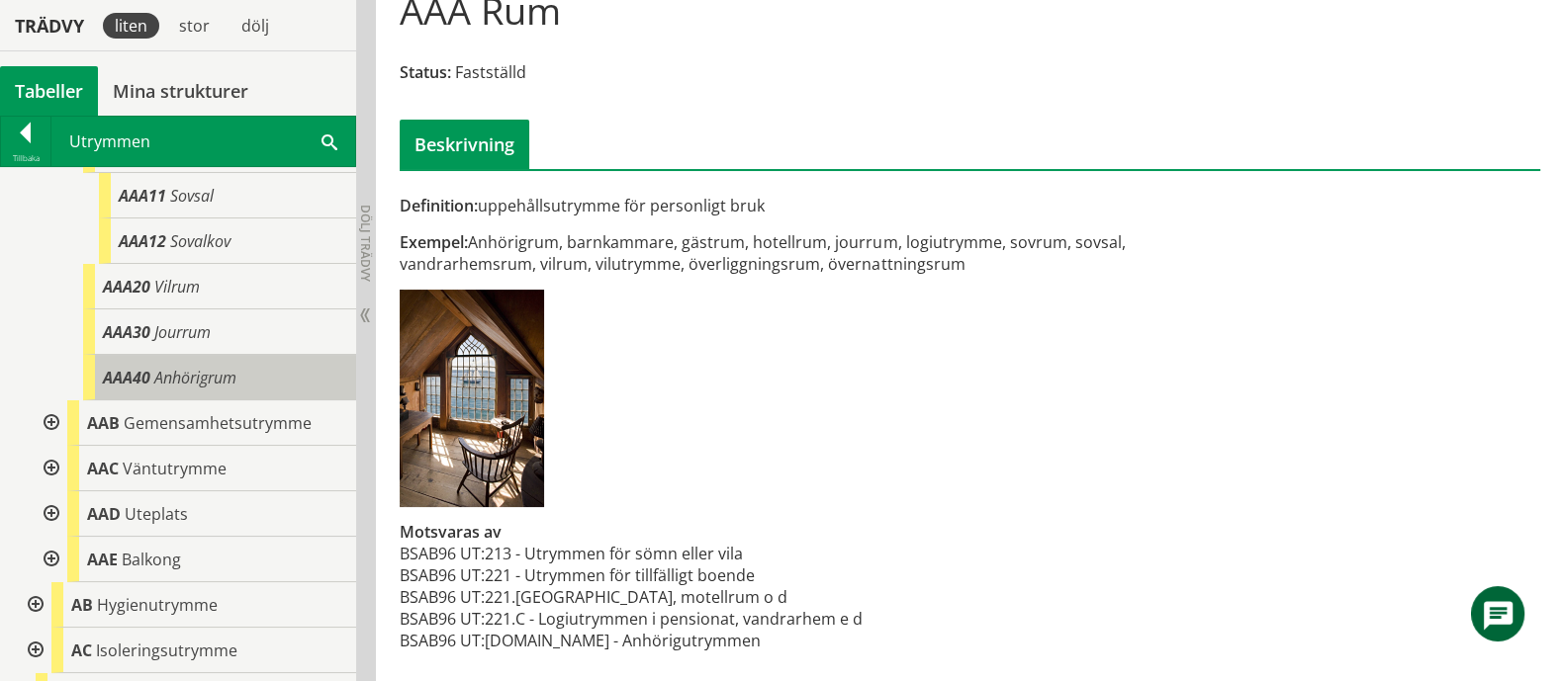
scroll to position [123, 0]
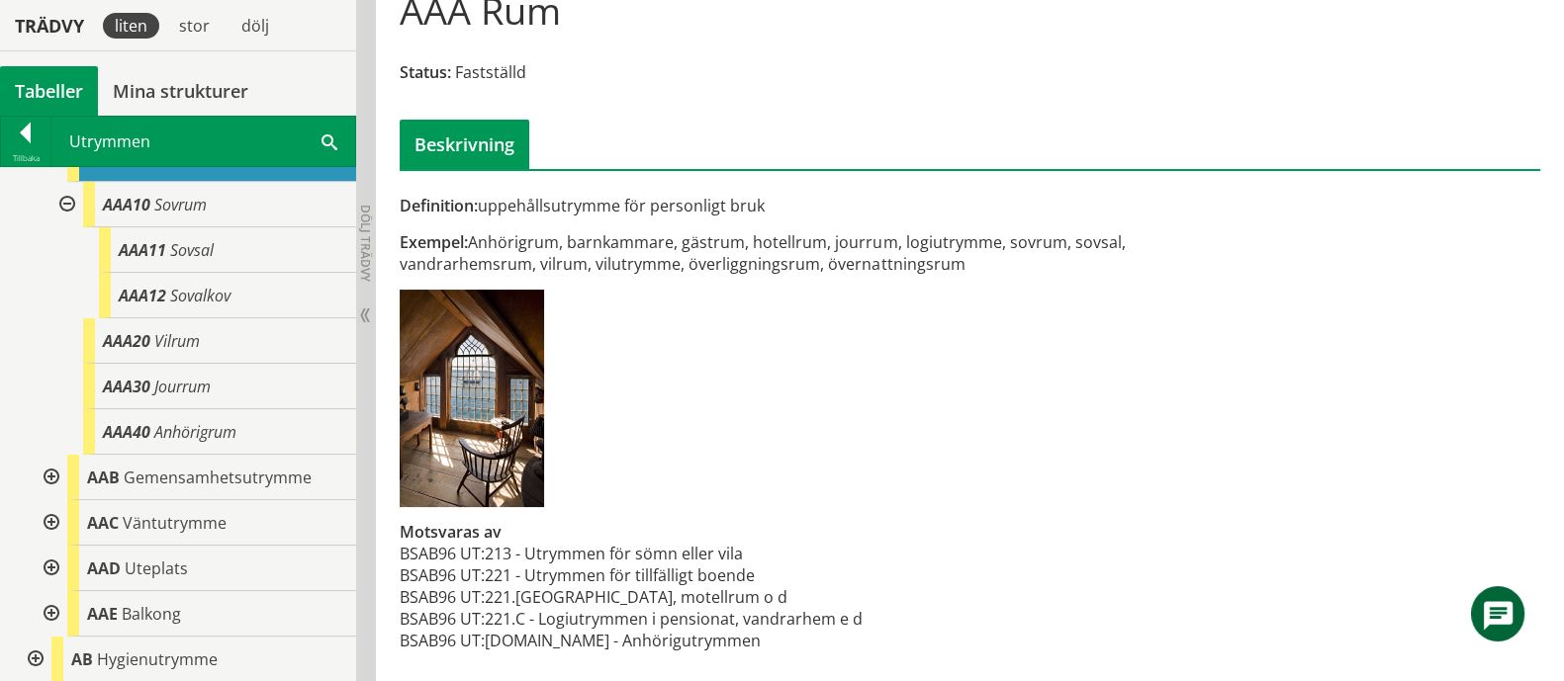
click at [1042, 491] on div "Definition: uppehållsutrymme för personligt bruk Exempel: Anhörigrum, barnkamma…" at bounding box center [775, 434] width 778 height 479
click at [49, 471] on div at bounding box center [50, 477] width 36 height 45
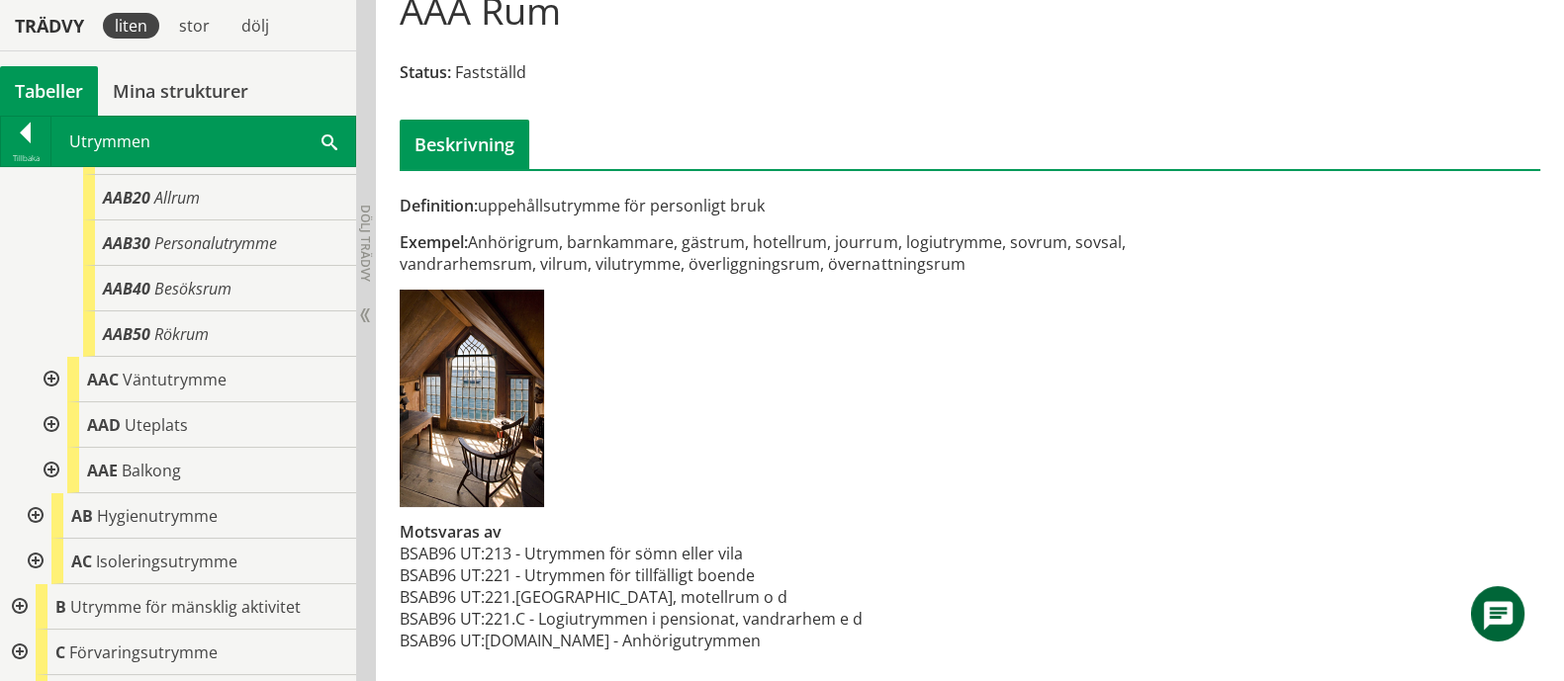
scroll to position [371, 0]
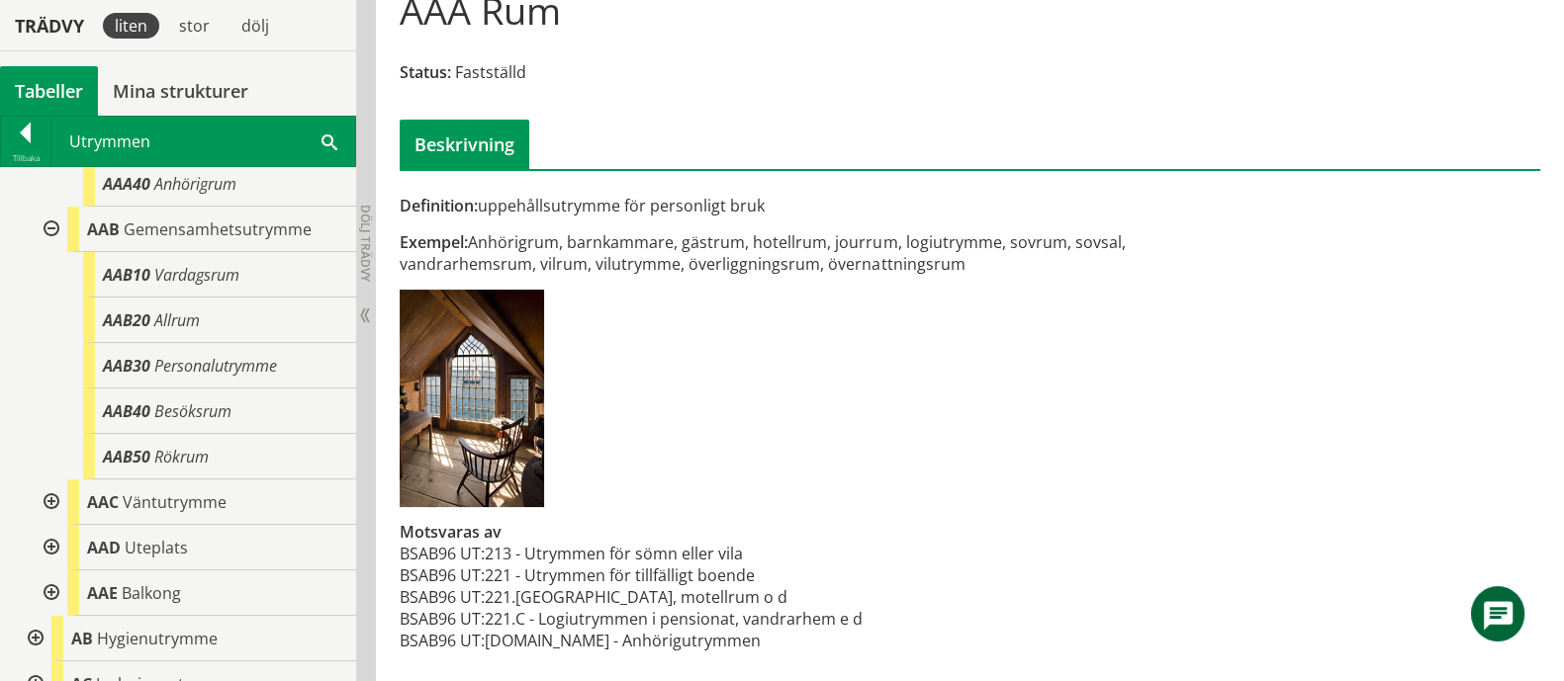
drag, startPoint x: 984, startPoint y: 521, endPoint x: 963, endPoint y: 521, distance: 20.8
click at [984, 521] on div "Definition: uppehållsutrymme för personligt bruk Exempel: Anhörigrum, barnkamma…" at bounding box center [775, 434] width 778 height 479
click at [148, 595] on span "Balkong" at bounding box center [151, 594] width 59 height 22
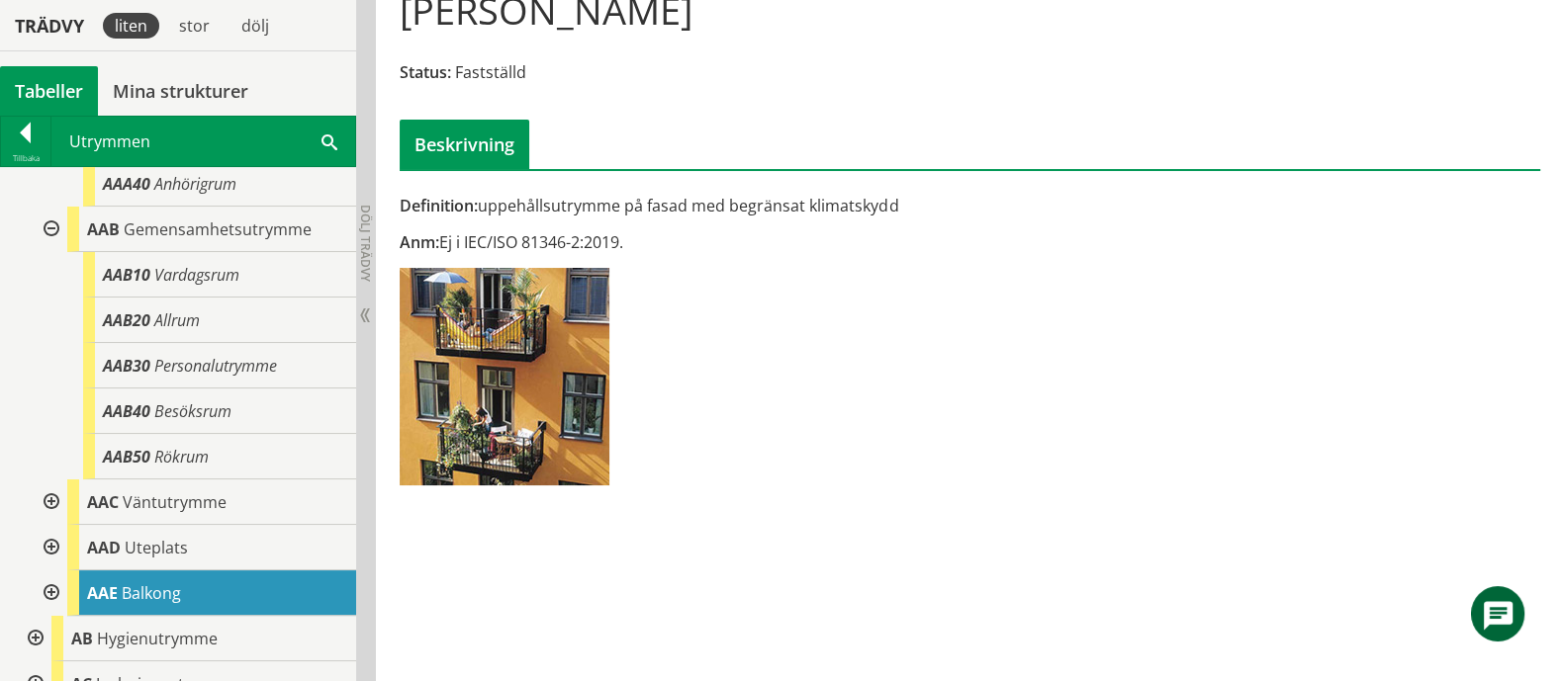
click at [35, 631] on div at bounding box center [34, 638] width 36 height 45
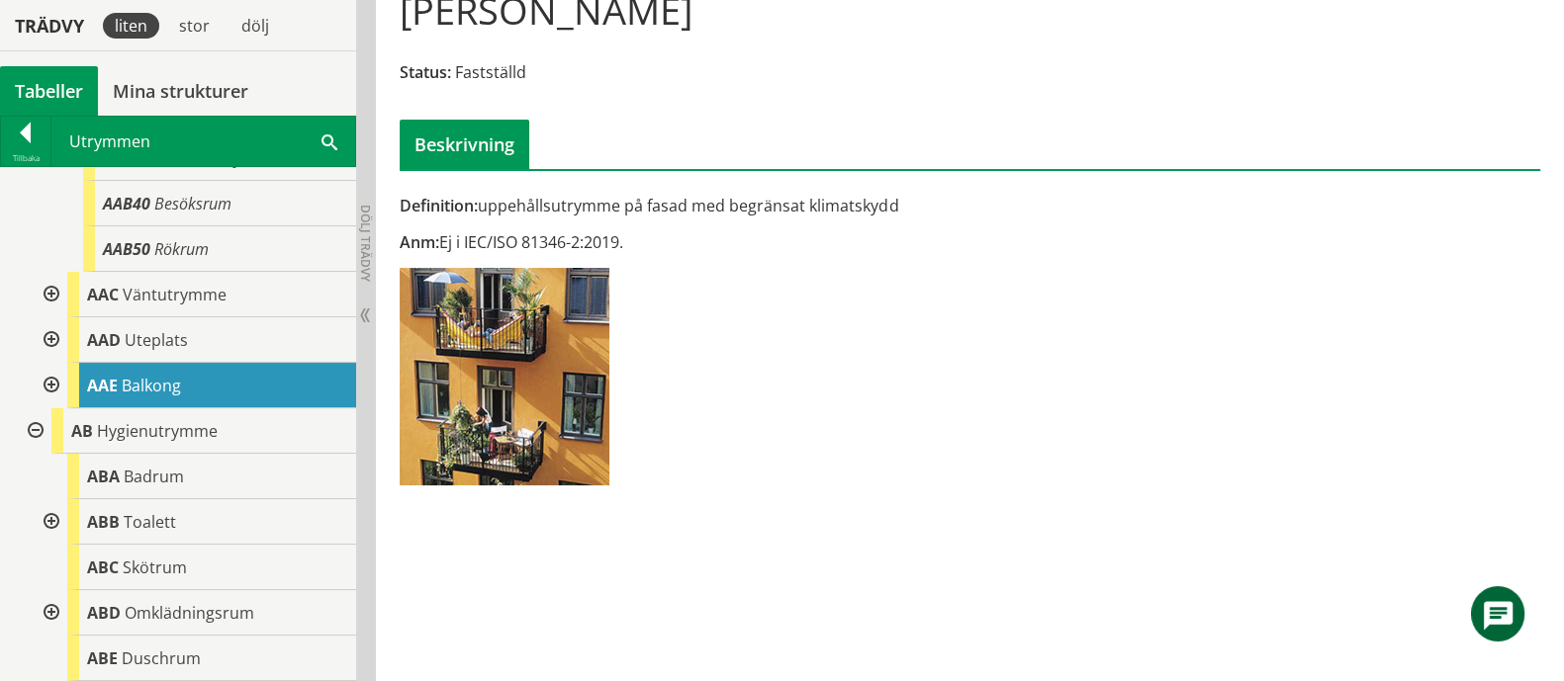
scroll to position [742, 0]
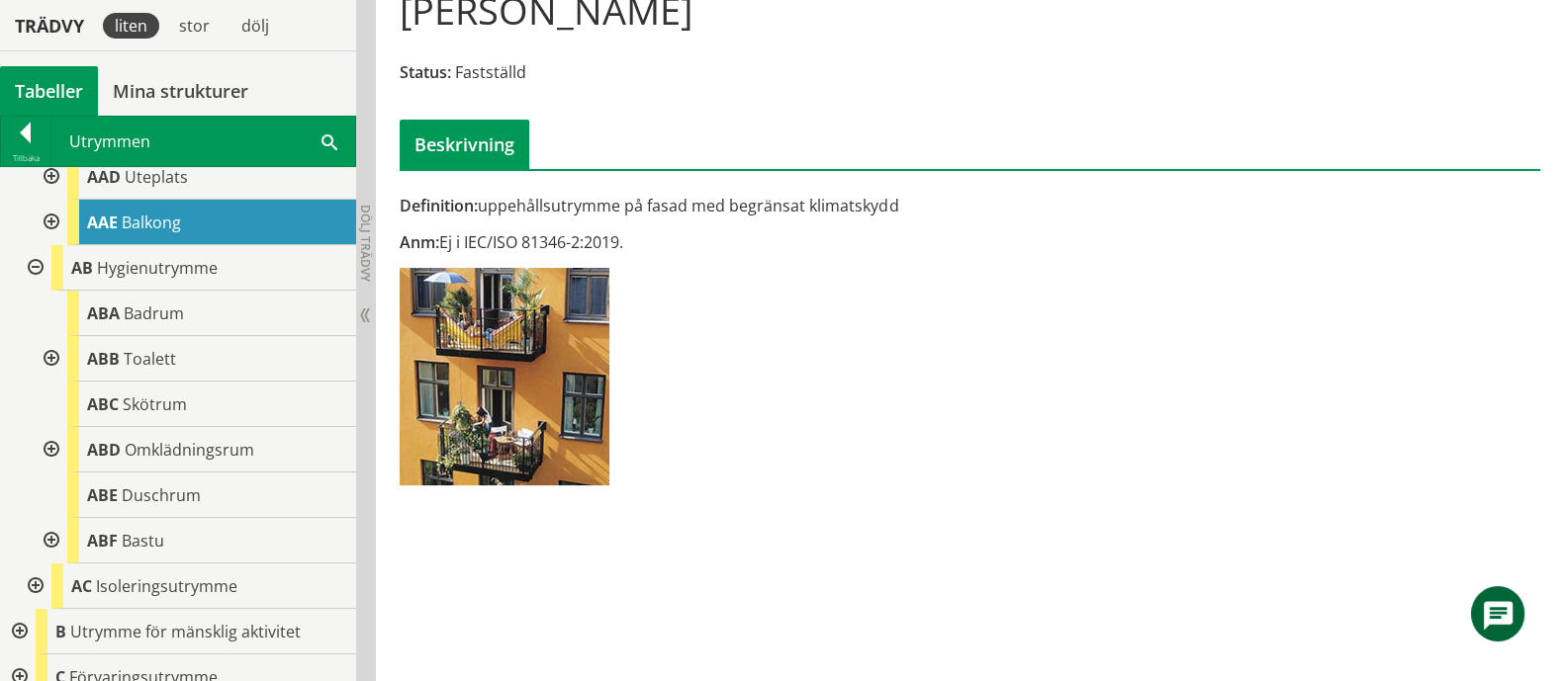
click at [741, 417] on div "Definition: uppehållsutrymme på fasad med begränsat klimatskydd Anm: Ej i IEC/I…" at bounding box center [775, 347] width 778 height 305
click at [44, 348] on div at bounding box center [50, 358] width 36 height 45
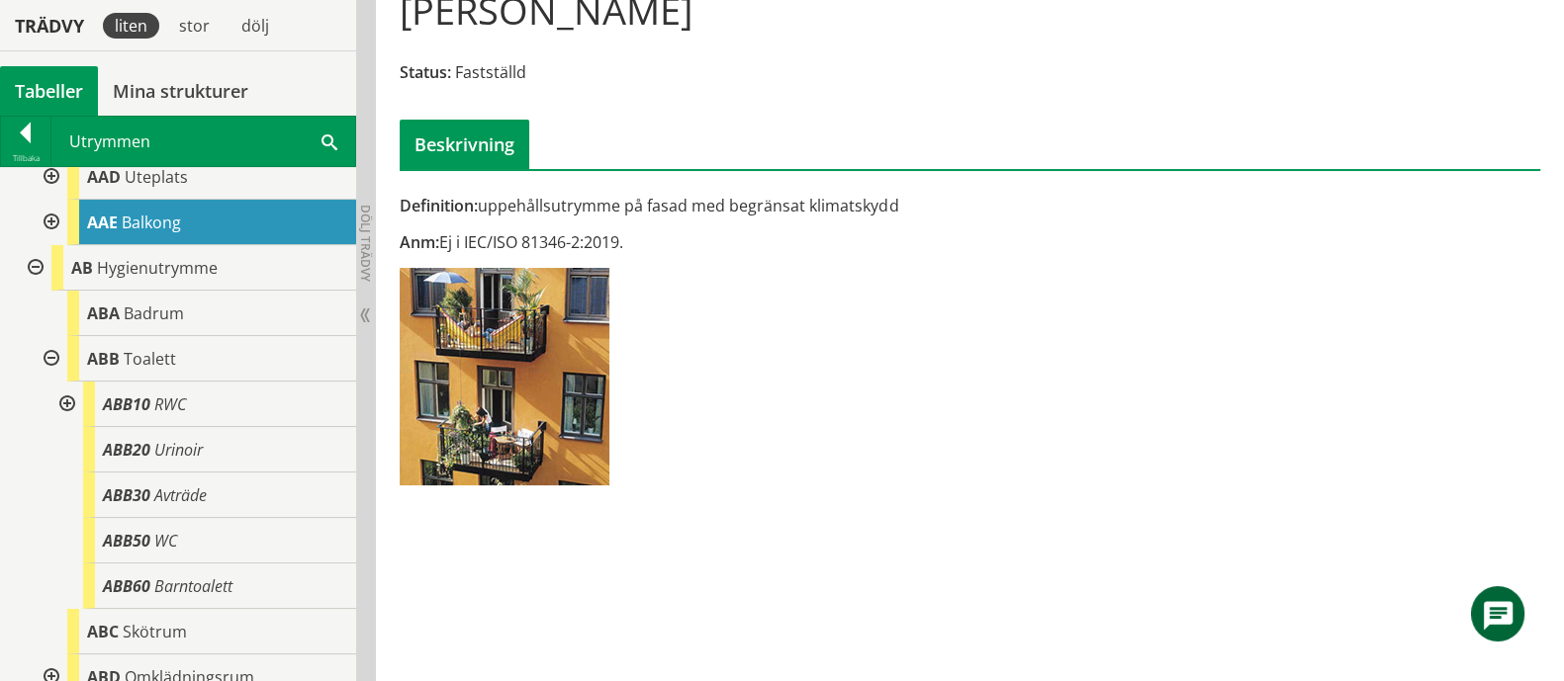
click at [71, 398] on div at bounding box center [65, 404] width 36 height 45
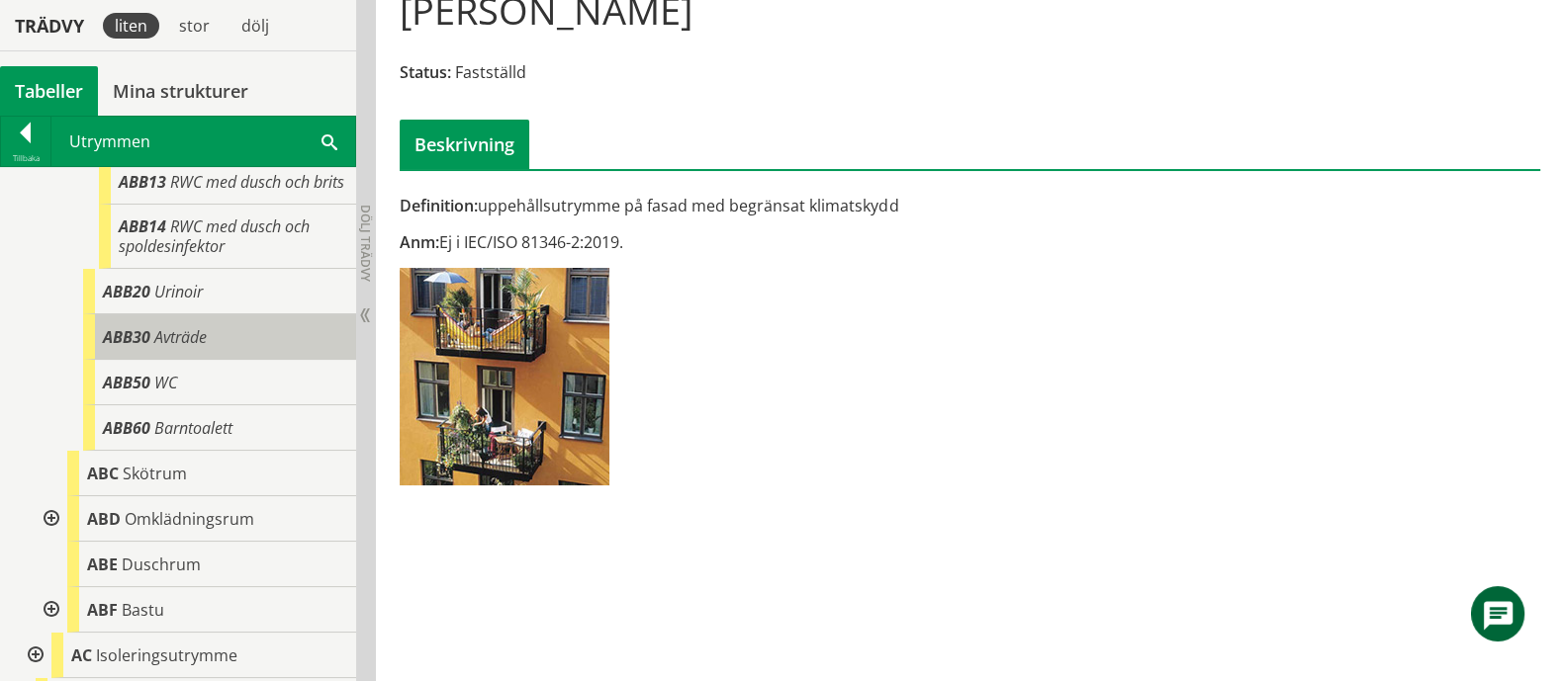
scroll to position [1113, 0]
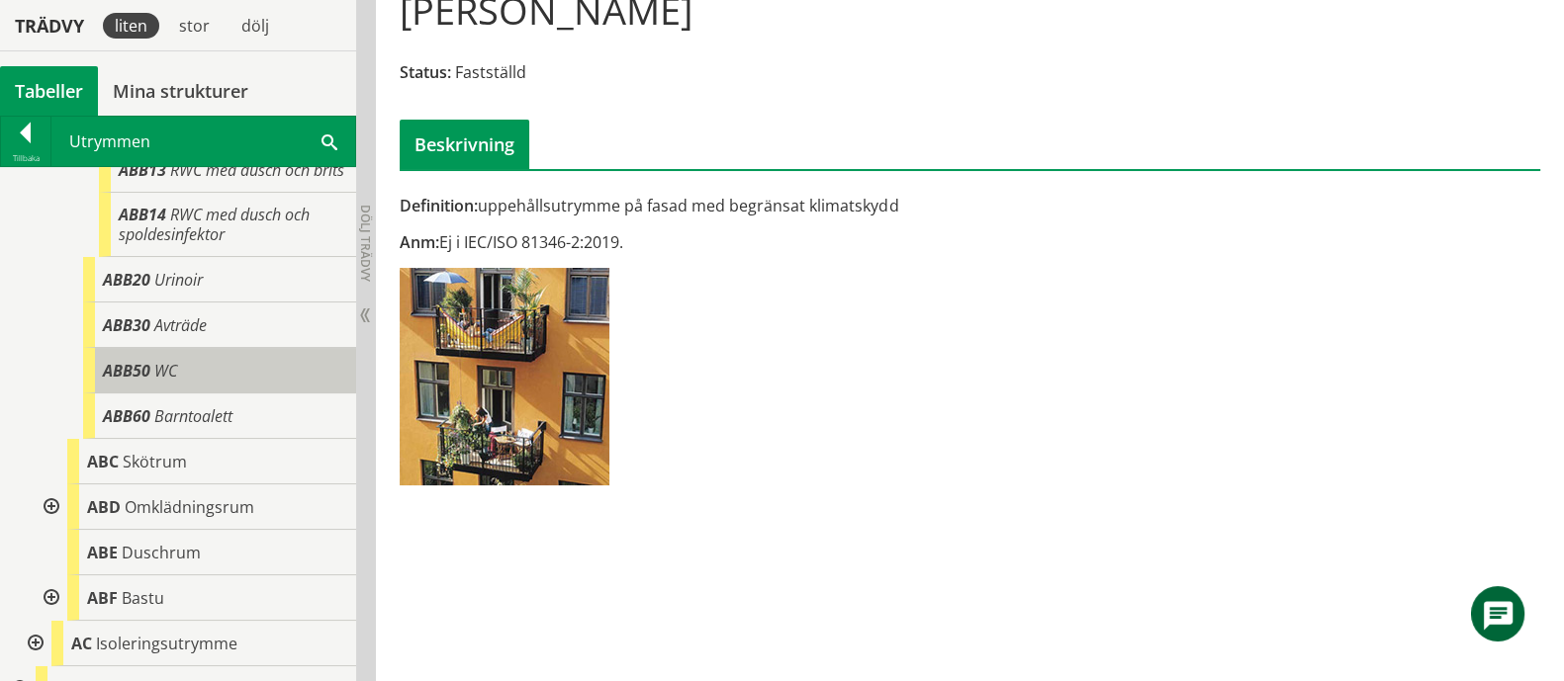
click at [122, 382] on span "ABB50" at bounding box center [126, 371] width 47 height 22
